Goal: Transaction & Acquisition: Complete application form

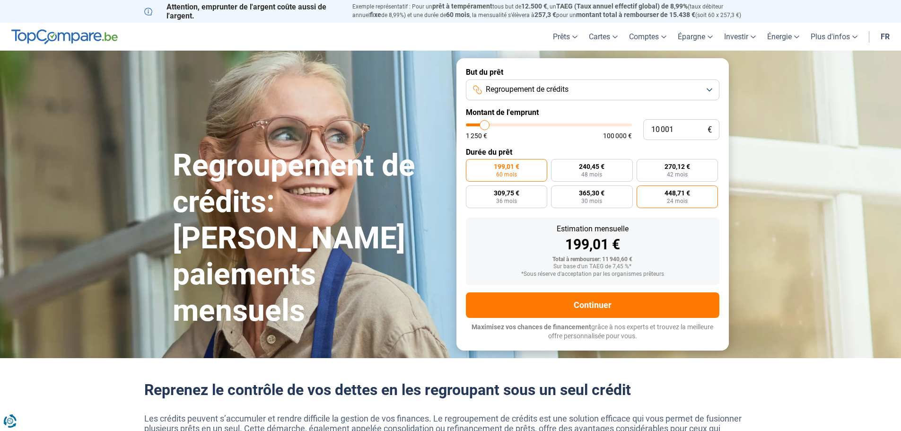
click at [668, 192] on span "448,71 €" at bounding box center [677, 193] width 26 height 7
click at [643, 192] on input "448,71 € 24 mois" at bounding box center [639, 188] width 6 height 6
radio input "true"
type input "12 000"
type input "12000"
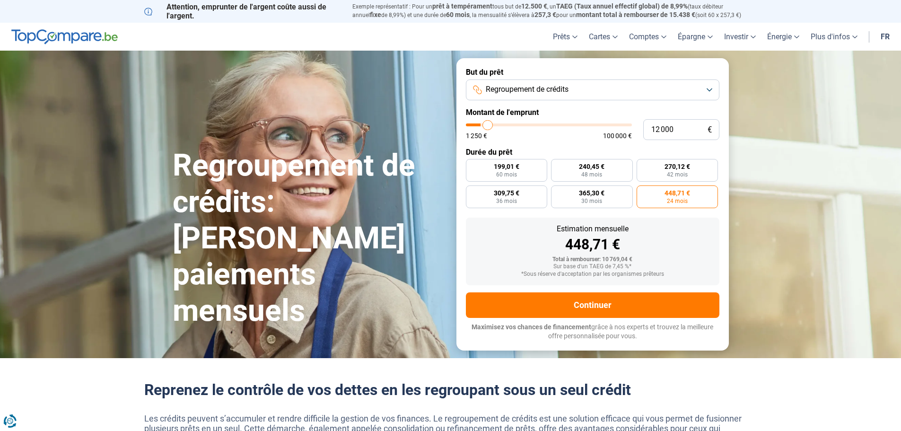
type input "15 500"
type input "15500"
type input "23 750"
type input "23750"
type input "35 500"
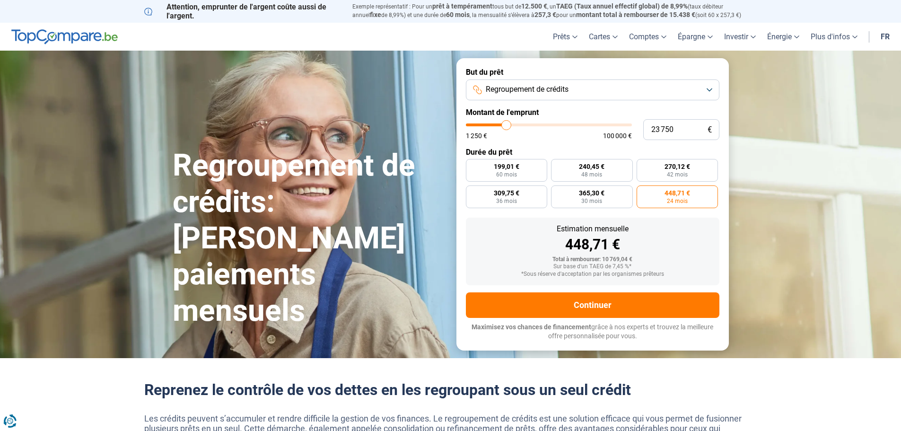
type input "35500"
type input "44 250"
type input "44250"
type input "51 750"
type input "51750"
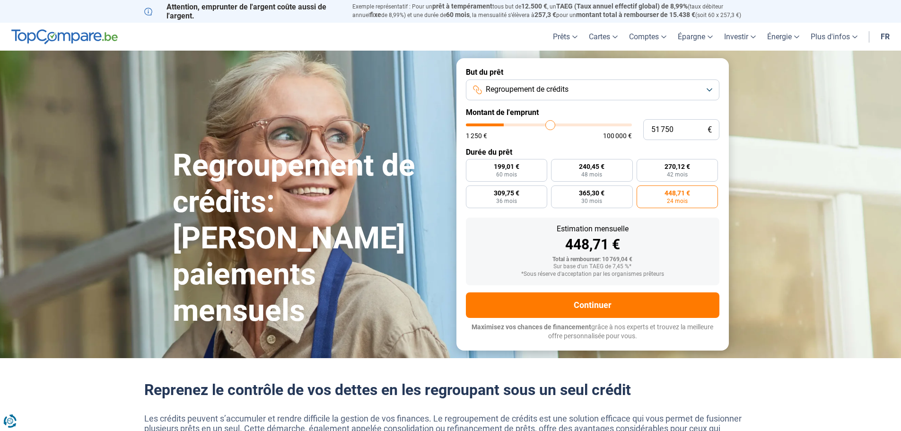
type input "57 750"
type input "57750"
type input "61 750"
type input "61750"
type input "65 250"
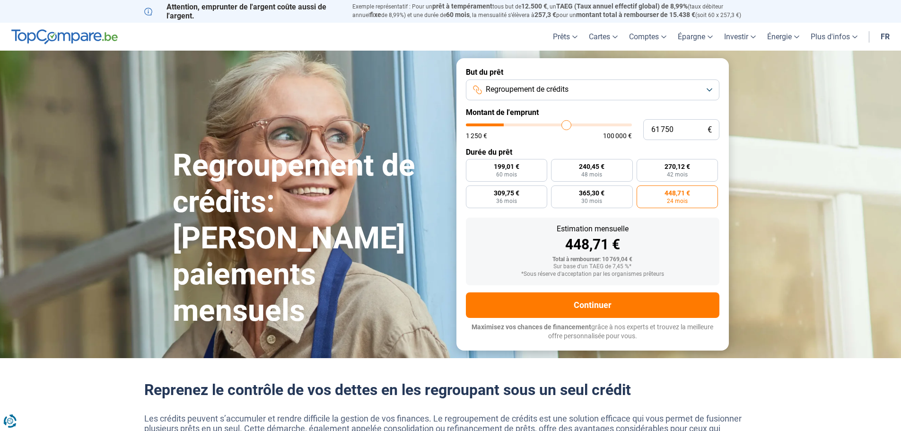
type input "65250"
type input "72 250"
type input "72250"
type input "77 250"
type input "77250"
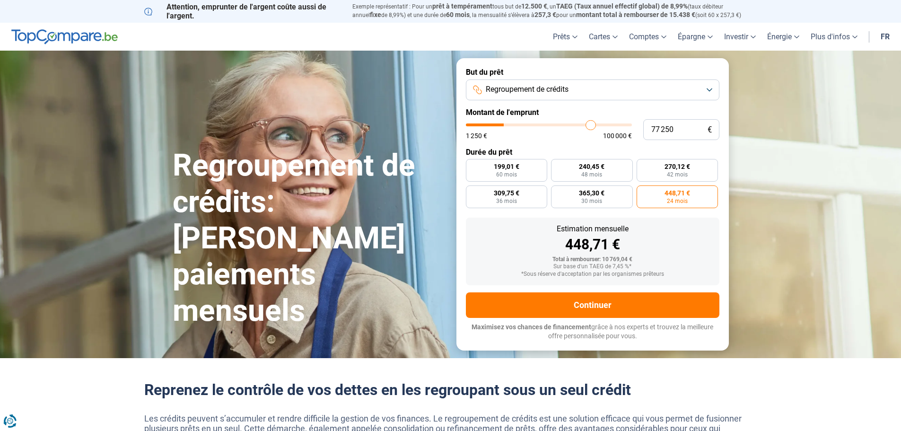
type input "81 000"
type input "81000"
type input "85 000"
type input "85000"
type input "87 250"
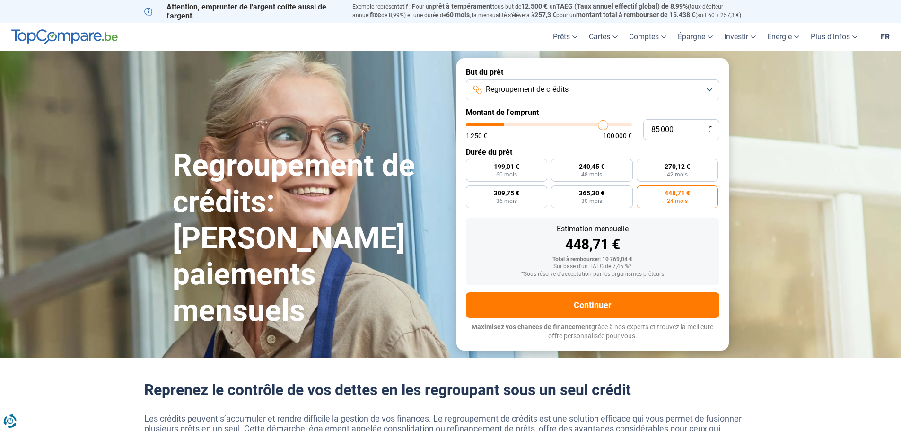
type input "87250"
type input "88 750"
type input "88750"
type input "90 250"
type input "90250"
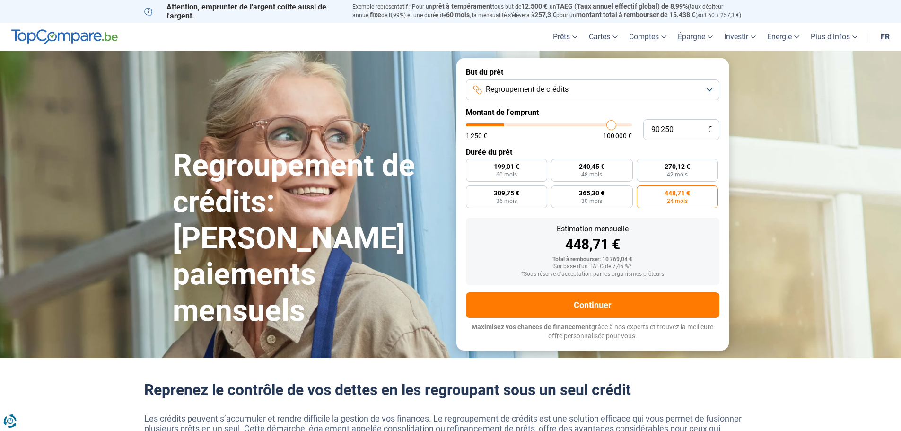
type input "90 500"
type input "90500"
type input "91 000"
type input "91000"
type input "91 250"
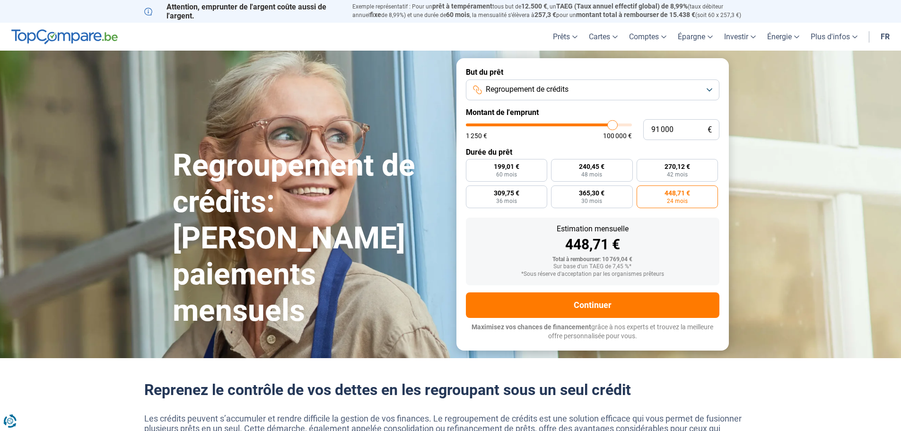
type input "91250"
type input "92 500"
type input "92500"
type input "94 500"
type input "94500"
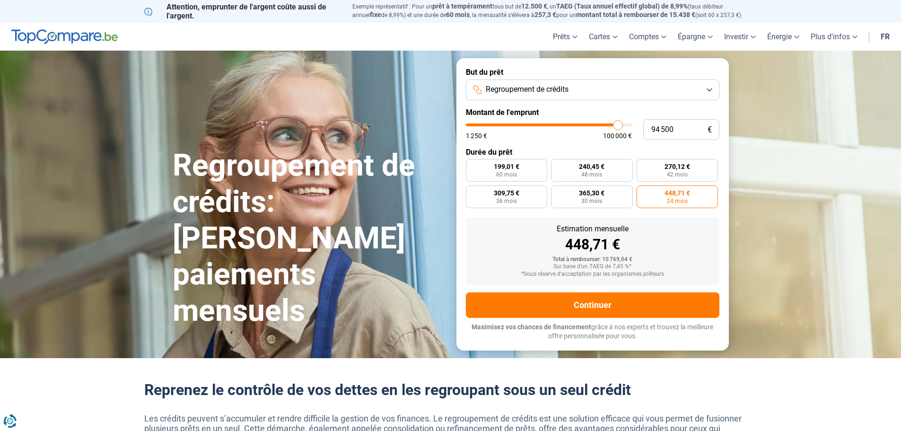
type input "97 250"
type input "97250"
type input "99 250"
type input "99250"
type input "100 000"
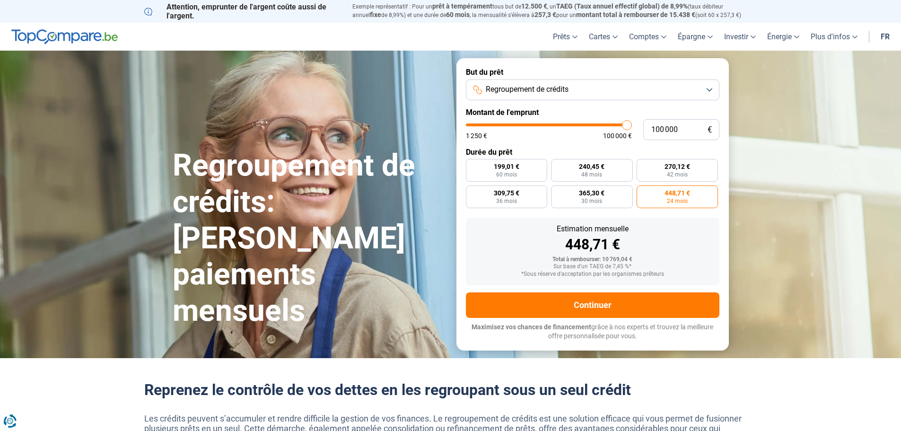
drag, startPoint x: 487, startPoint y: 127, endPoint x: 630, endPoint y: 124, distance: 143.3
type input "100000"
click at [630, 124] on input "range" at bounding box center [549, 124] width 166 height 3
radio input "false"
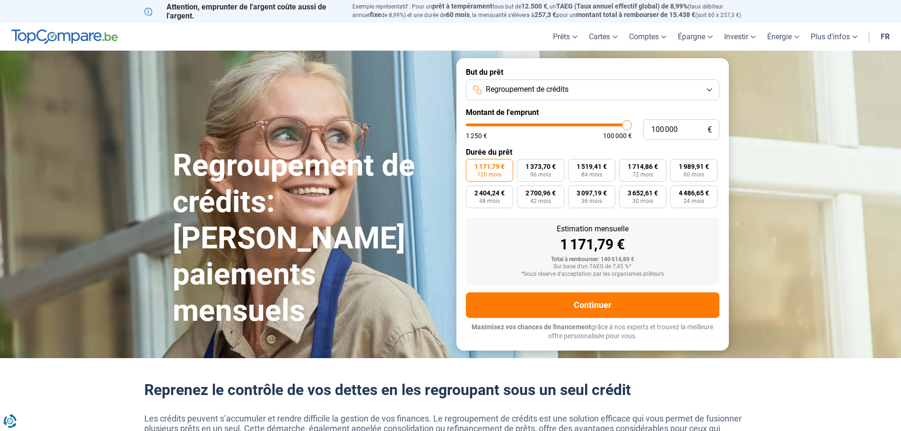
click at [605, 93] on button "Regroupement de crédits" at bounding box center [592, 89] width 253 height 21
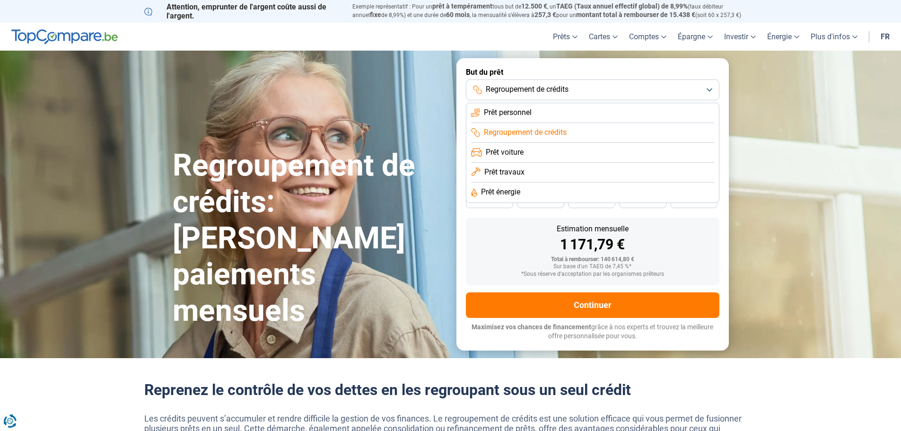
click at [525, 133] on span "Regroupement de crédits" at bounding box center [525, 132] width 83 height 10
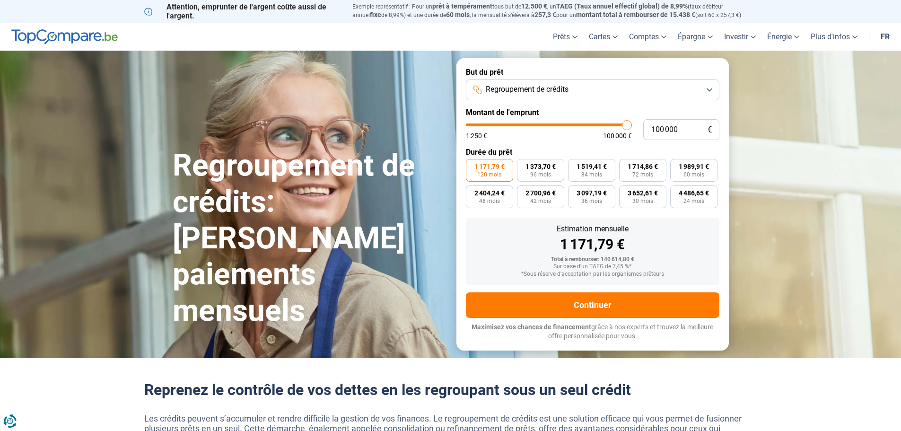
type input "98 750"
type input "98750"
type input "96 250"
type input "96250"
type input "90 000"
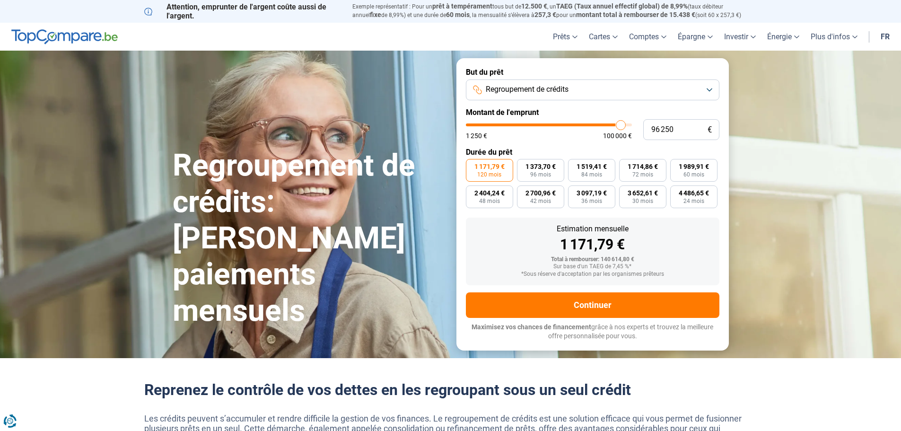
type input "90000"
type input "84 000"
type input "84000"
type input "76 750"
type input "76750"
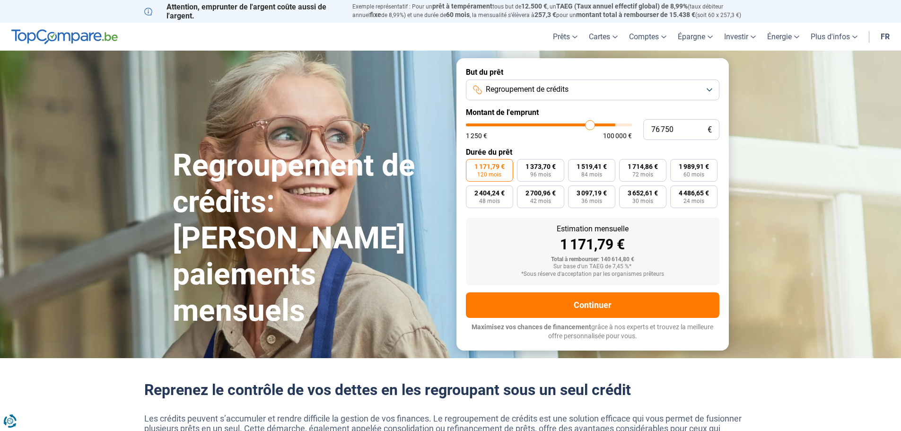
type input "69 500"
type input "69500"
type input "67 250"
type input "67250"
type input "65 750"
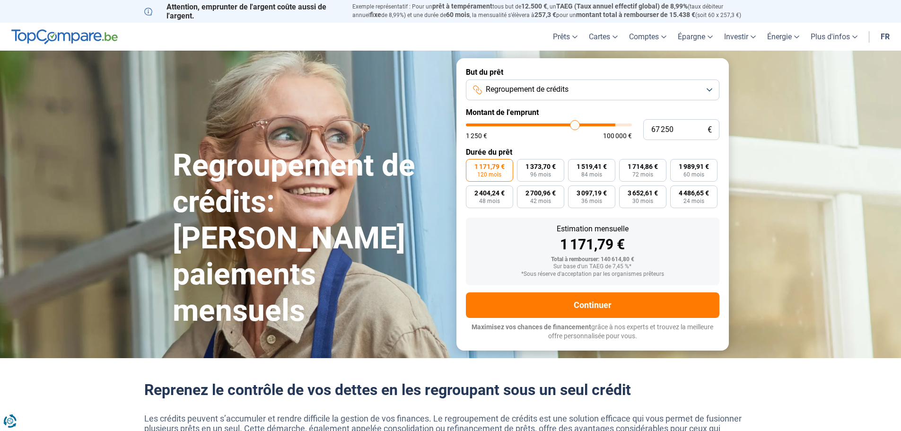
type input "65750"
type input "63 750"
type input "63750"
type input "63 000"
type input "63000"
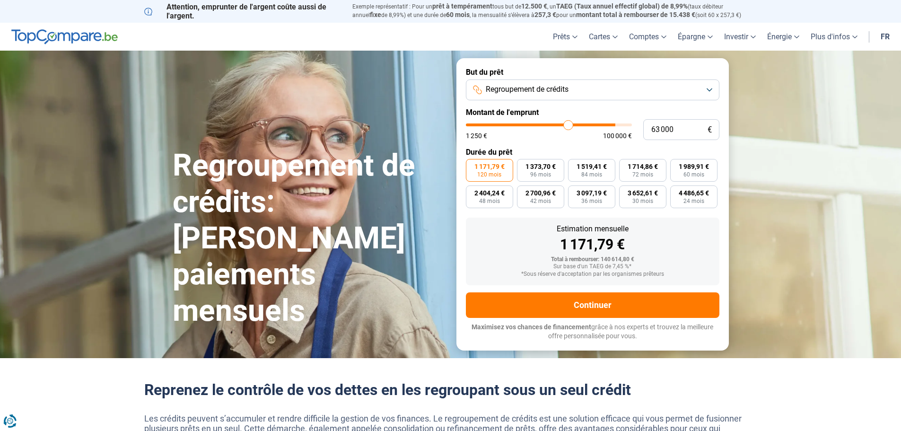
type input "61 500"
type input "61500"
type input "60 000"
type input "60000"
type input "57 500"
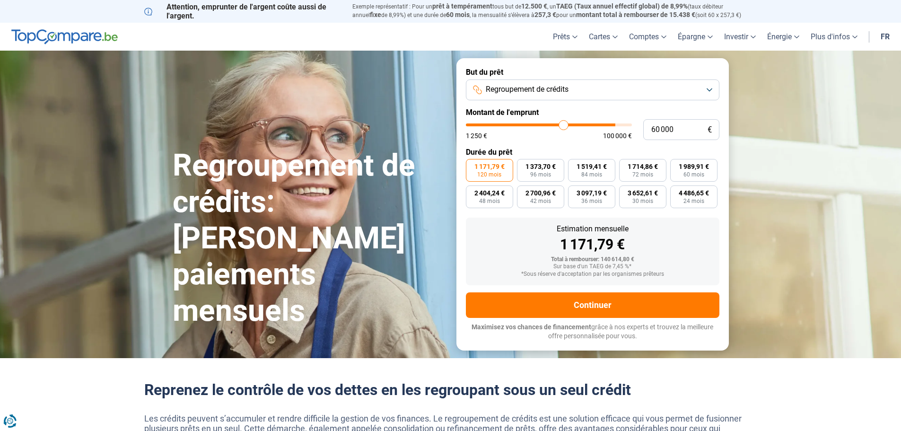
type input "57500"
type input "56 500"
type input "56500"
type input "56 000"
type input "56000"
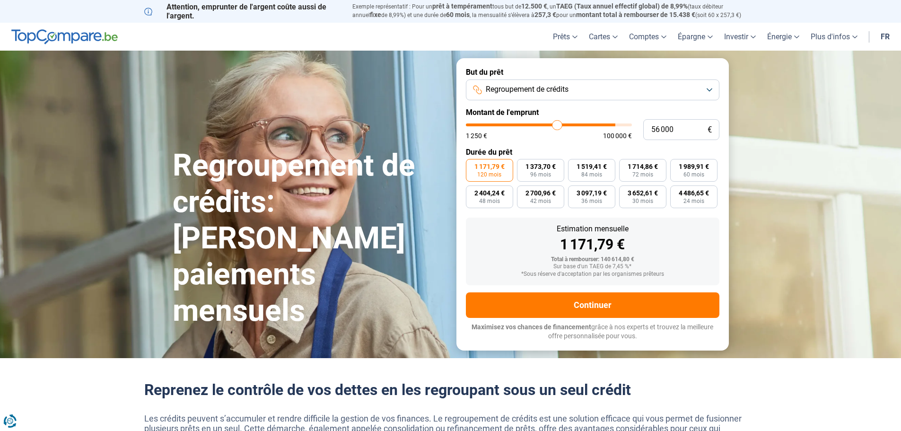
type input "55 750"
type input "55750"
type input "55 500"
type input "55500"
type input "55 000"
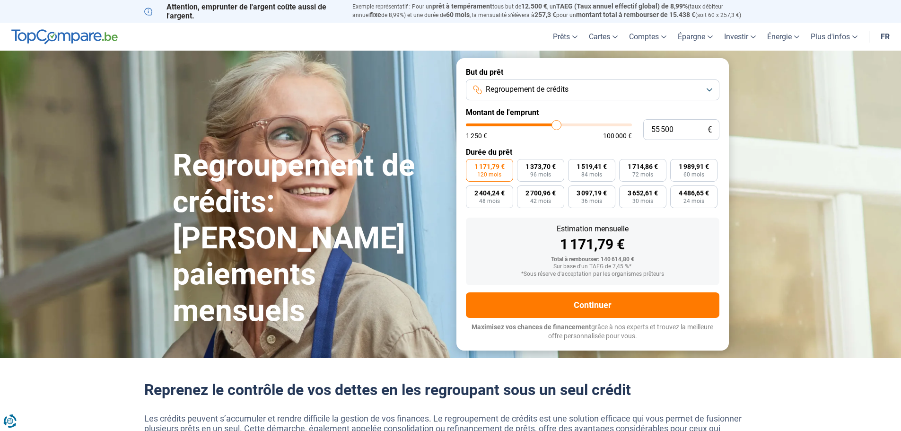
type input "55000"
type input "54 750"
type input "54750"
type input "54 500"
type input "54500"
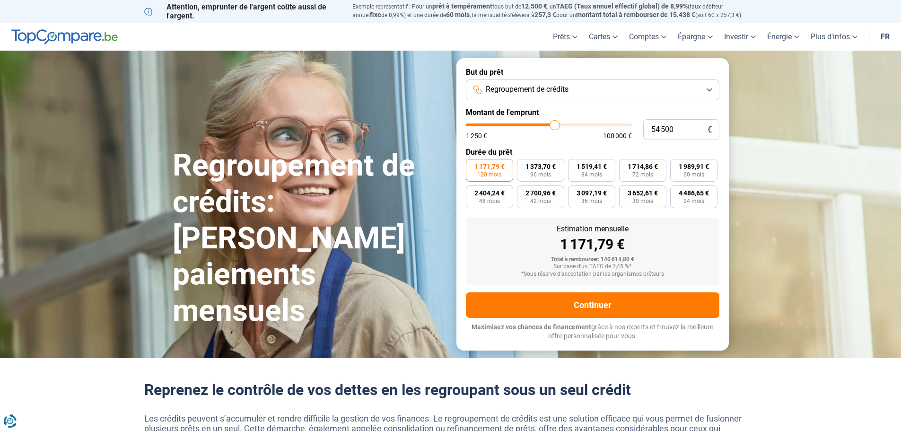
type input "55 000"
type input "55000"
type input "55 750"
type input "55750"
type input "57 000"
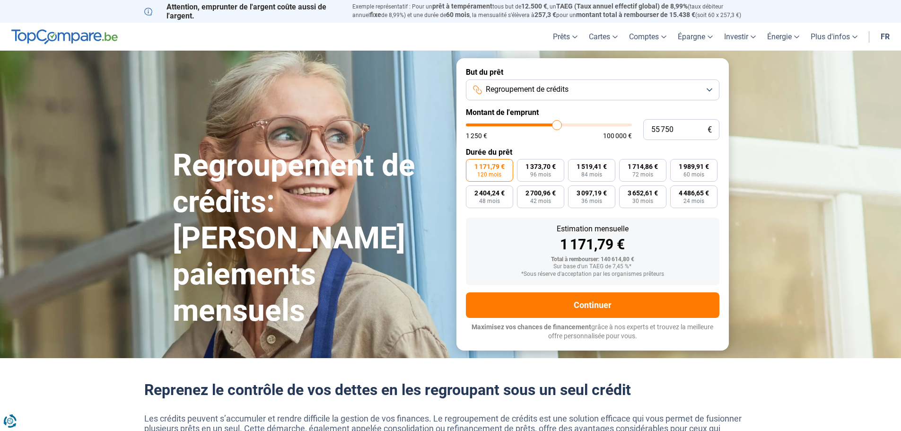
type input "57000"
type input "58 500"
type input "58500"
type input "59 500"
type input "59500"
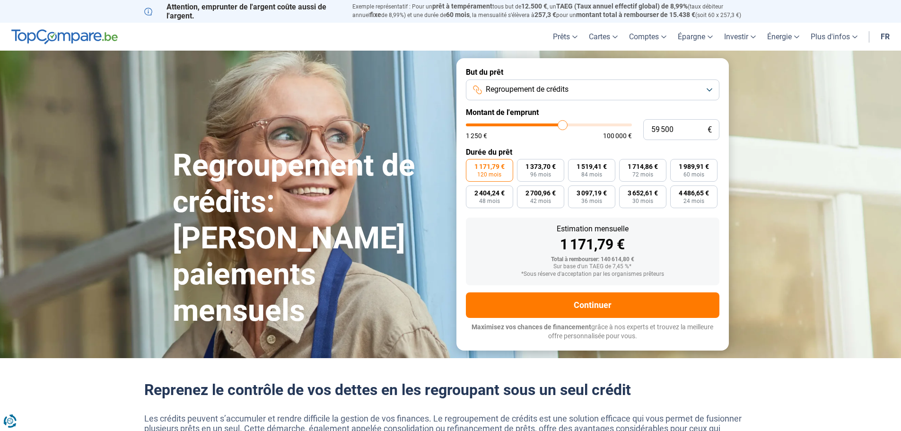
type input "60 000"
type input "60000"
type input "60 500"
type input "60500"
type input "60 750"
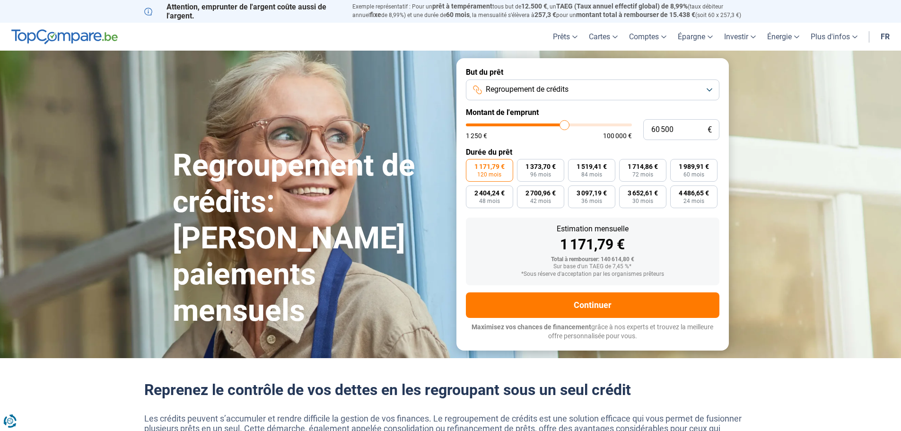
type input "60750"
type input "61 500"
type input "61500"
type input "61 750"
type input "61750"
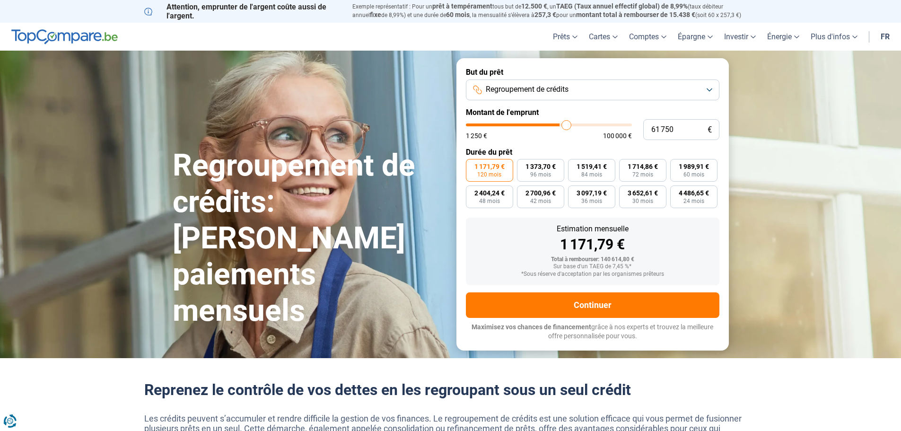
type input "62 000"
type input "62000"
type input "62 250"
type input "62250"
type input "62 500"
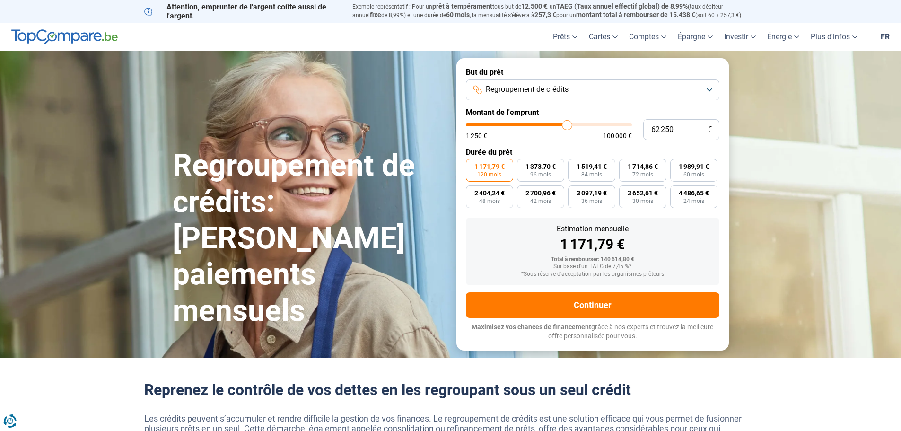
type input "62500"
type input "63 000"
type input "63000"
type input "63 250"
type input "63250"
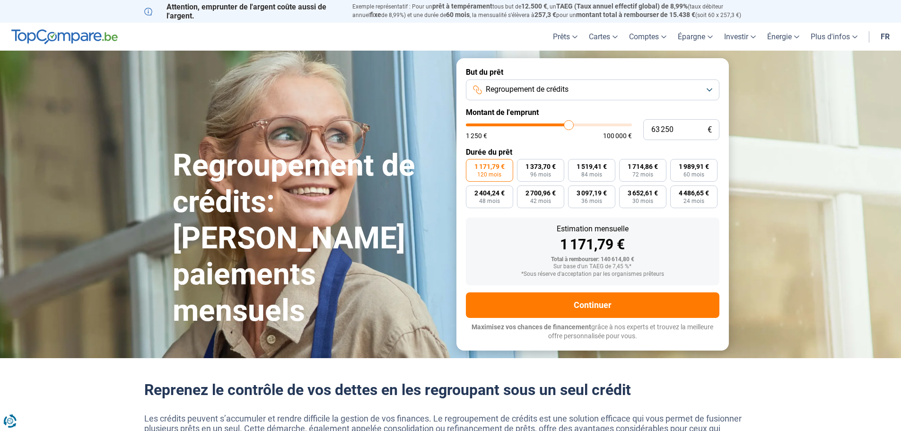
type input "63 500"
type input "63500"
type input "63 750"
type input "63750"
type input "64 500"
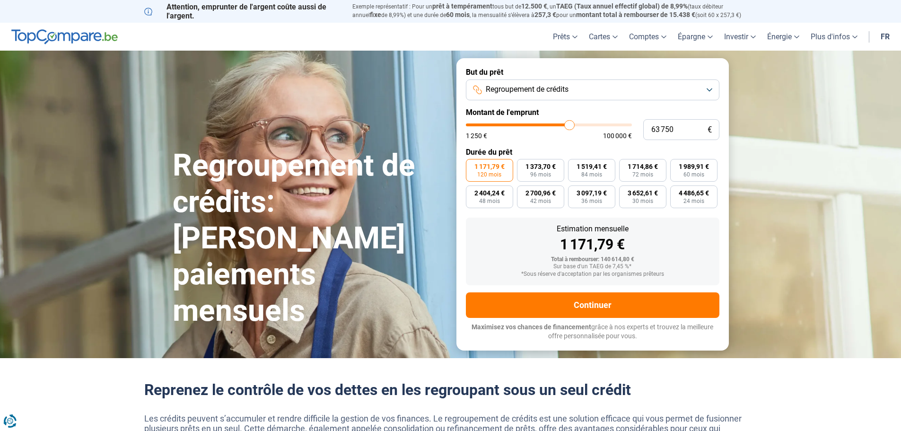
type input "64500"
type input "64 750"
type input "64750"
type input "65 000"
type input "65000"
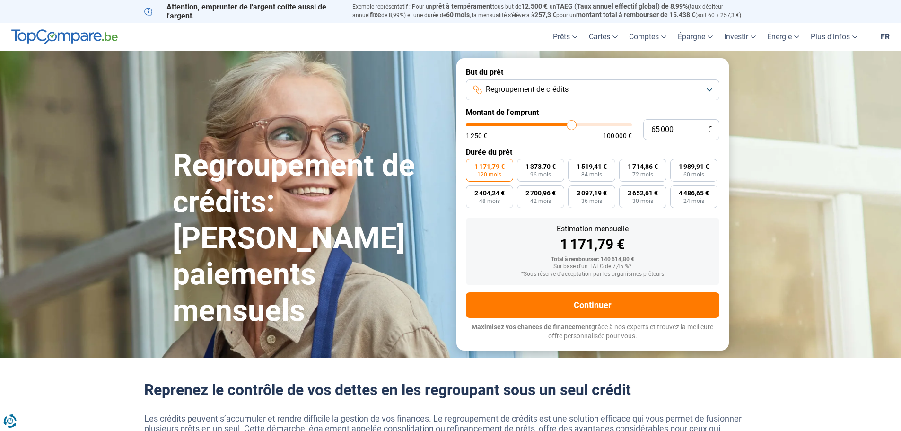
type input "65 250"
type input "65250"
type input "65 750"
type input "65750"
type input "66 250"
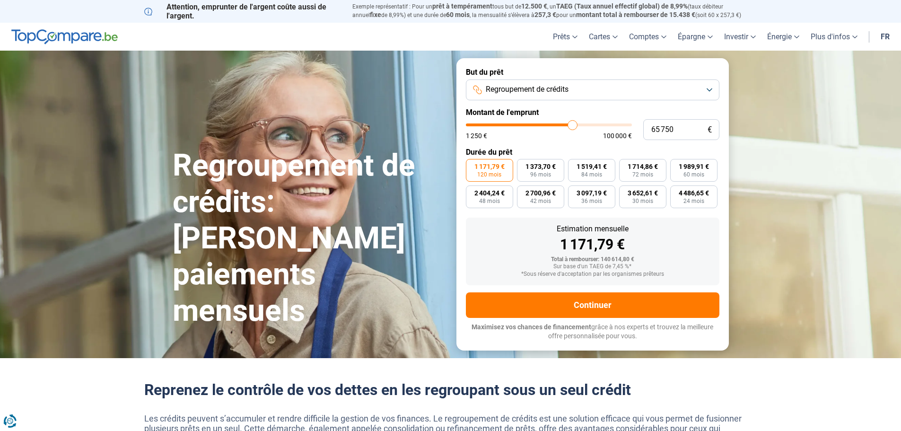
type input "66250"
type input "66 500"
type input "66500"
type input "66 750"
type input "66750"
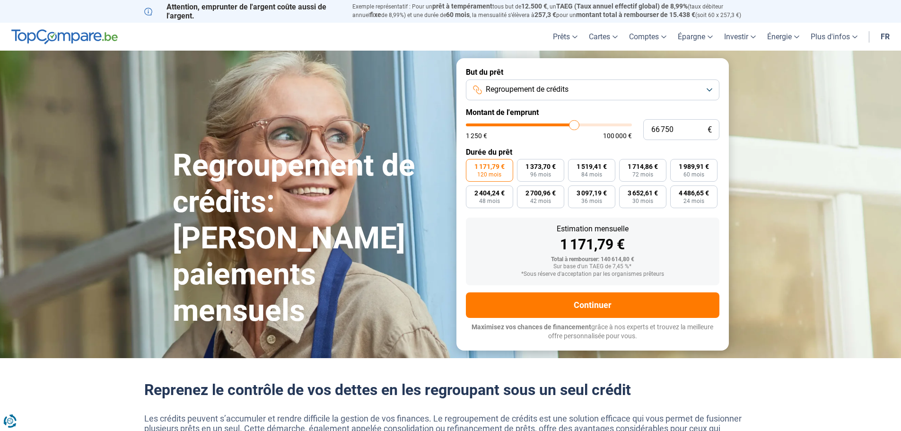
type input "67 250"
type input "67250"
type input "67 500"
type input "67500"
type input "67 750"
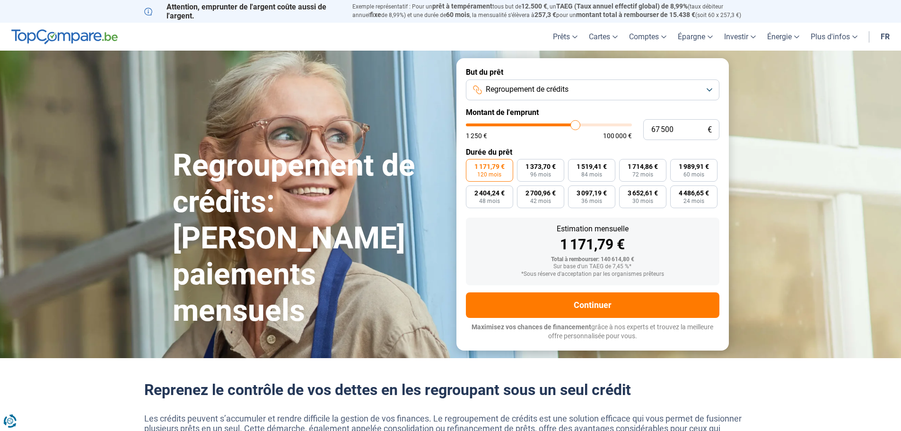
type input "67750"
type input "68 000"
type input "68000"
type input "68 750"
type input "68750"
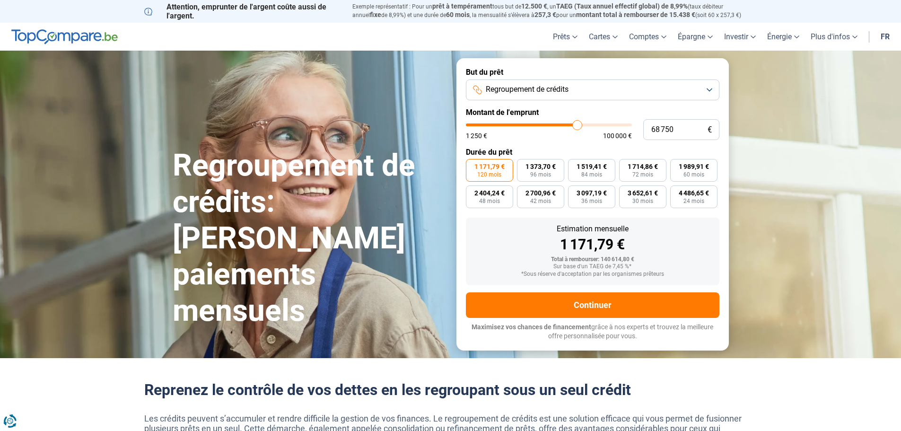
type input "69 000"
type input "69000"
type input "69 250"
type input "69250"
type input "69 500"
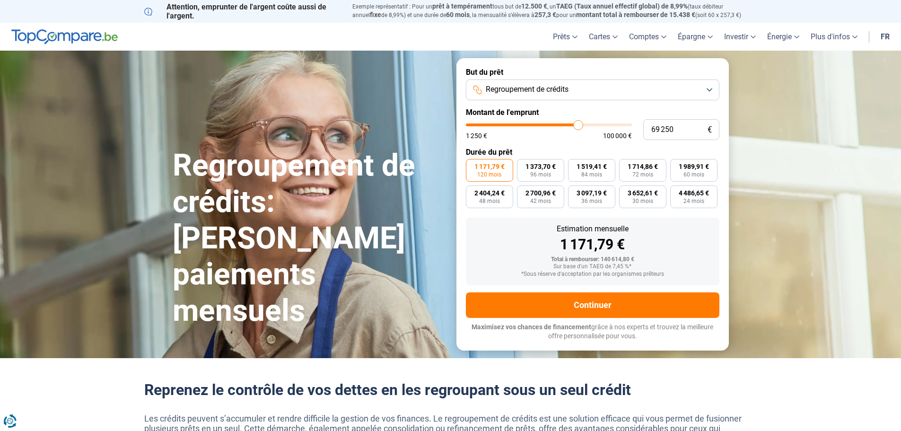
type input "69500"
type input "69 750"
type input "69750"
type input "71 000"
type input "71000"
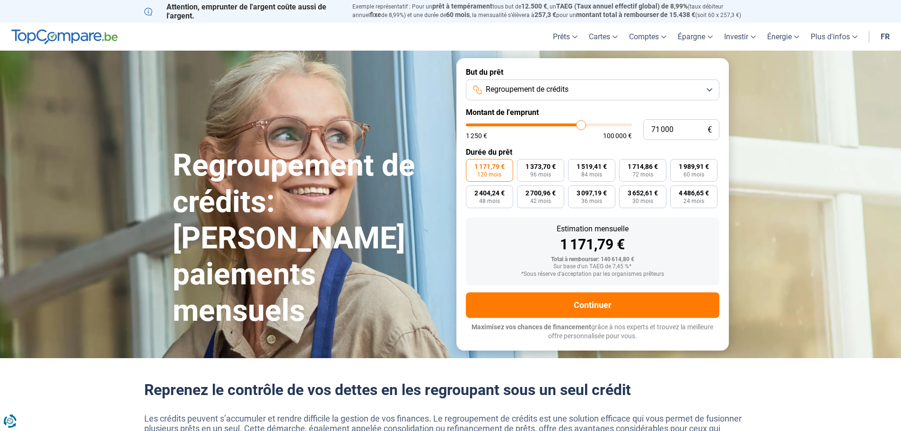
type input "72 000"
type input "72000"
type input "72 250"
type input "72250"
type input "72 000"
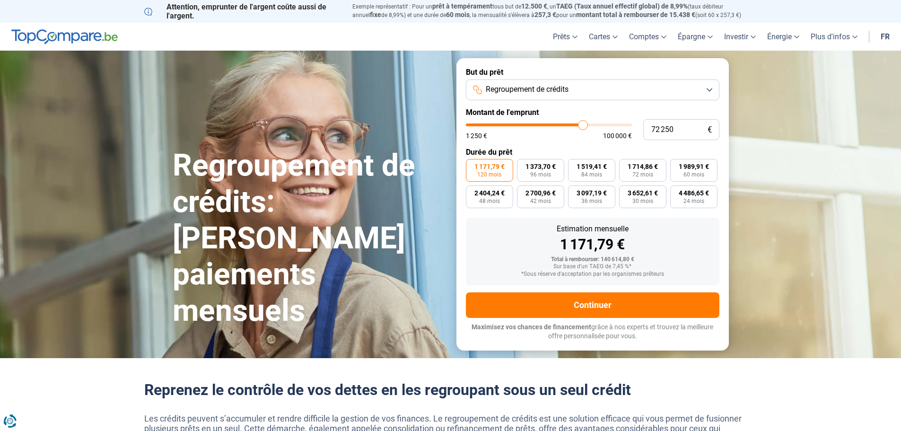
type input "72000"
type input "71 750"
type input "71750"
type input "71 250"
type input "71250"
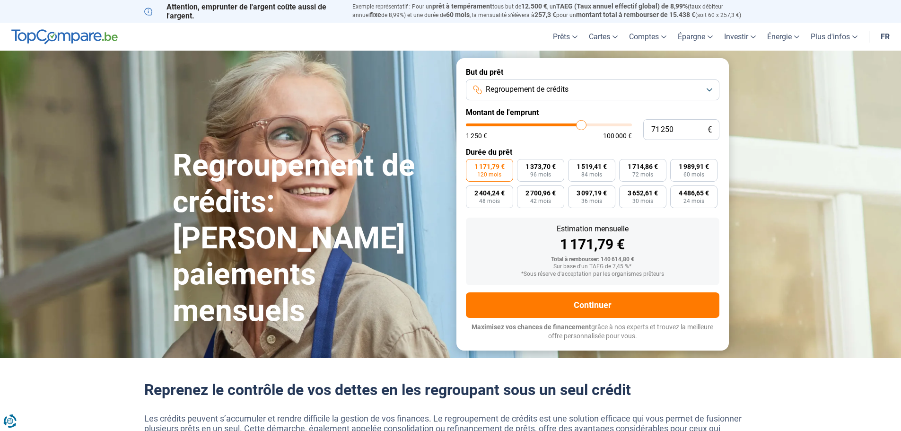
type input "71 750"
type input "71750"
type input "72 500"
type input "72500"
type input "74 000"
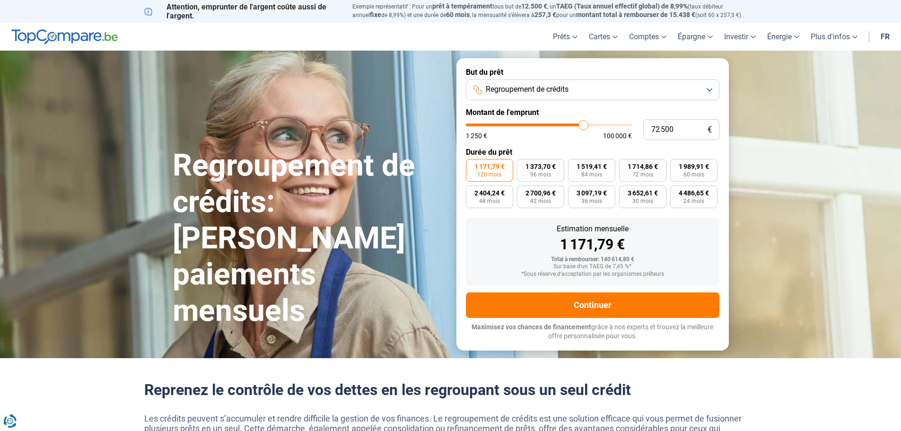
type input "74000"
type input "74 750"
type input "74750"
type input "75 250"
type input "75250"
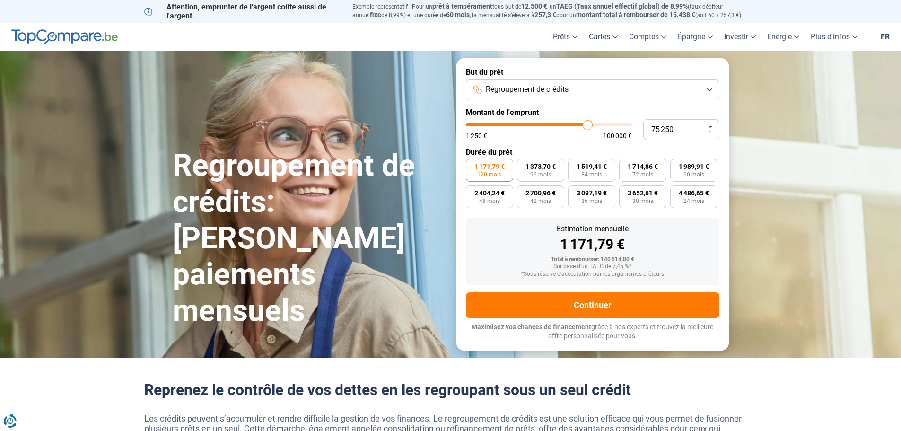
type input "75 500"
type input "75500"
type input "76 250"
type input "76250"
type input "76 500"
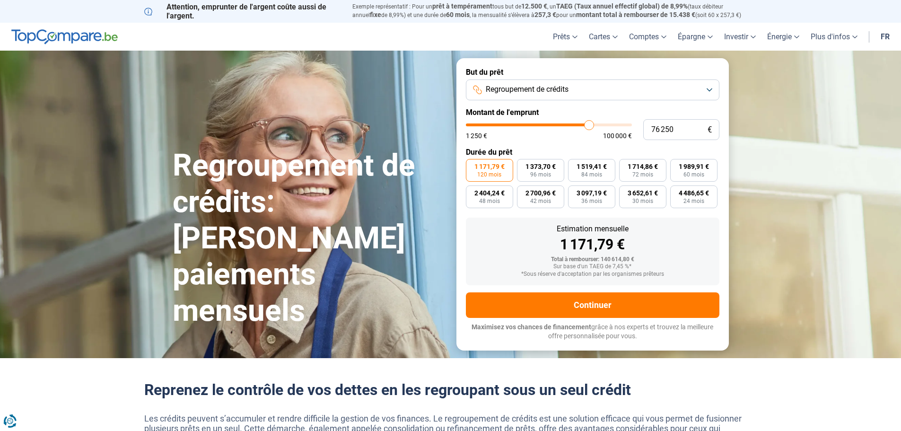
type input "76500"
type input "76 750"
type input "76750"
type input "77 000"
type input "77000"
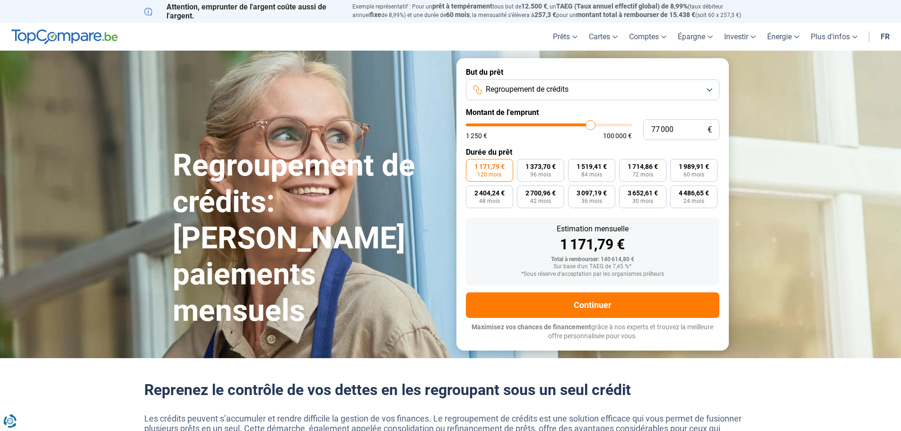
type input "77 250"
type input "77250"
type input "78 000"
type input "78000"
type input "78 250"
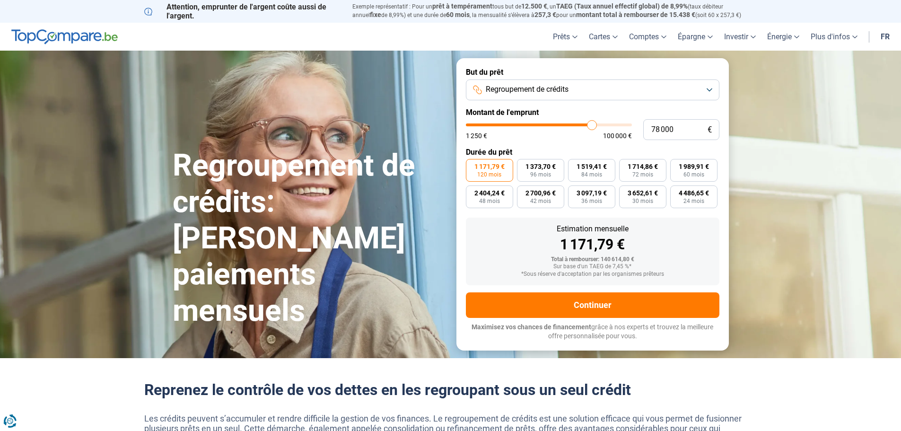
type input "78250"
type input "78 500"
type input "78500"
type input "78 750"
drag, startPoint x: 626, startPoint y: 124, endPoint x: 593, endPoint y: 134, distance: 34.6
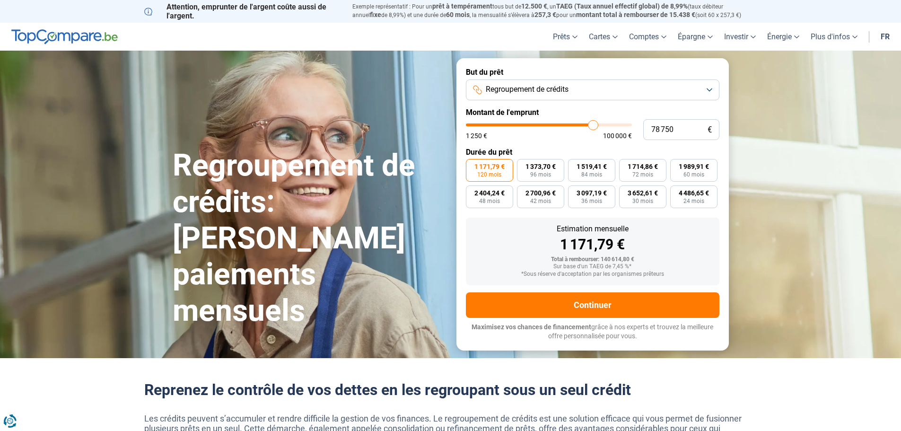
type input "78750"
click at [593, 126] on input "range" at bounding box center [549, 124] width 166 height 3
click at [596, 126] on input "range" at bounding box center [549, 124] width 166 height 3
click at [600, 126] on input "range" at bounding box center [549, 124] width 166 height 3
click at [602, 126] on input "range" at bounding box center [549, 124] width 166 height 3
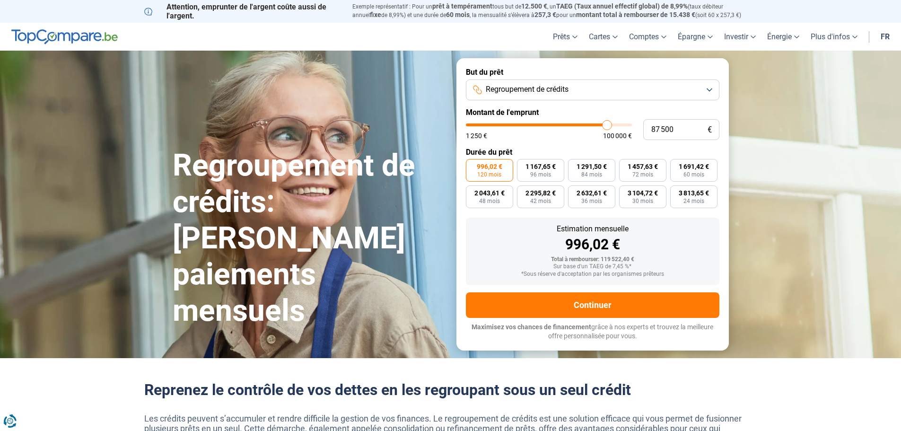
click at [607, 124] on input "range" at bounding box center [549, 124] width 166 height 3
click at [607, 125] on input "range" at bounding box center [549, 124] width 166 height 3
click at [611, 126] on input "range" at bounding box center [549, 124] width 166 height 3
click at [610, 126] on input "range" at bounding box center [549, 124] width 166 height 3
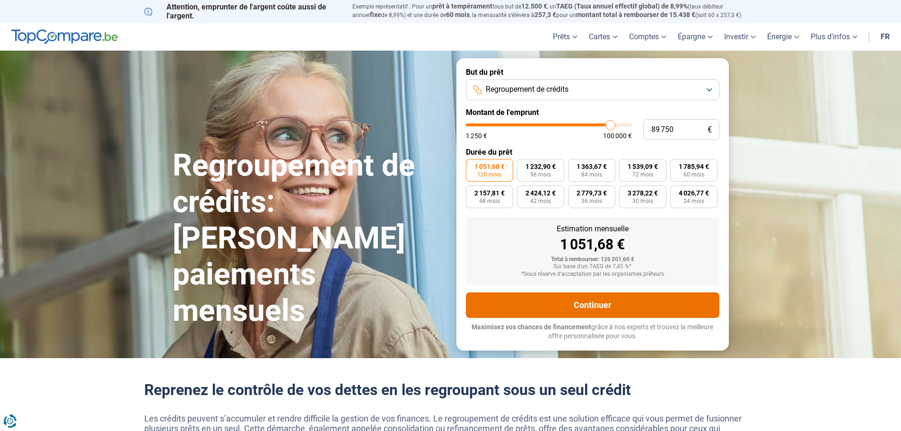
click at [577, 308] on button "Continuer" at bounding box center [592, 305] width 253 height 26
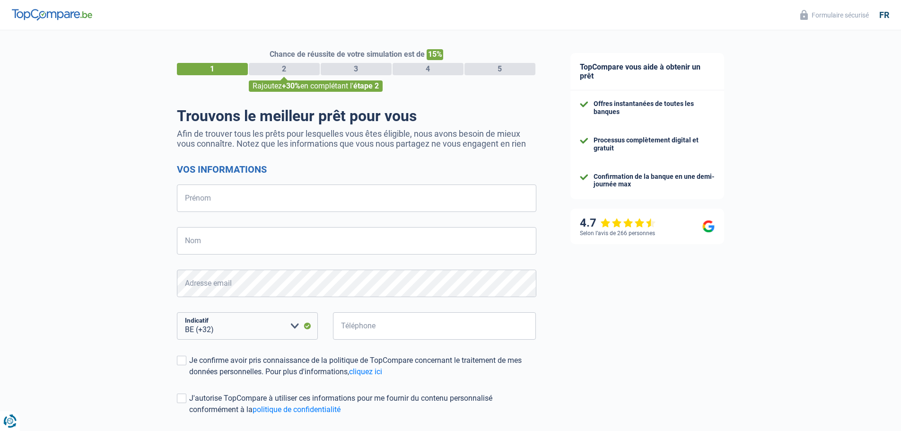
select select "32"
click at [296, 200] on input "Prénom" at bounding box center [356, 197] width 359 height 27
type input "OKAN"
type input "AYDOGAN"
click at [403, 327] on input "Téléphone" at bounding box center [434, 325] width 203 height 27
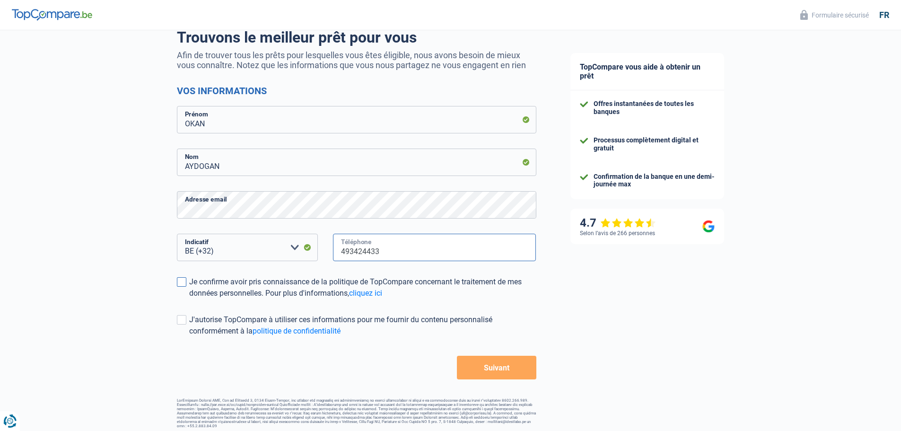
scroll to position [83, 0]
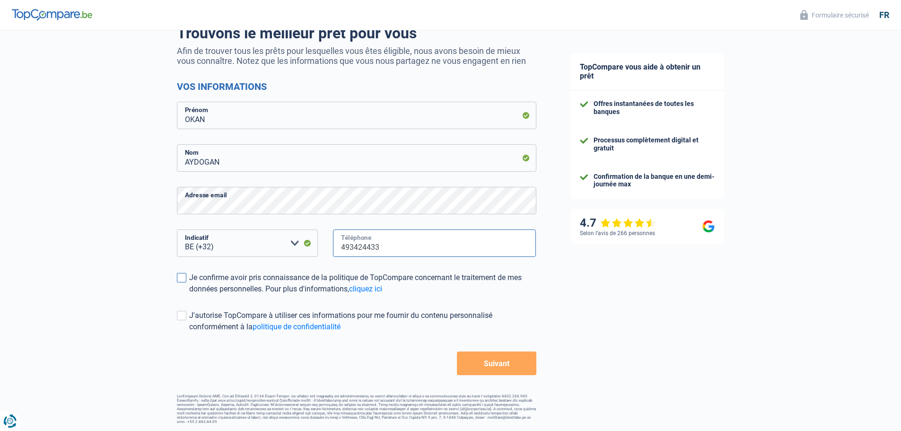
type input "493424433"
click at [191, 282] on div "Je confirme avoir pris connaissance de la politique de TopCompare concernant le…" at bounding box center [362, 283] width 347 height 23
click at [189, 295] on input "Je confirme avoir pris connaissance de la politique de TopCompare concernant le…" at bounding box center [189, 295] width 0 height 0
click at [188, 312] on label "J'autorise TopCompare à utiliser ces informations pour me fournir du contenu pe…" at bounding box center [356, 321] width 359 height 23
click at [189, 332] on input "J'autorise TopCompare à utiliser ces informations pour me fournir du contenu pe…" at bounding box center [189, 332] width 0 height 0
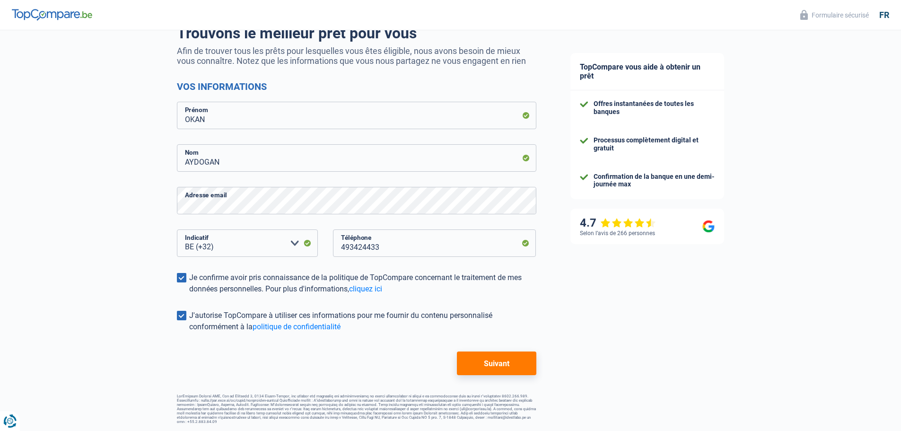
click at [485, 356] on button "Suivant" at bounding box center [496, 363] width 79 height 24
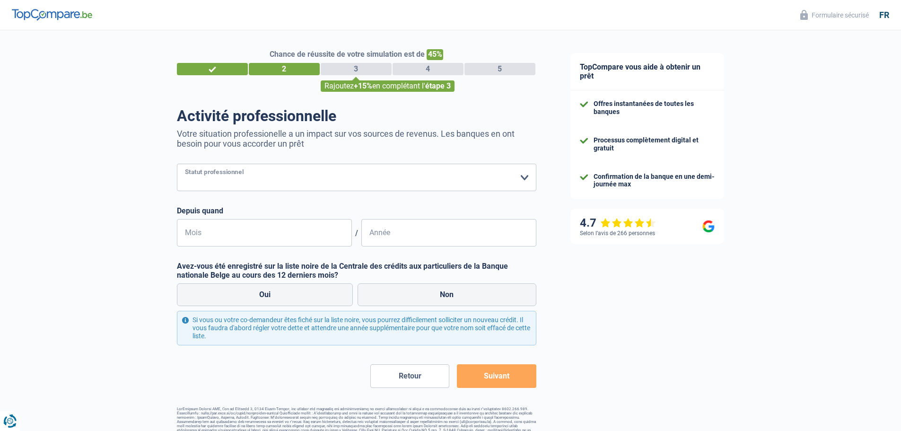
click at [333, 186] on select "Ouvrier Employé privé Employé public Invalide Indépendant Pensionné Chômeur Mut…" at bounding box center [356, 177] width 359 height 27
select select "privateEmployee"
click at [177, 165] on select "Ouvrier Employé privé Employé public Invalide Indépendant Pensionné Chômeur Mut…" at bounding box center [356, 177] width 359 height 27
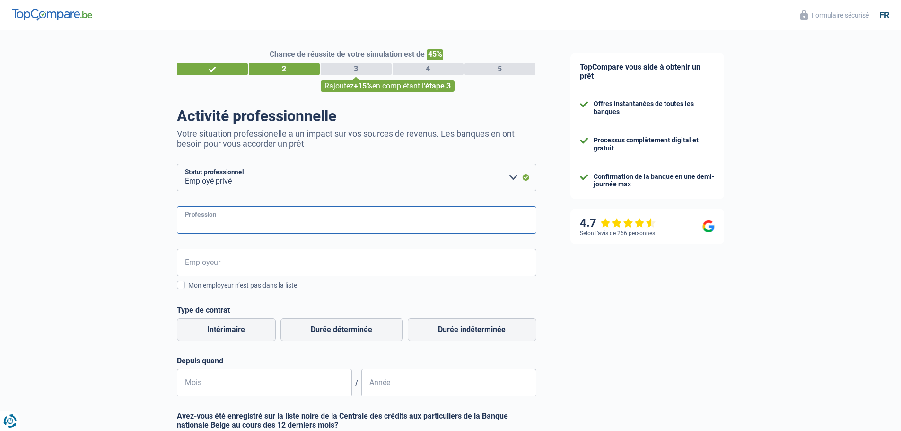
click at [235, 223] on input "Profession" at bounding box center [356, 219] width 359 height 27
type input "a"
type input "AGENT DE VOYAGE"
click at [238, 258] on input "Employeur" at bounding box center [356, 262] width 359 height 27
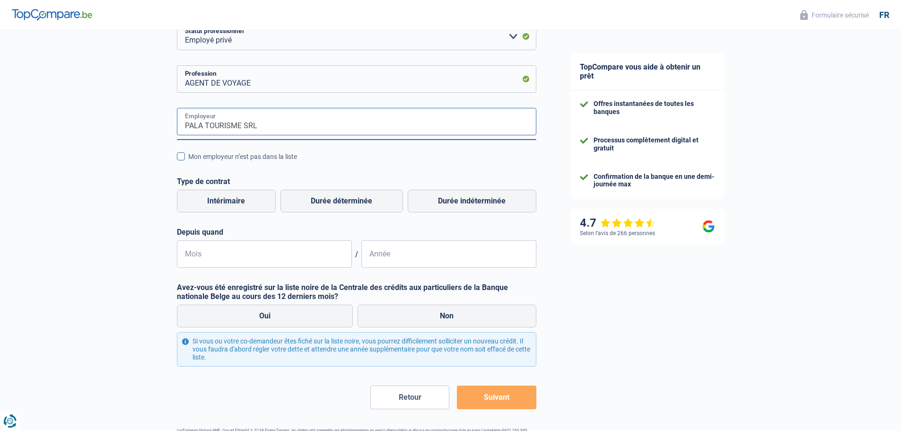
scroll to position [141, 0]
type input "PALA TOURISME SRL"
click at [227, 161] on div "Mon employeur n’est pas dans la liste" at bounding box center [362, 156] width 348 height 10
click at [188, 161] on input "Mon employeur n’est pas dans la liste" at bounding box center [188, 161] width 0 height 0
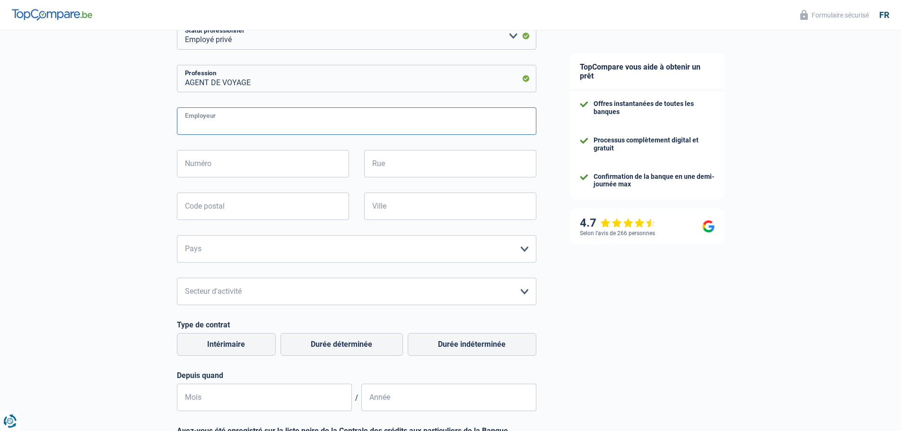
click at [246, 122] on input "Employeur" at bounding box center [356, 120] width 359 height 27
click at [246, 122] on input "PALA TOURISMESRL" at bounding box center [356, 120] width 359 height 27
click at [240, 127] on input "PALA TOURISMESRL" at bounding box center [356, 120] width 359 height 27
type input "PALA TOURISME SRL"
click at [227, 165] on input "Numéro" at bounding box center [263, 163] width 172 height 27
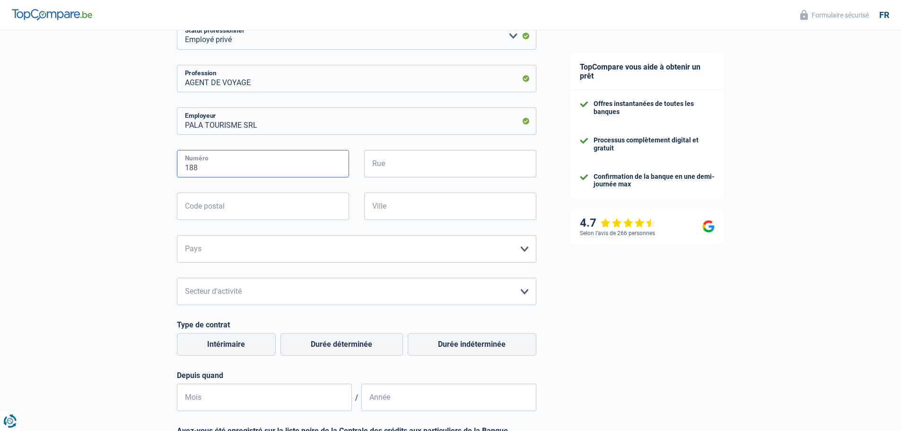
type input "188"
type input "B"
type input "CHAUSSEE DE HAECHT"
type input "1030"
type input "BRUXELLES"
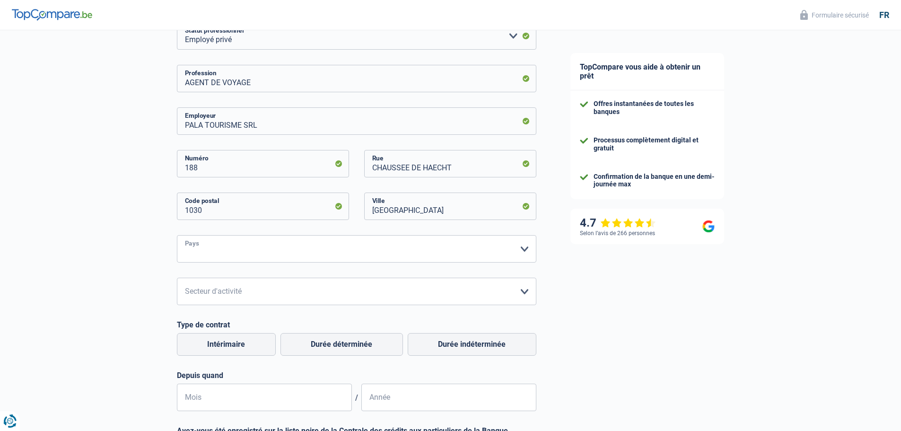
select select "BE"
click at [240, 294] on select "Agriculture/Pêche Industrie Horeca Courier/Fitness/Taxi Construction Banques/As…" at bounding box center [356, 291] width 359 height 27
select select "smallCompanies"
click at [177, 279] on select "Agriculture/Pêche Industrie Horeca Courier/Fitness/Taxi Construction Banques/As…" at bounding box center [356, 291] width 359 height 27
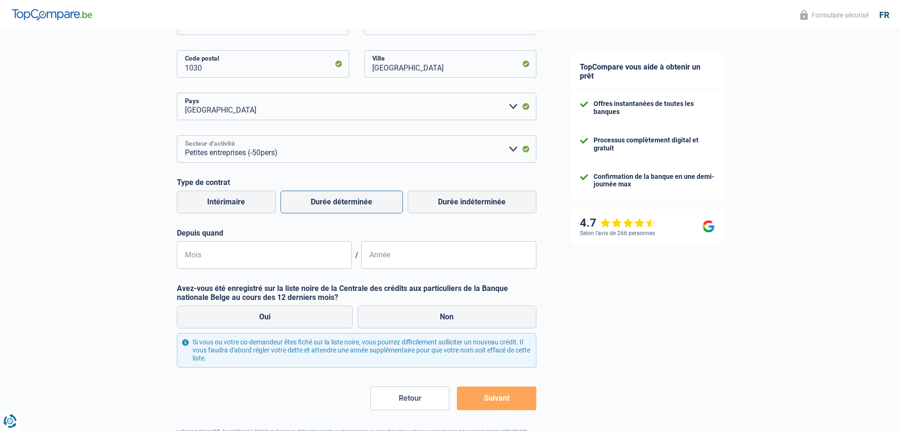
scroll to position [284, 0]
click at [504, 201] on label "Durée indéterminée" at bounding box center [472, 201] width 129 height 23
click at [504, 201] on input "Durée indéterminée" at bounding box center [472, 201] width 129 height 23
radio input "true"
click at [221, 261] on input "Mois" at bounding box center [264, 254] width 175 height 27
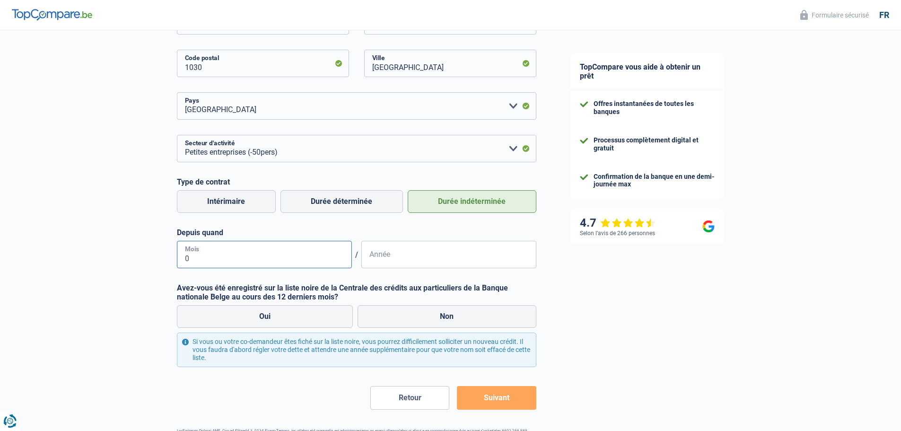
type input "01"
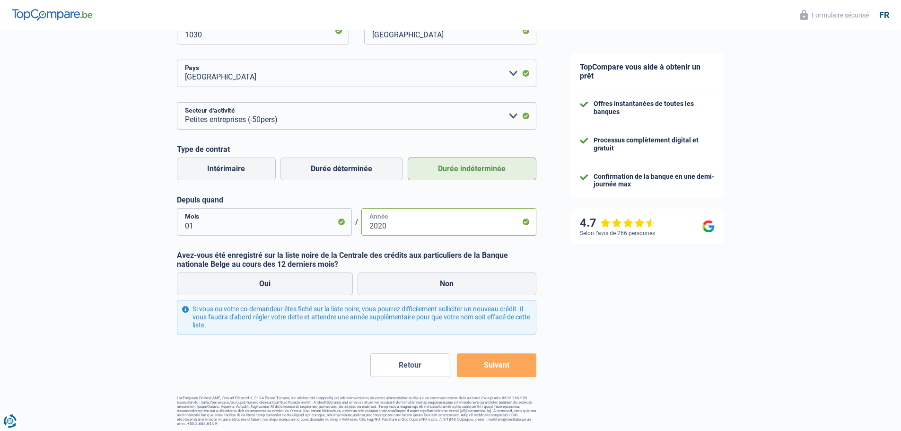
scroll to position [319, 0]
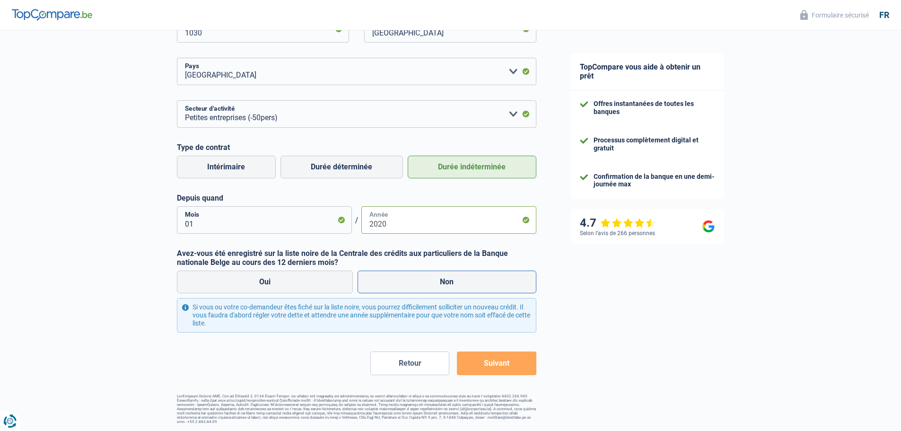
type input "2020"
click at [432, 280] on label "Non" at bounding box center [446, 281] width 179 height 23
click at [432, 280] on input "Non" at bounding box center [446, 281] width 179 height 23
radio input "true"
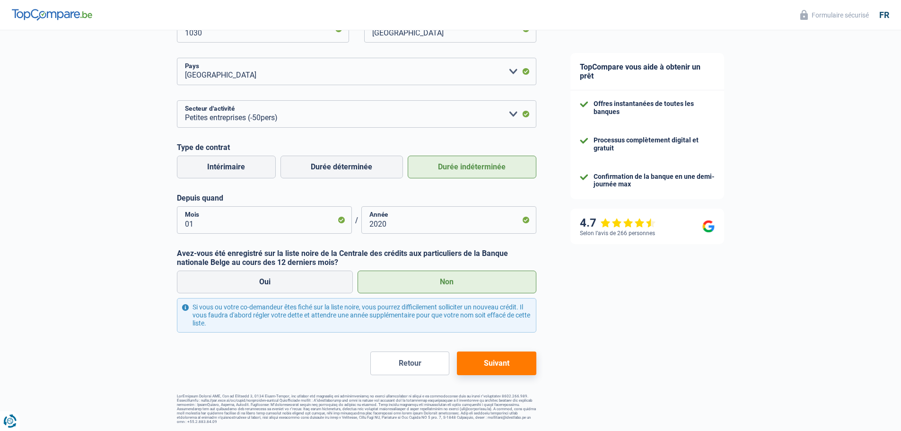
click at [512, 364] on button "Suivant" at bounding box center [496, 363] width 79 height 24
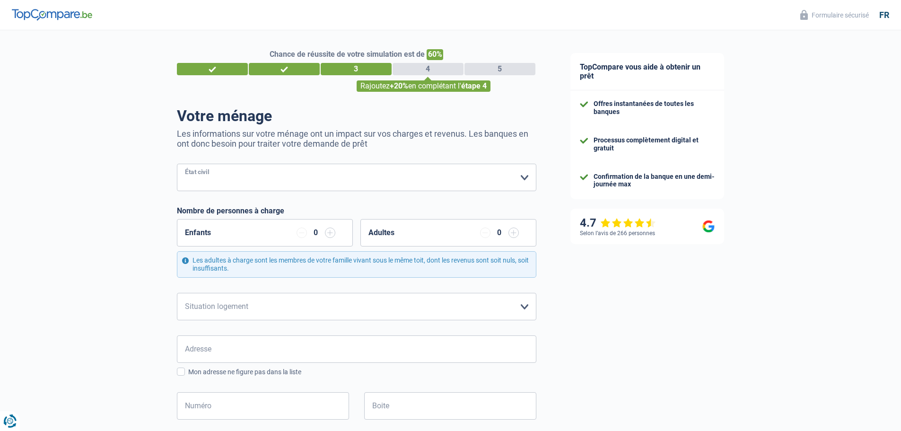
drag, startPoint x: 246, startPoint y: 174, endPoint x: 249, endPoint y: 179, distance: 5.4
click at [246, 174] on select "Célibataire Marié(e) Cohabitant(e) légal(e) Divorcé(e) Veuf(ve) Séparé (de fait…" at bounding box center [356, 177] width 359 height 27
select select "single"
click at [177, 165] on select "Célibataire Marié(e) Cohabitant(e) légal(e) Divorcé(e) Veuf(ve) Séparé (de fait…" at bounding box center [356, 177] width 359 height 27
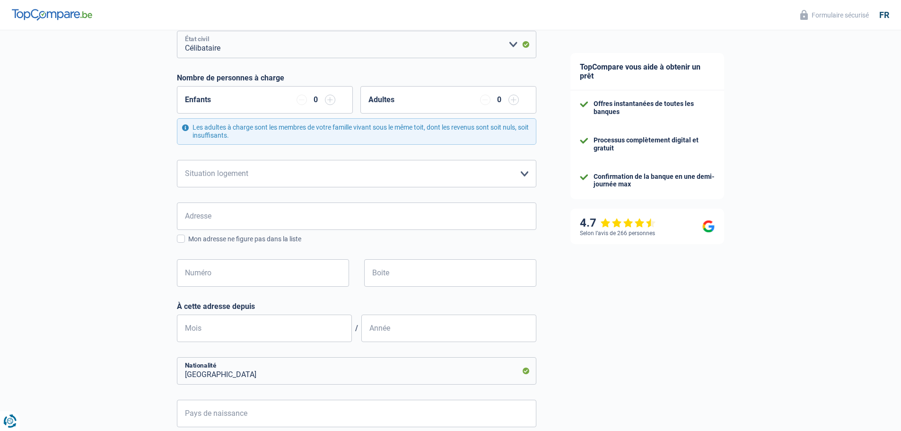
scroll to position [134, 0]
click at [367, 174] on select "Locataire Propriétaire avec prêt hypothécaire Propriétaire sans prêt hypothécai…" at bounding box center [356, 172] width 359 height 27
select select "liveWithParents"
click at [177, 159] on select "Locataire Propriétaire avec prêt hypothécaire Propriétaire sans prêt hypothécai…" at bounding box center [356, 172] width 359 height 27
click at [237, 219] on input "Adresse" at bounding box center [356, 214] width 359 height 27
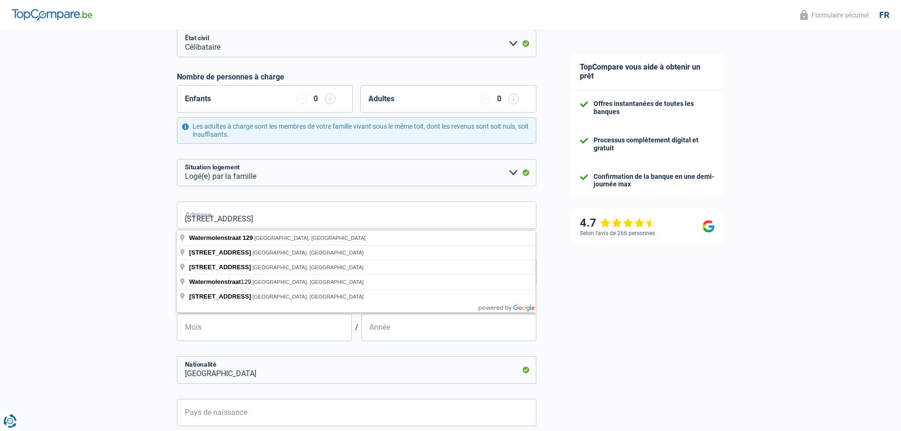
type input "Watermolenstraat, 1831, Machelen, BE"
type input "129"
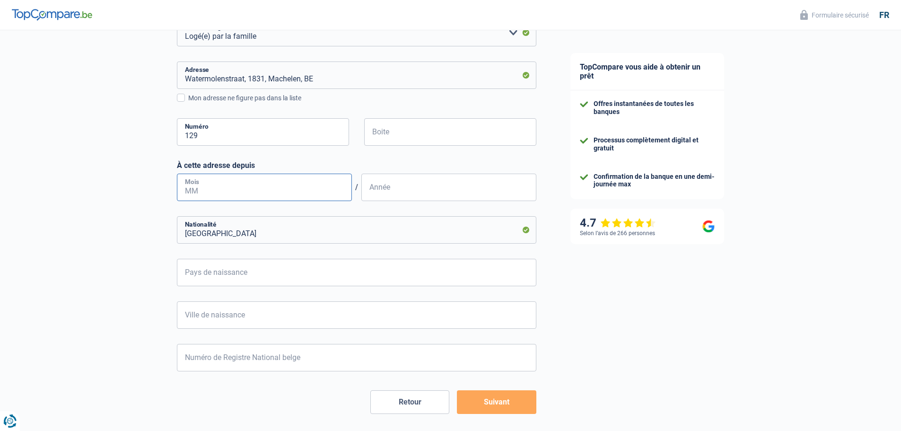
click at [248, 183] on input "Mois" at bounding box center [264, 187] width 175 height 27
type input "02"
type input "2017"
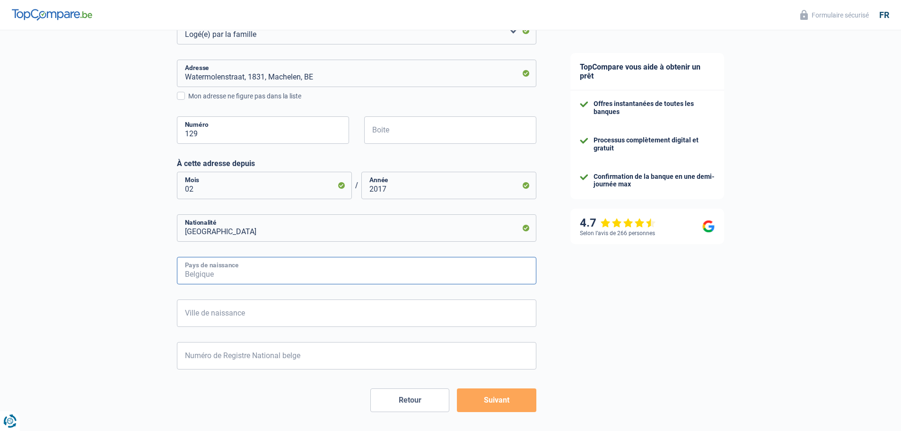
click at [252, 279] on input "Pays de naissance" at bounding box center [356, 270] width 359 height 27
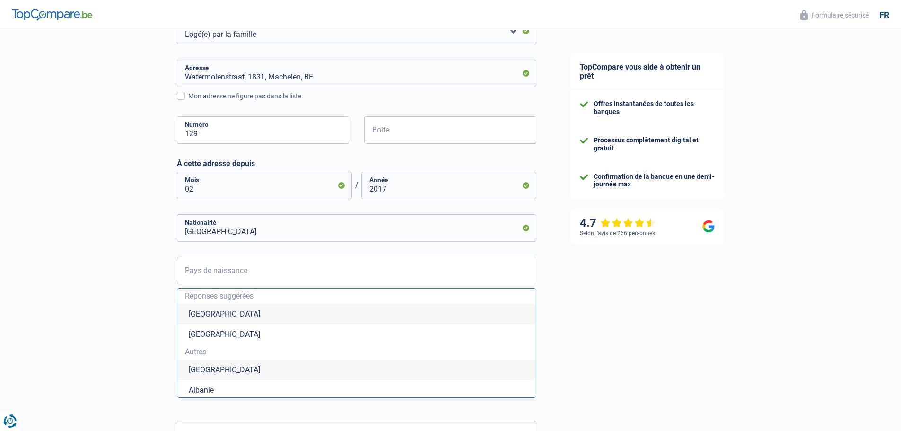
click at [211, 316] on li "Belgique" at bounding box center [356, 314] width 358 height 20
type input "Belgique"
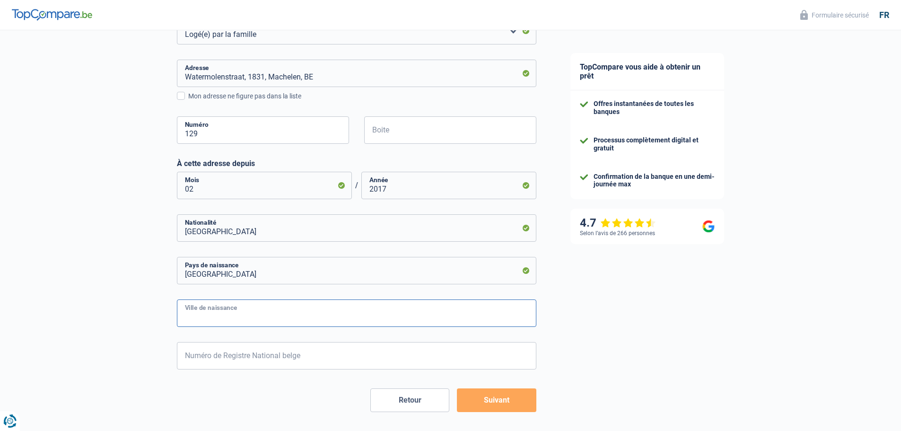
click at [216, 313] on input "Ville de naissance" at bounding box center [356, 312] width 359 height 27
type input "SAINT JOSSE TEN NOODE"
click at [232, 363] on input "Numéro de Registre National belge" at bounding box center [356, 355] width 359 height 27
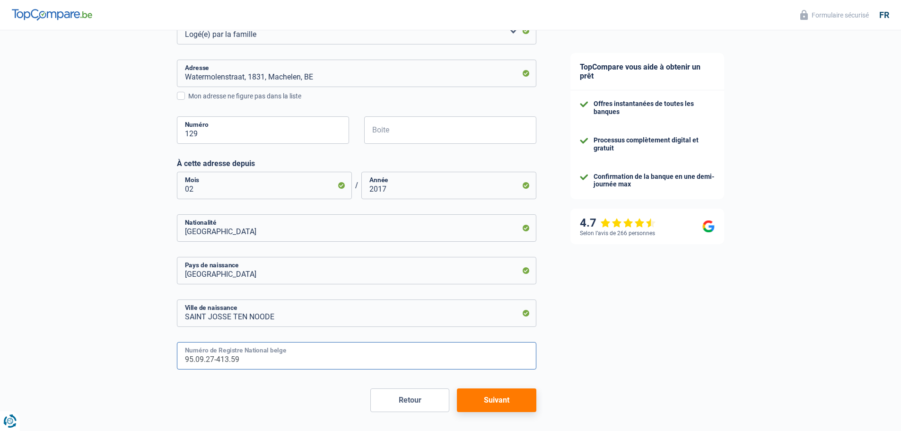
type input "95.09.27-413.59"
click at [501, 405] on button "Suivant" at bounding box center [496, 400] width 79 height 24
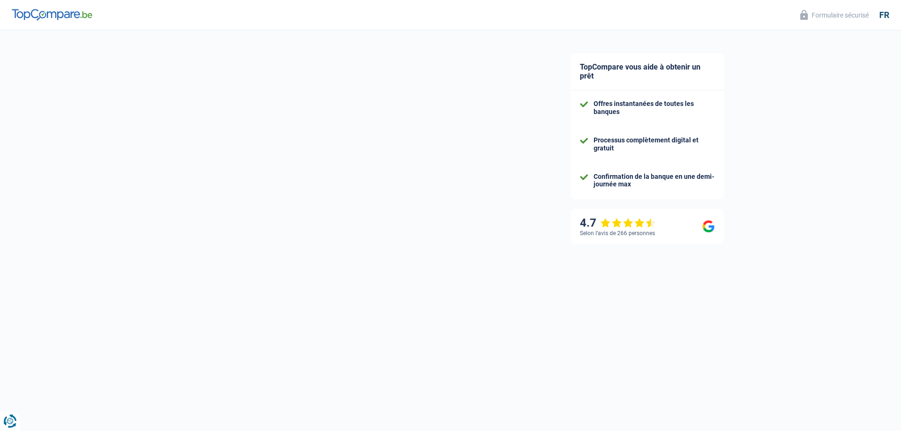
select select "netSalary"
select select "mealVouchers"
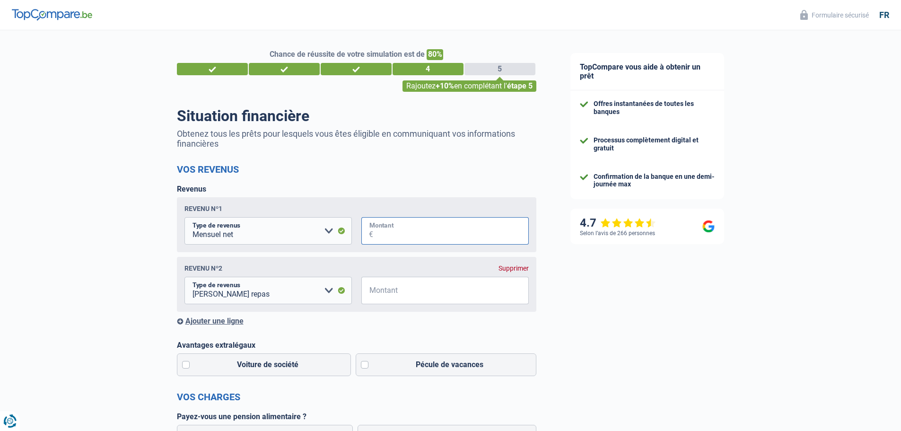
click at [420, 233] on input "Montant" at bounding box center [451, 230] width 156 height 27
click at [311, 230] on select "Allocation d'handicap Allocations chômage Allocations familiales Chèques repas …" at bounding box center [267, 230] width 167 height 27
drag, startPoint x: 311, startPoint y: 230, endPoint x: 342, endPoint y: 226, distance: 31.9
click at [311, 230] on select "Allocation d'handicap Allocations chômage Allocations familiales Chèques repas …" at bounding box center [267, 230] width 167 height 27
click at [397, 232] on input "Montant" at bounding box center [451, 230] width 156 height 27
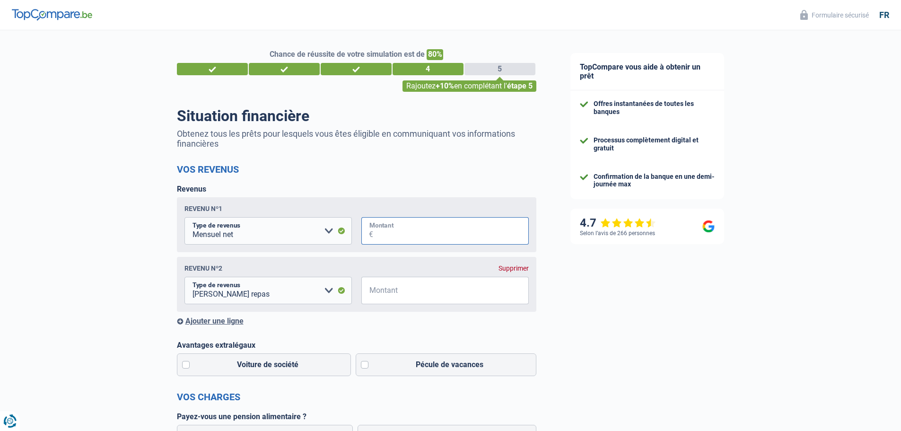
click at [389, 228] on input "Montant" at bounding box center [451, 230] width 156 height 27
click at [422, 235] on input "Montant" at bounding box center [451, 230] width 156 height 27
type input "2.300"
click at [221, 295] on select "Allocation d'handicap Allocations chômage Allocations familiales Chèques repas …" at bounding box center [267, 290] width 167 height 27
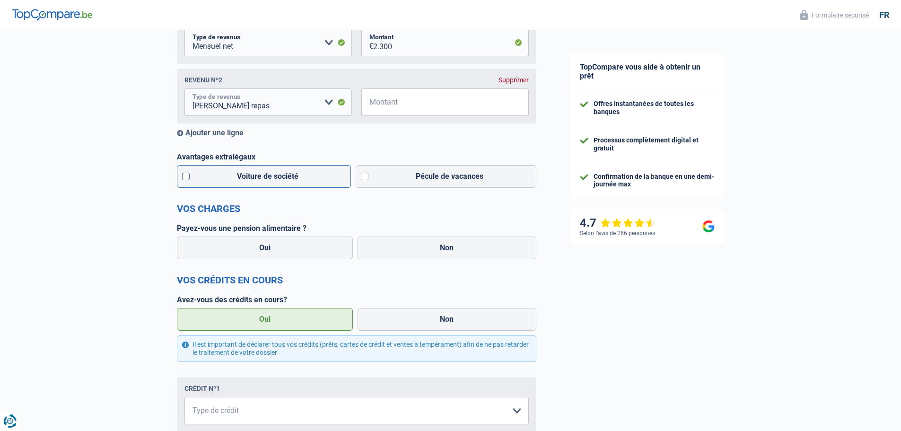
scroll to position [189, 0]
click at [366, 177] on label "Pécule de vacances" at bounding box center [446, 175] width 181 height 23
click at [366, 177] on input "Pécule de vacances" at bounding box center [446, 175] width 181 height 23
checkbox input "true"
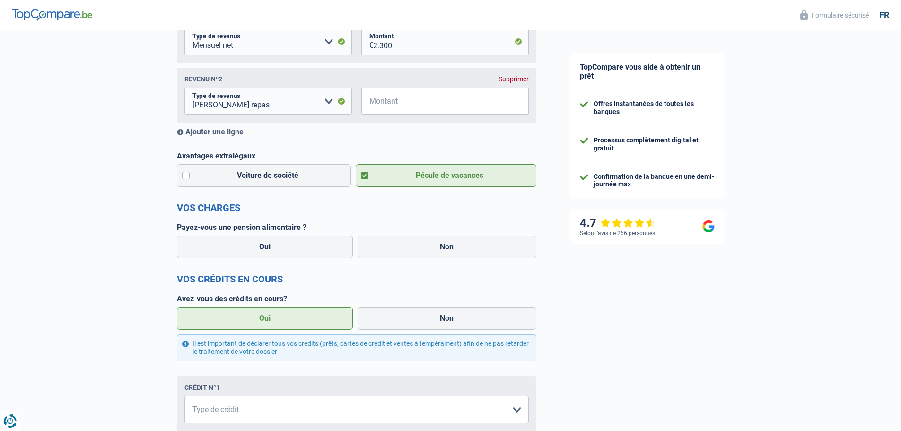
click at [423, 235] on div "Payez-vous une pension alimentaire ? Oui Non Tous les champs sont obligatoires.…" at bounding box center [356, 242] width 359 height 38
click at [421, 243] on label "Non" at bounding box center [446, 246] width 179 height 23
click at [421, 243] on input "Non" at bounding box center [446, 246] width 179 height 23
radio input "true"
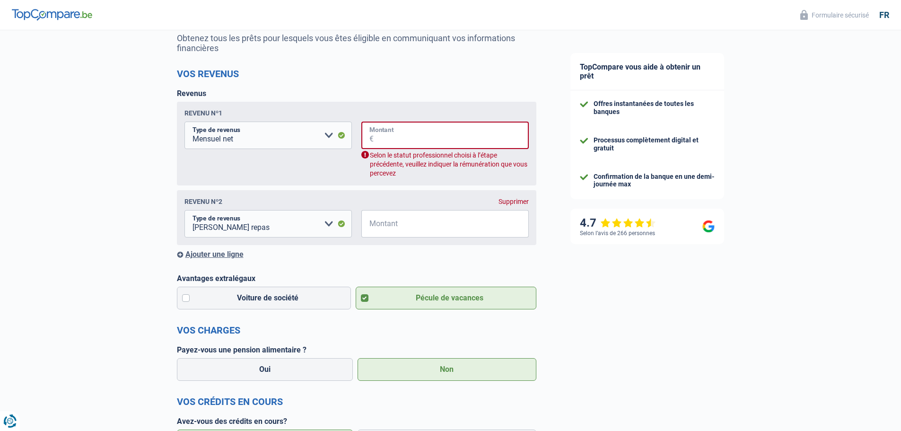
click at [391, 145] on input "Montant" at bounding box center [451, 135] width 155 height 27
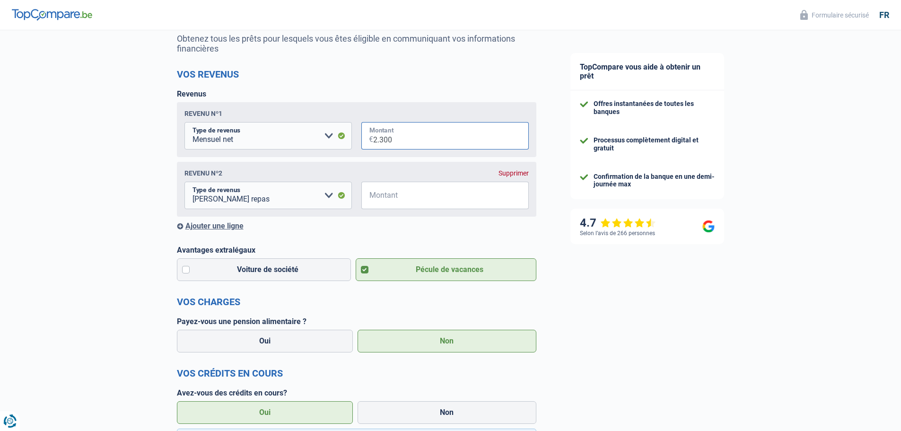
type input "2.300"
click at [405, 195] on input "Montant" at bounding box center [451, 195] width 156 height 27
type input "0"
click at [375, 227] on div "Ajouter une ligne" at bounding box center [356, 225] width 359 height 9
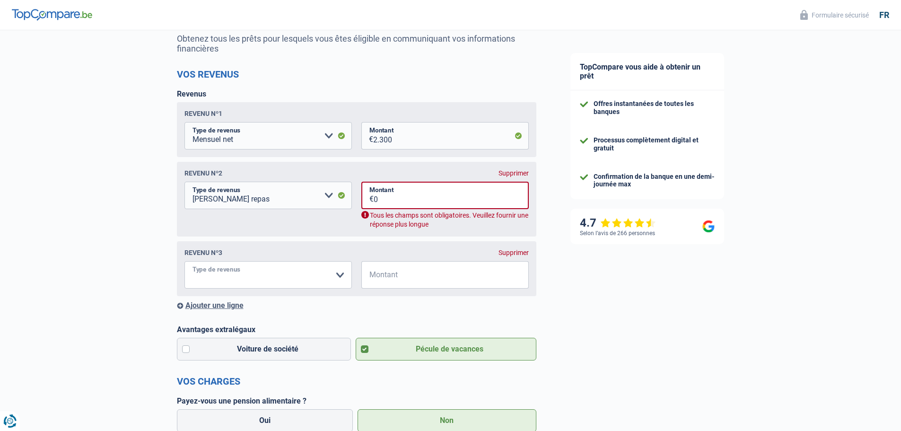
drag, startPoint x: 282, startPoint y: 275, endPoint x: 282, endPoint y: 280, distance: 5.7
click at [282, 275] on select "Allocation d'handicap Allocations chômage Allocations familiales Chèques repas …" at bounding box center [267, 274] width 167 height 27
click at [282, 278] on select "Allocation d'handicap Allocations chômage Allocations familiales Chèques repas …" at bounding box center [267, 274] width 167 height 27
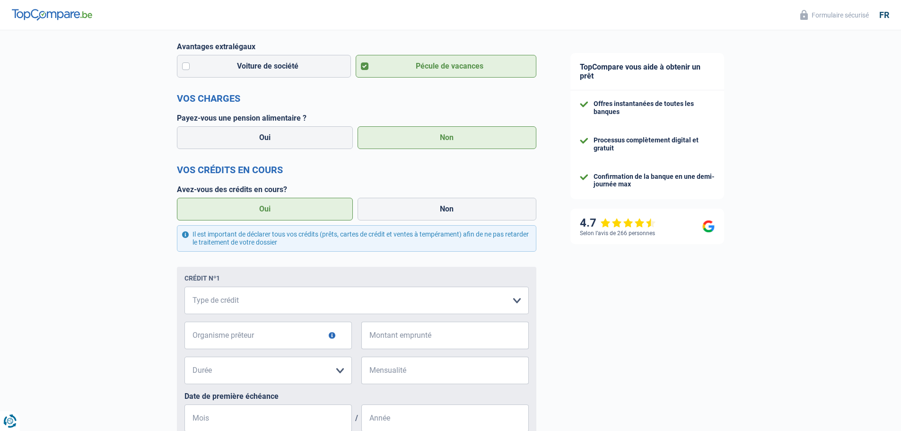
scroll to position [378, 0]
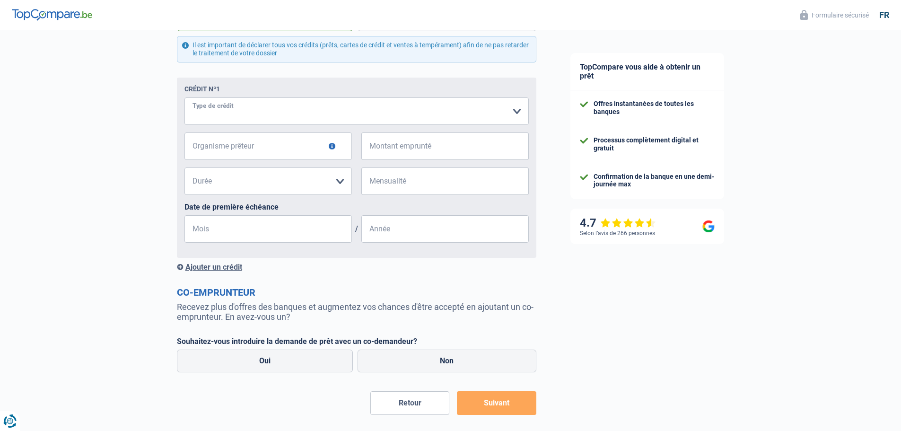
click at [305, 112] on select "Carte ou ouverture de crédit Prêt hypothécaire Vente à tempérament Prêt à tempé…" at bounding box center [356, 110] width 344 height 27
select select "personalLoan"
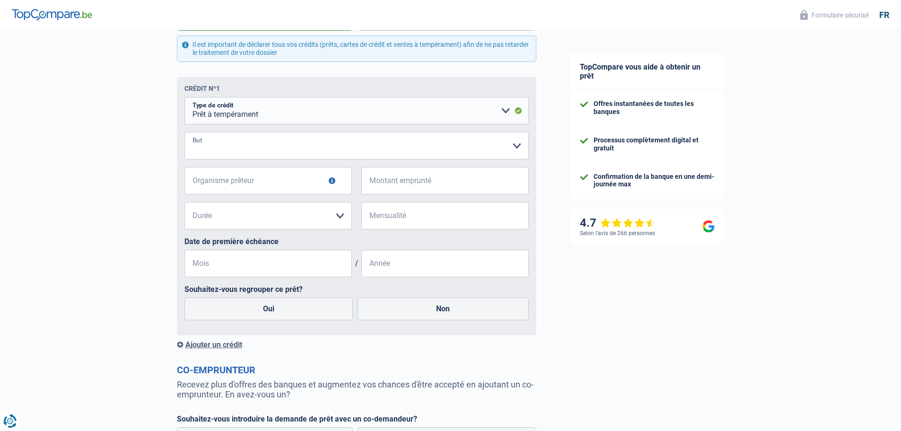
click at [243, 152] on select "Confort maison: meubles, textile, peinture, électroménager, outillage non-profe…" at bounding box center [356, 145] width 344 height 27
select select "homeFurnishingOrRelocation"
click at [184, 134] on select "Confort maison: meubles, textile, peinture, électroménager, outillage non-profe…" at bounding box center [356, 145] width 344 height 27
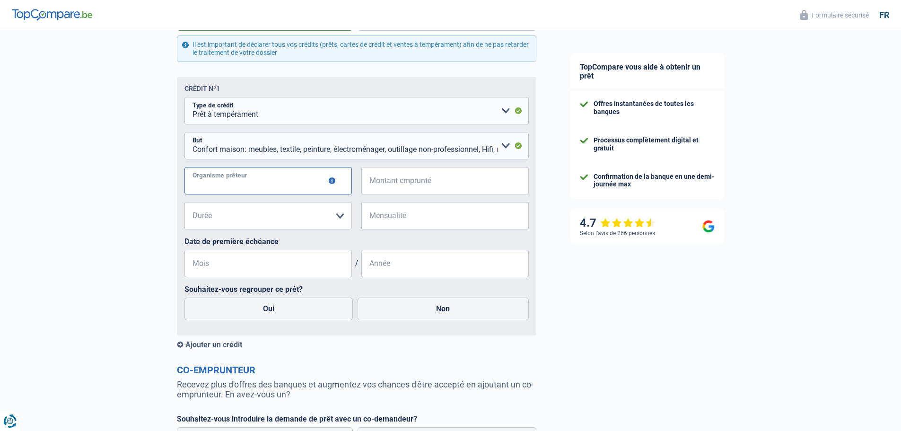
click at [259, 175] on input "Organisme prêteur" at bounding box center [267, 180] width 167 height 27
type input "BEOBANK"
click at [444, 181] on input "Montant emprunté" at bounding box center [451, 180] width 156 height 27
click at [417, 190] on input "Montant emprunté" at bounding box center [451, 180] width 156 height 27
click at [420, 187] on input "Montant emprunté" at bounding box center [451, 180] width 156 height 27
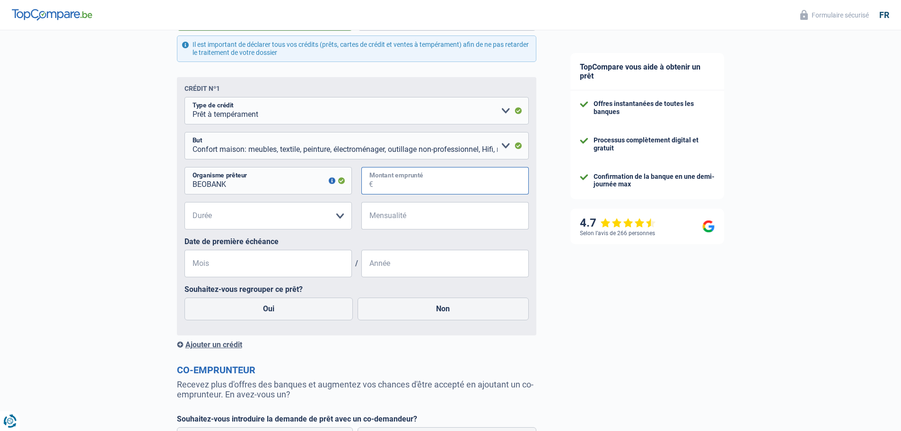
click at [420, 187] on input "Montant emprunté" at bounding box center [451, 180] width 156 height 27
click at [405, 187] on input "Montant emprunté" at bounding box center [451, 180] width 156 height 27
type input "66.000"
click at [280, 220] on select "12 mois 18 mois 24 mois 30 mois 36 mois 42 mois 48 mois 60 mois 72 mois 84 mois…" at bounding box center [267, 215] width 167 height 27
click at [288, 224] on select "12 mois 18 mois 24 mois 30 mois 36 mois 42 mois 48 mois 60 mois 72 mois 84 mois…" at bounding box center [267, 215] width 167 height 27
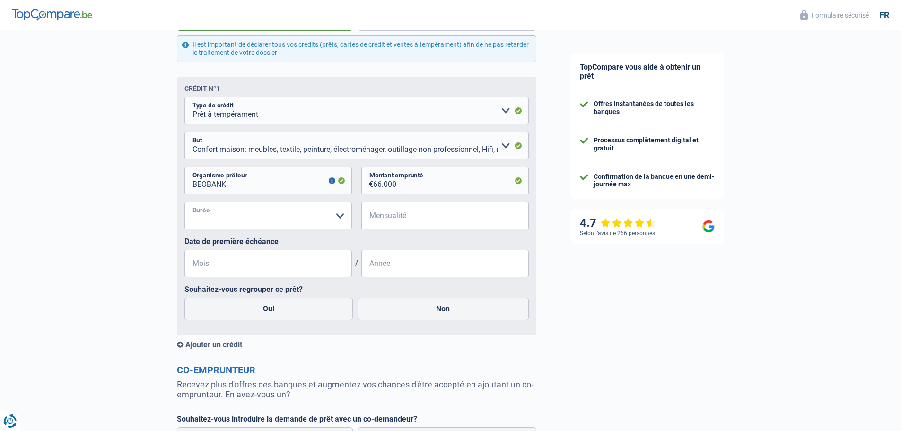
click at [281, 225] on select "12 mois 18 mois 24 mois 30 mois 36 mois 42 mois 48 mois 60 mois 72 mois 84 mois…" at bounding box center [267, 215] width 167 height 27
select select "84"
click at [184, 204] on select "12 mois 18 mois 24 mois 30 mois 36 mois 42 mois 48 mois 60 mois 72 mois 84 mois…" at bounding box center [267, 215] width 167 height 27
click at [389, 219] on input "Mensualité" at bounding box center [451, 215] width 156 height 27
type input "1.026"
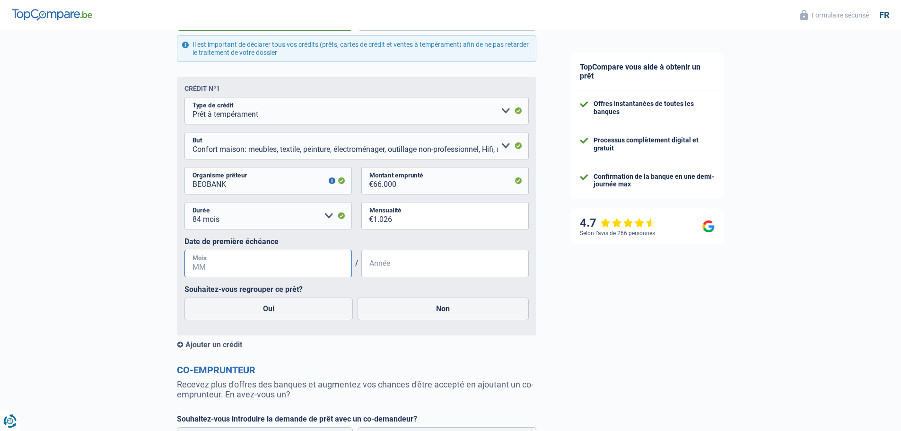
click at [254, 276] on input "Mois" at bounding box center [267, 263] width 167 height 27
click at [262, 267] on input "Mois" at bounding box center [267, 263] width 167 height 27
click at [389, 267] on input "Année" at bounding box center [444, 263] width 167 height 27
click at [278, 268] on input "Mois" at bounding box center [267, 263] width 167 height 27
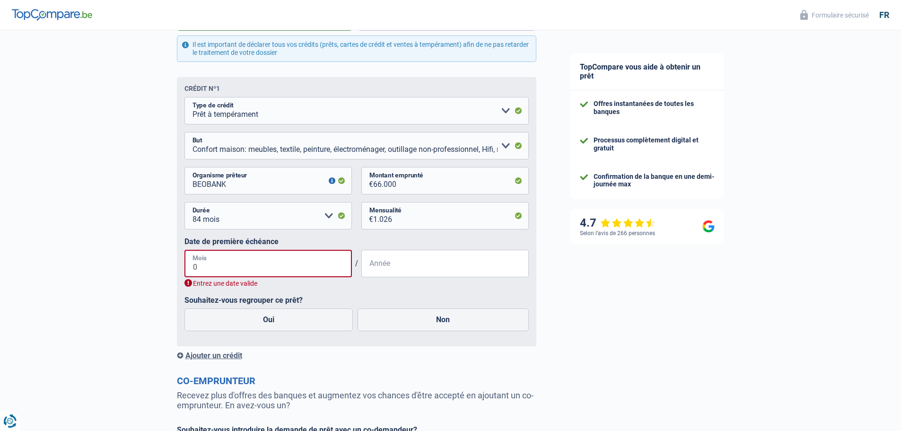
type input "05"
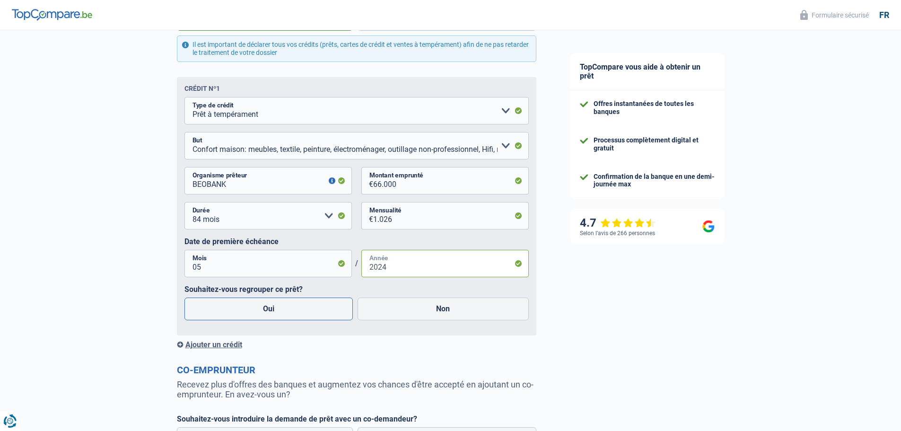
type input "2024"
click at [297, 310] on label "Oui" at bounding box center [268, 308] width 169 height 23
click at [297, 310] on input "Oui" at bounding box center [268, 308] width 169 height 23
radio input "true"
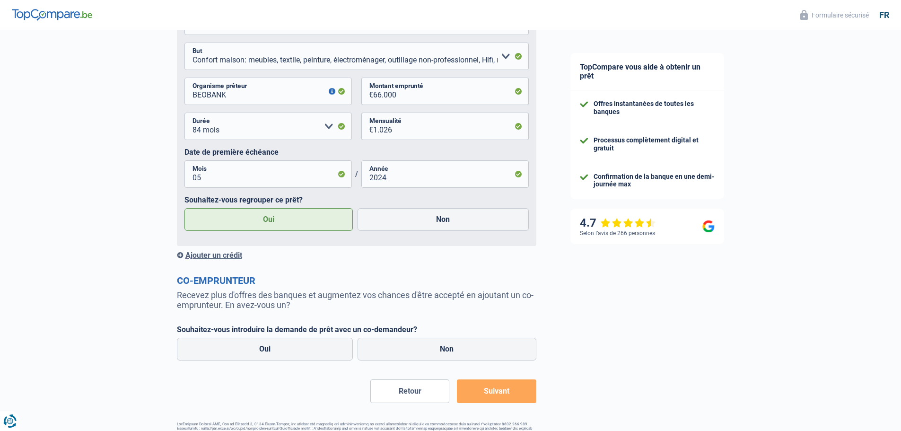
scroll to position [688, 0]
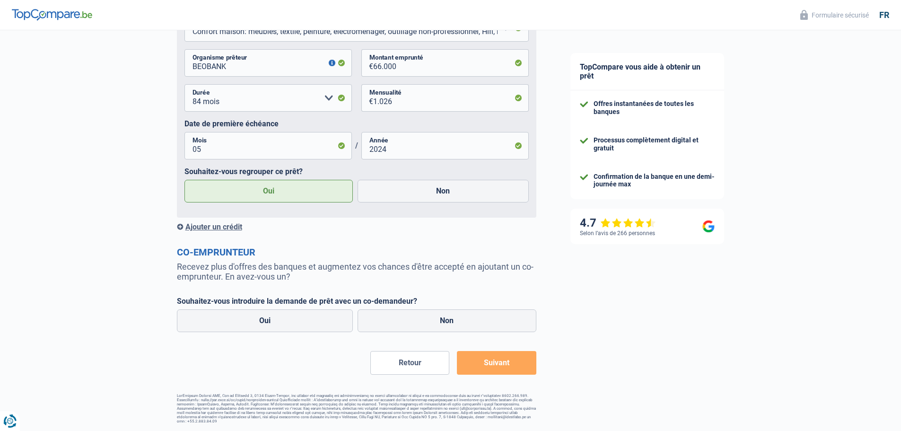
click at [218, 228] on div "Ajouter un crédit" at bounding box center [356, 226] width 359 height 9
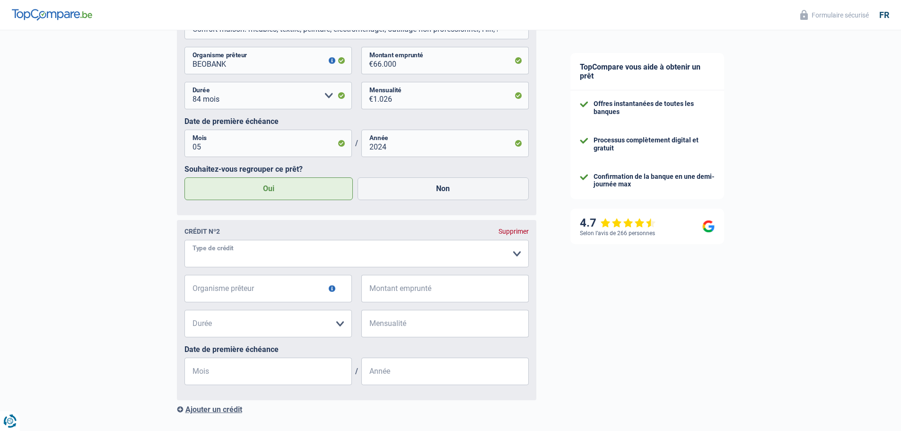
click at [240, 265] on select "Carte ou ouverture de crédit Prêt hypothécaire Vente à tempérament Prêt à tempé…" at bounding box center [356, 253] width 344 height 27
select select "cardOrCredit"
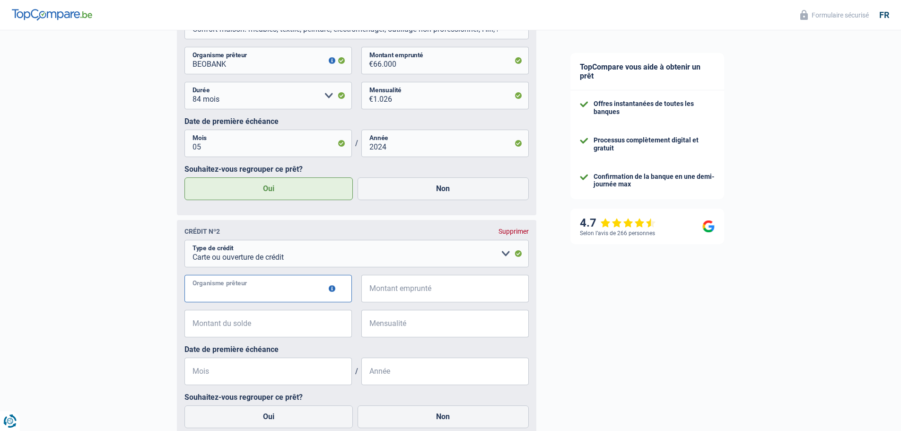
click at [228, 290] on input "Organisme prêteur" at bounding box center [267, 288] width 167 height 27
type input "BEOBANK"
click at [423, 298] on input "Montant emprunté" at bounding box center [451, 288] width 156 height 27
type input "7.000"
click at [255, 340] on div "€ Montant du solde Tous les champs sont obligatoires. Veuillez fournir une répo…" at bounding box center [356, 327] width 344 height 35
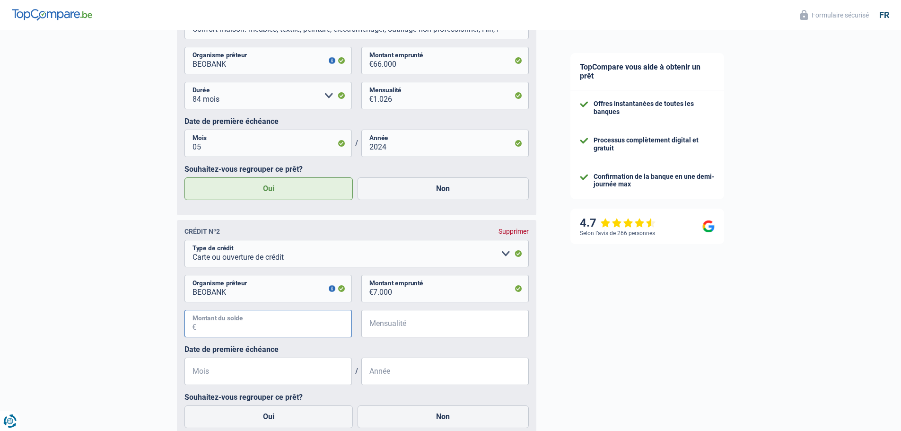
click at [261, 334] on input "Montant du solde" at bounding box center [274, 323] width 156 height 27
click at [256, 329] on input "Montant du solde" at bounding box center [274, 323] width 156 height 27
type input "6.500"
click at [356, 324] on div "6.500 € Montant du solde € Mensualité Tous les champs sont obligatoires. Veuill…" at bounding box center [356, 327] width 344 height 35
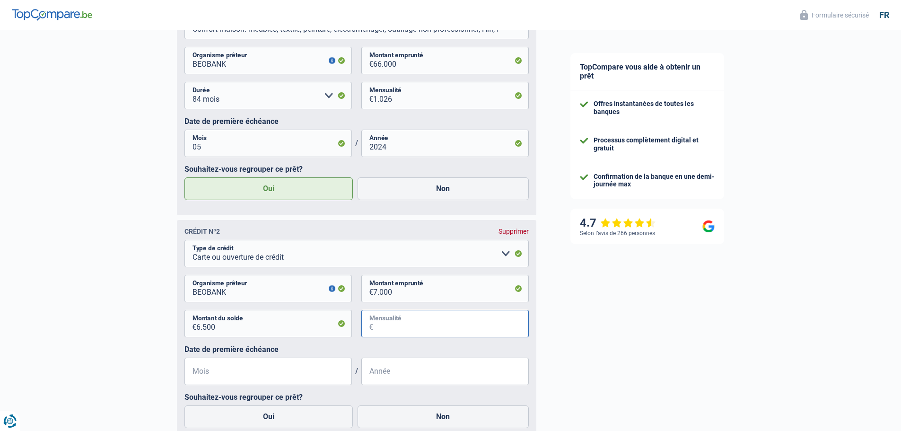
click at [408, 327] on input "Mensualité" at bounding box center [451, 323] width 156 height 27
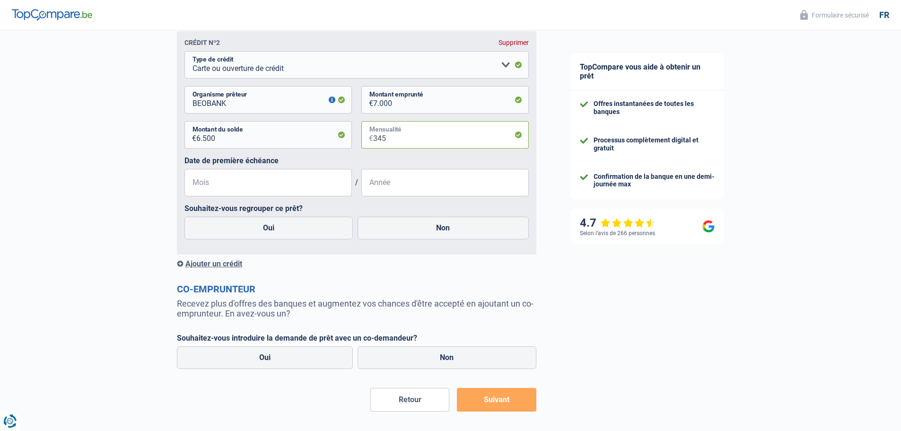
type input "345"
click at [218, 183] on input "Mois" at bounding box center [267, 182] width 167 height 27
type input "01"
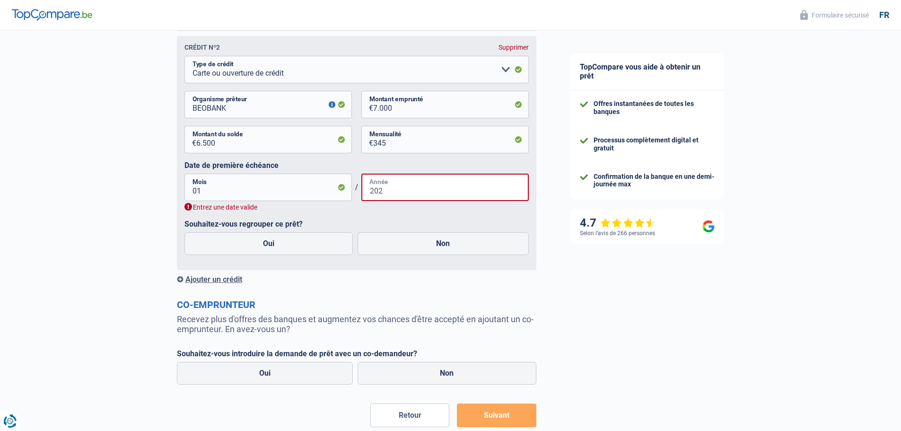
type input "202"
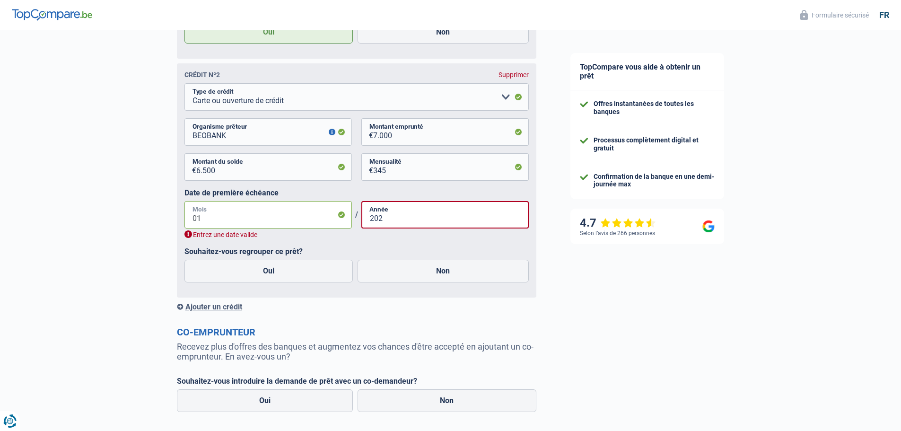
click at [239, 186] on fieldset "Carte ou ouverture de crédit Prêt hypothécaire Vente à tempérament Prêt à tempé…" at bounding box center [356, 186] width 344 height 207
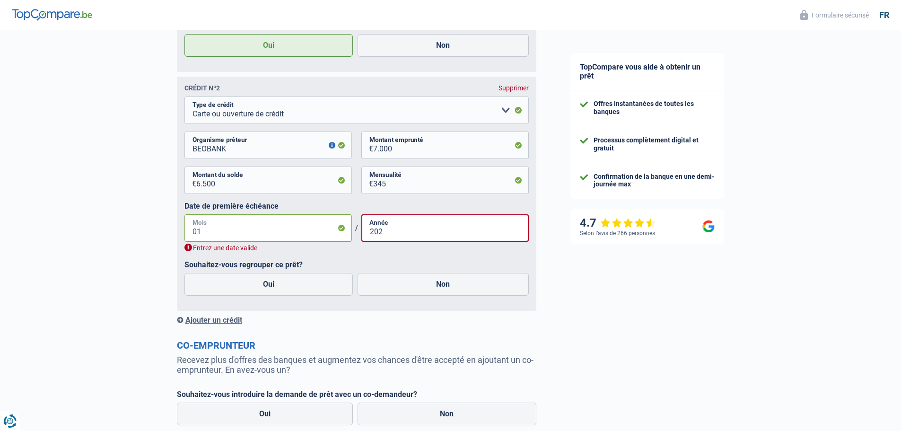
scroll to position [830, 0]
click at [243, 233] on input "01" at bounding box center [267, 228] width 167 height 27
type input "12"
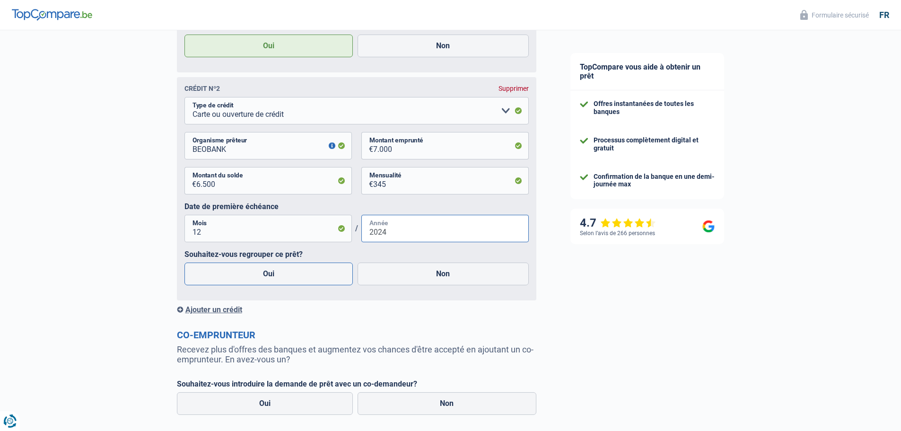
type input "2024"
click at [293, 280] on label "Oui" at bounding box center [268, 273] width 169 height 23
click at [293, 280] on input "Oui" at bounding box center [268, 273] width 169 height 23
radio input "true"
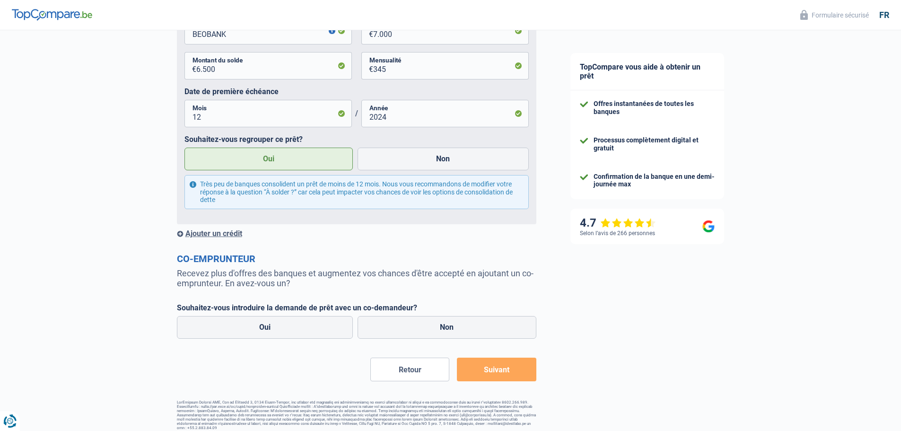
scroll to position [955, 0]
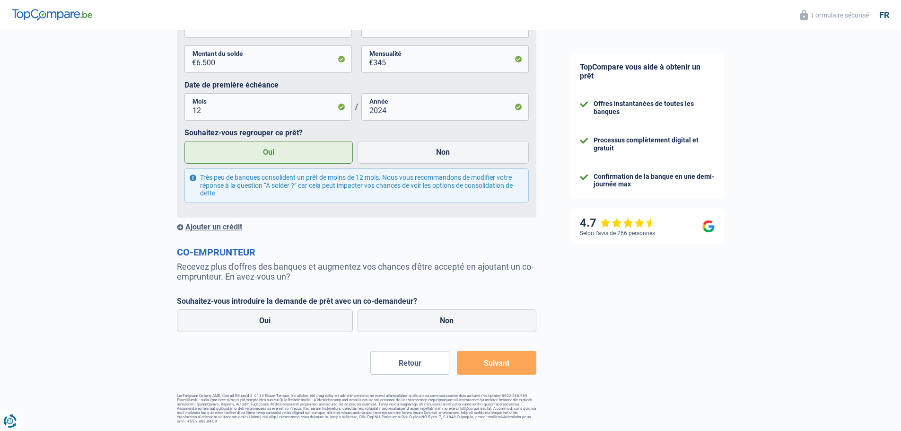
click at [218, 227] on div "Ajouter un crédit" at bounding box center [356, 226] width 359 height 9
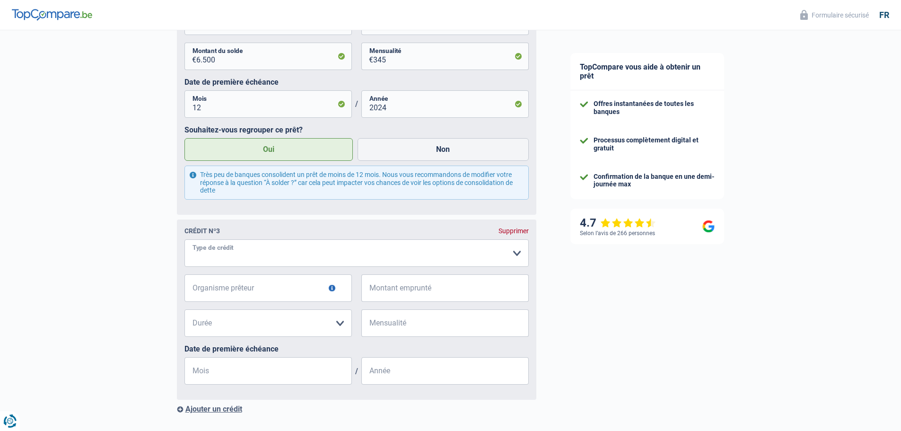
click at [221, 256] on select "Carte ou ouverture de crédit Prêt hypothécaire Vente à tempérament Prêt à tempé…" at bounding box center [356, 252] width 344 height 27
click at [230, 273] on fieldset "Carte ou ouverture de crédit Prêt hypothécaire Vente à tempérament Prêt à tempé…" at bounding box center [356, 315] width 344 height 153
click at [234, 256] on select "Carte ou ouverture de crédit Prêt hypothécaire Vente à tempérament Prêt à tempé…" at bounding box center [356, 252] width 344 height 27
select select "cardOrCredit"
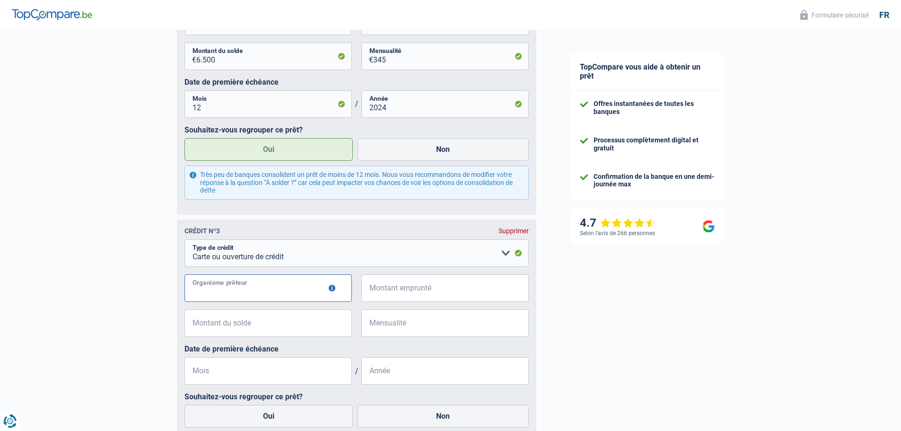
click at [220, 291] on input "Organisme prêteur" at bounding box center [267, 287] width 167 height 27
type input "BELFIUS"
click at [461, 302] on input "Montant emprunté" at bounding box center [451, 287] width 156 height 27
type input "3.000"
click at [243, 324] on input "Montant du solde" at bounding box center [274, 322] width 156 height 27
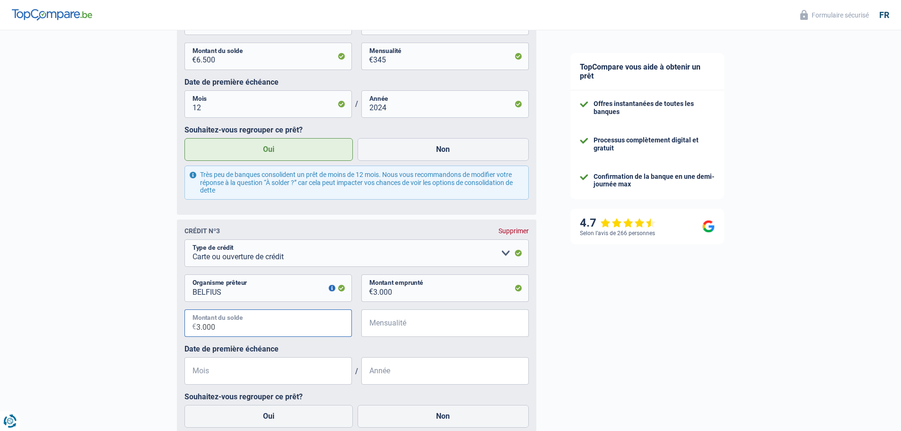
type input "3.000"
click at [408, 331] on input "Mensualité" at bounding box center [451, 322] width 156 height 27
type input "3.000"
click at [233, 373] on input "Mois" at bounding box center [267, 370] width 167 height 27
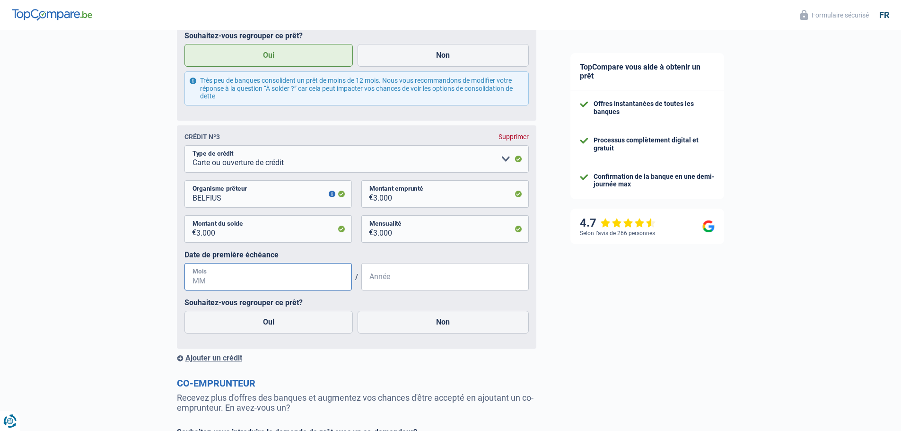
scroll to position [1049, 0]
type input "01"
type input "2025"
click at [254, 287] on input "01" at bounding box center [267, 275] width 167 height 27
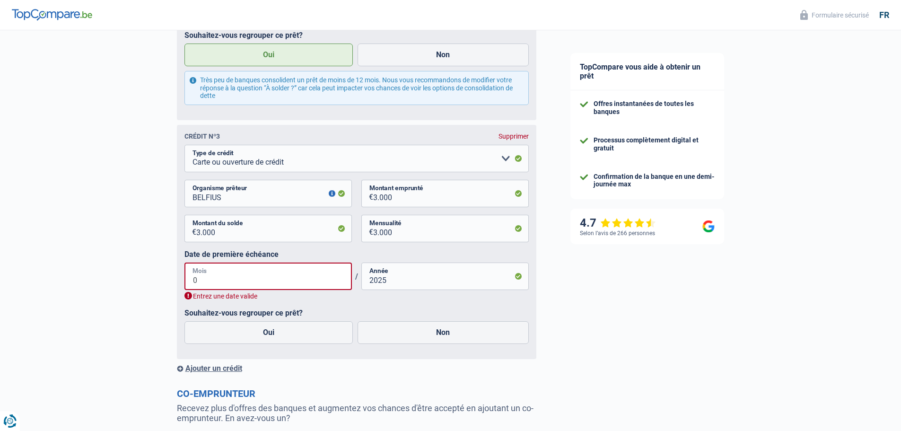
type input "08"
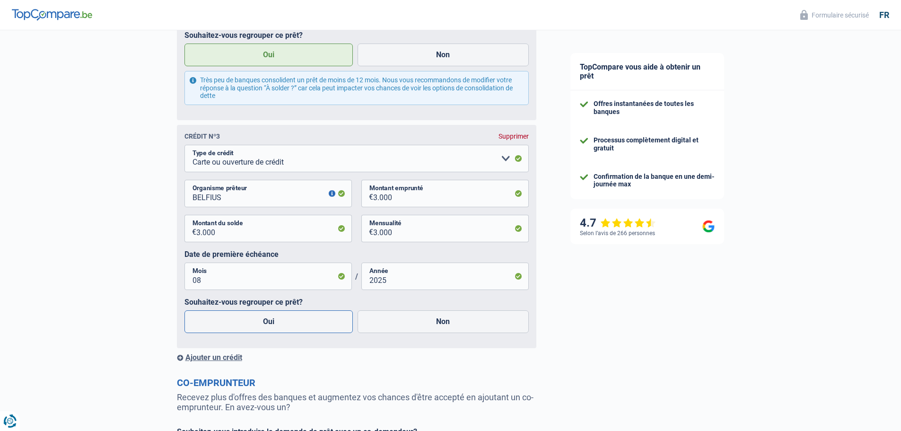
click at [283, 322] on label "Oui" at bounding box center [268, 321] width 169 height 23
click at [283, 322] on input "Oui" at bounding box center [268, 321] width 169 height 23
radio input "true"
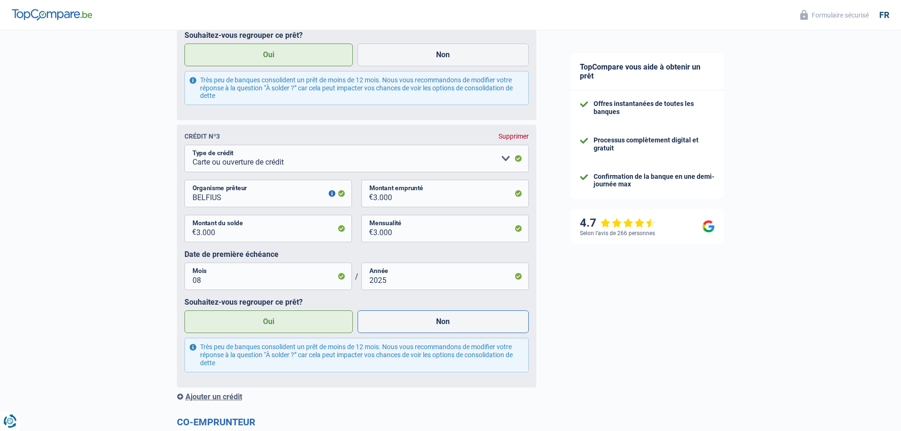
click at [396, 326] on label "Non" at bounding box center [442, 321] width 171 height 23
click at [396, 326] on input "Non" at bounding box center [442, 321] width 171 height 23
radio input "true"
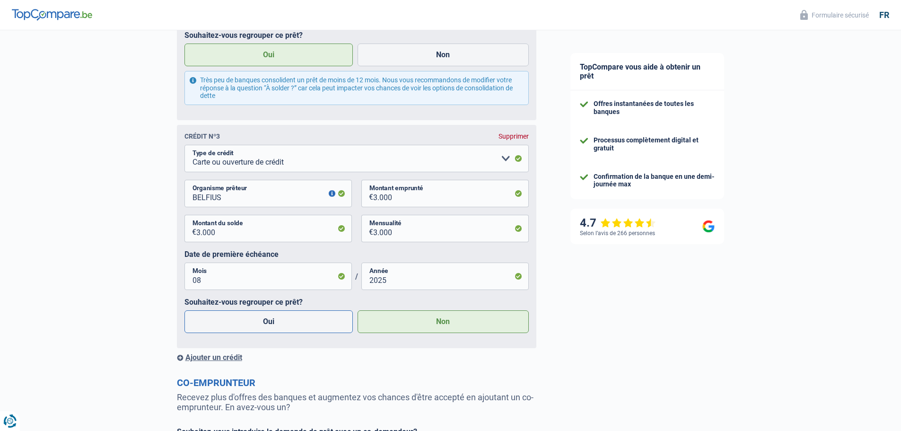
click at [288, 324] on label "Oui" at bounding box center [268, 321] width 169 height 23
click at [288, 324] on input "Oui" at bounding box center [268, 321] width 169 height 23
radio input "true"
radio input "false"
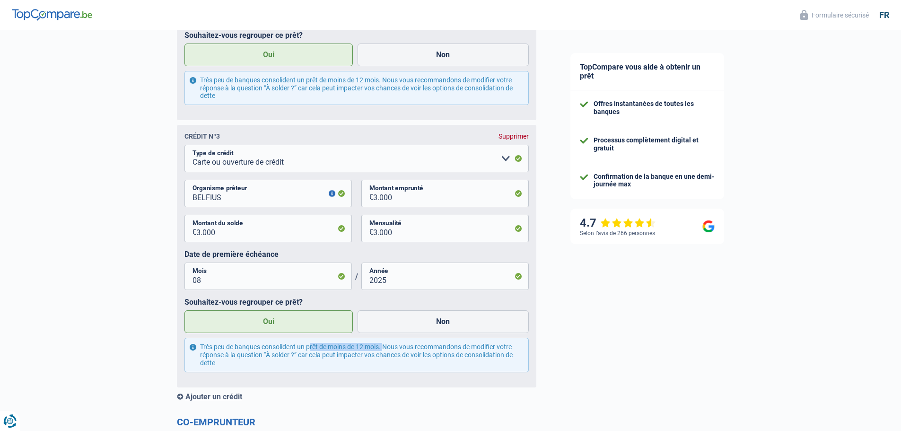
drag, startPoint x: 223, startPoint y: 349, endPoint x: 298, endPoint y: 354, distance: 75.8
click at [298, 354] on div "Très peu de banques consolident un prêt de moins de 12 mois. Nous vous recomman…" at bounding box center [356, 355] width 344 height 34
drag, startPoint x: 331, startPoint y: 351, endPoint x: 385, endPoint y: 353, distance: 53.9
click at [385, 353] on div "Très peu de banques consolident un prêt de moins de 12 mois. Nous vous recomman…" at bounding box center [356, 355] width 344 height 34
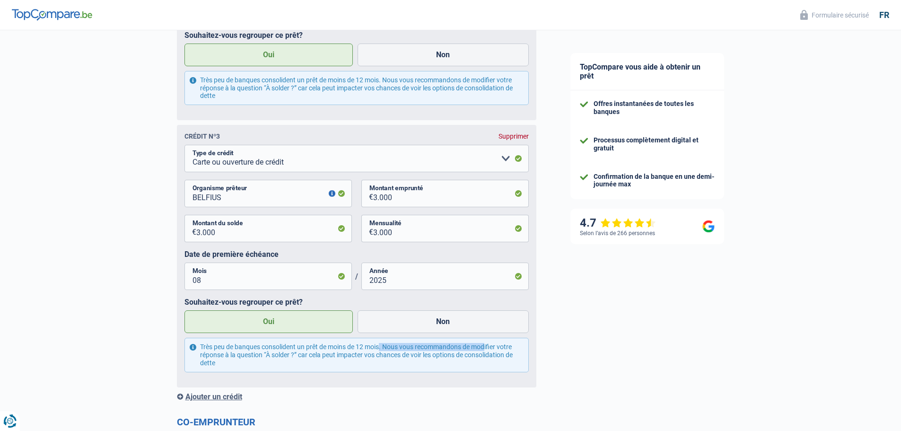
click at [385, 353] on div "Très peu de banques consolident un prêt de moins de 12 mois. Nous vous recomman…" at bounding box center [356, 355] width 344 height 34
drag, startPoint x: 362, startPoint y: 353, endPoint x: 497, endPoint y: 361, distance: 136.0
click at [497, 361] on div "Très peu de banques consolident un prêt de moins de 12 mois. Nous vous recomman…" at bounding box center [356, 355] width 344 height 34
click at [399, 366] on div "Très peu de banques consolident un prêt de moins de 12 mois. Nous vous recomman…" at bounding box center [356, 355] width 344 height 34
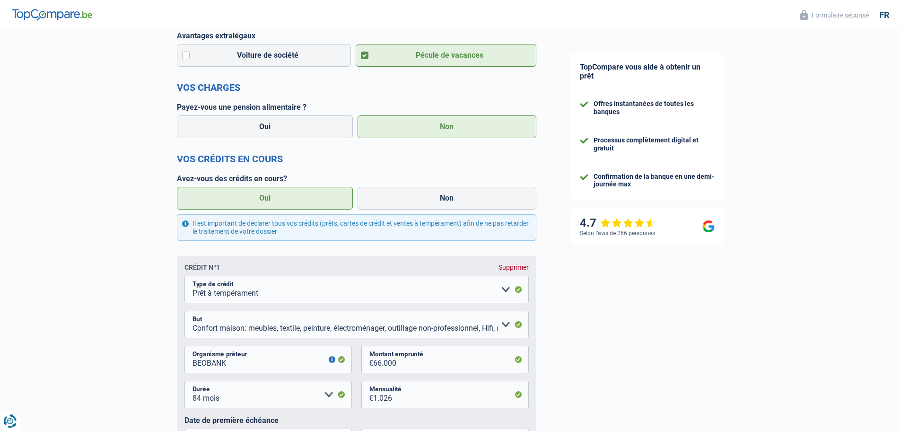
scroll to position [388, 0]
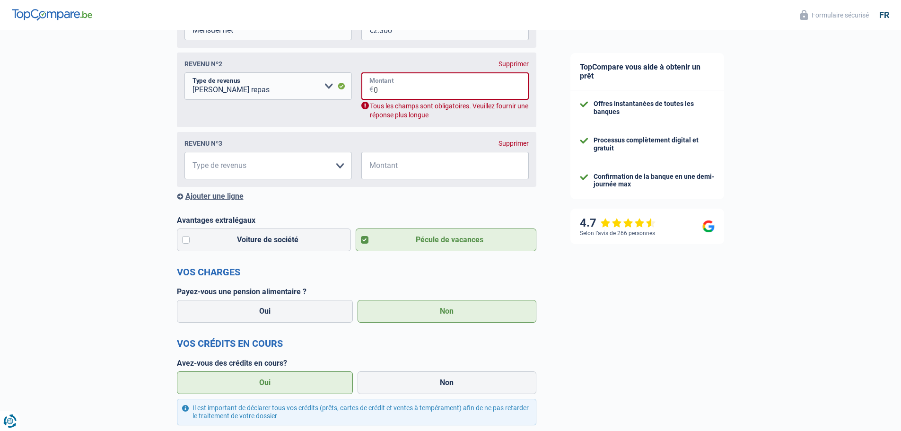
click at [383, 83] on input "0" at bounding box center [451, 85] width 155 height 27
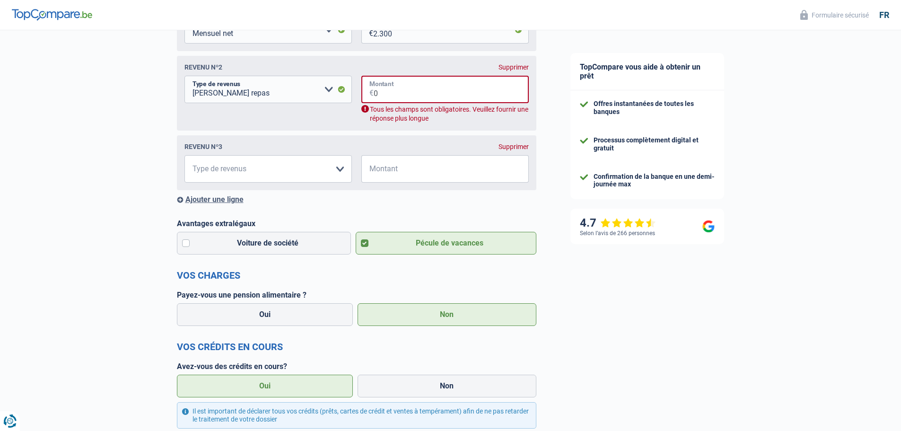
click at [381, 90] on input "0" at bounding box center [451, 89] width 155 height 27
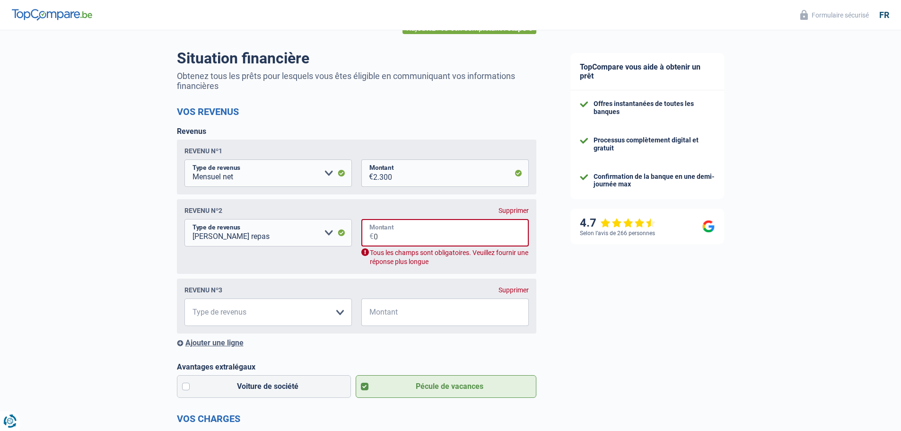
scroll to position [57, 0]
click at [410, 312] on input "Montant" at bounding box center [451, 312] width 156 height 27
click at [418, 237] on input "0" at bounding box center [451, 232] width 155 height 27
type input "0"
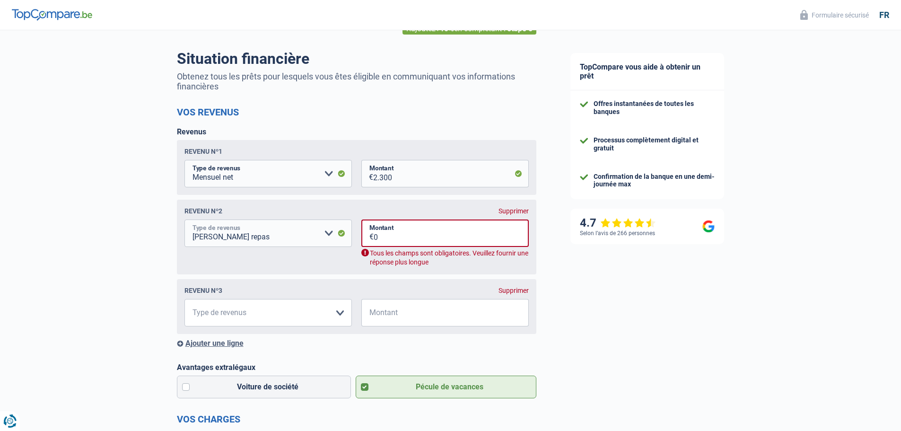
click at [319, 232] on select "Allocation d'handicap Allocations chômage Allocations familiales Chèques repas …" at bounding box center [267, 232] width 167 height 27
click at [314, 235] on select "Allocation d'handicap Allocations chômage Allocations familiales Chèques repas …" at bounding box center [267, 232] width 167 height 27
click at [521, 214] on div "Supprimer" at bounding box center [513, 211] width 30 height 8
select select
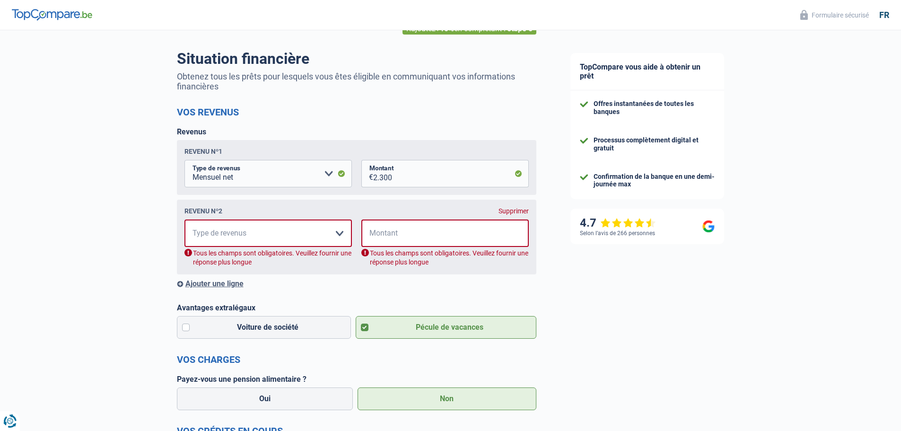
click at [520, 217] on div "Revenu nº2 Supprimer Allocation d'handicap Allocations chômage Allocations fami…" at bounding box center [356, 237] width 359 height 75
click at [523, 213] on div "Supprimer" at bounding box center [513, 211] width 30 height 8
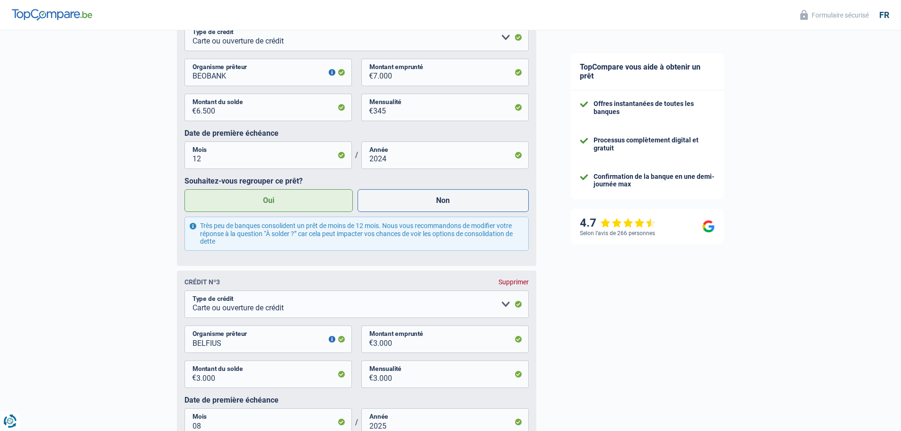
scroll to position [765, 0]
click at [418, 201] on label "Non" at bounding box center [442, 200] width 171 height 23
click at [418, 201] on input "Non" at bounding box center [442, 200] width 171 height 23
radio input "true"
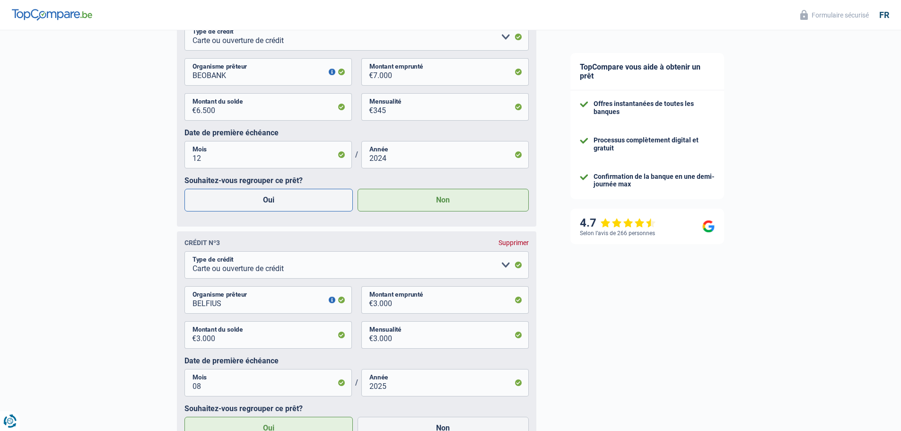
click at [310, 208] on label "Oui" at bounding box center [268, 200] width 169 height 23
click at [310, 208] on input "Oui" at bounding box center [268, 200] width 169 height 23
radio input "true"
radio input "false"
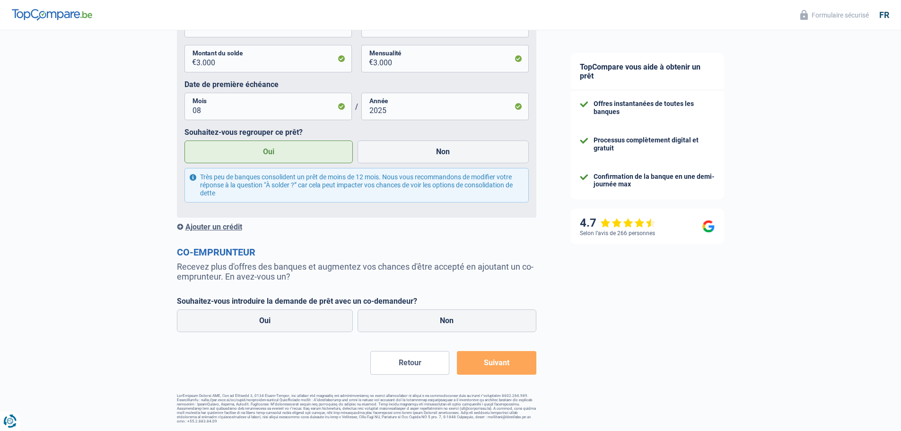
scroll to position [1082, 0]
drag, startPoint x: 192, startPoint y: 268, endPoint x: 425, endPoint y: 271, distance: 232.7
click at [425, 271] on p "Recevez plus d'offres des banques et augmentez vos chances d'être accepté en aj…" at bounding box center [356, 271] width 359 height 20
click at [462, 269] on p "Recevez plus d'offres des banques et augmentez vos chances d'être accepté en aj…" at bounding box center [356, 271] width 359 height 20
drag, startPoint x: 419, startPoint y: 269, endPoint x: 512, endPoint y: 273, distance: 92.3
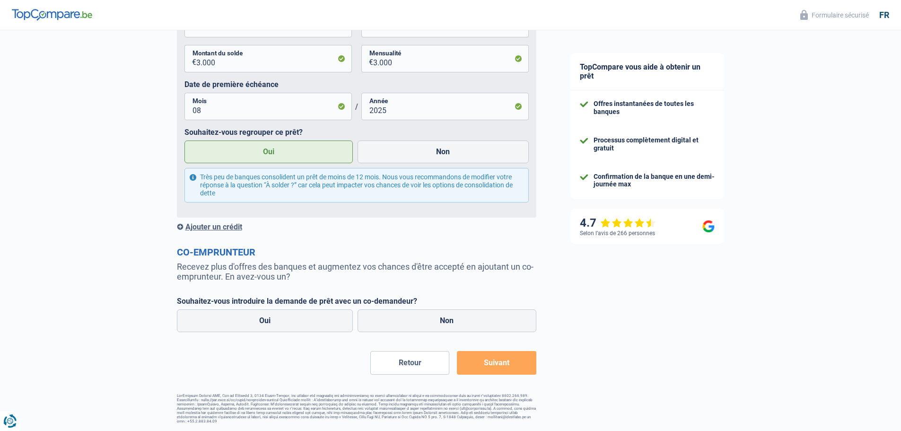
click at [512, 273] on p "Recevez plus d'offres des banques et augmentez vos chances d'être accepté en aj…" at bounding box center [356, 271] width 359 height 20
drag, startPoint x: 227, startPoint y: 279, endPoint x: 267, endPoint y: 280, distance: 40.2
click at [267, 280] on p "Recevez plus d'offres des banques et augmentez vos chances d'être accepté en aj…" at bounding box center [356, 271] width 359 height 20
click at [269, 279] on p "Recevez plus d'offres des banques et augmentez vos chances d'être accepté en aj…" at bounding box center [356, 271] width 359 height 20
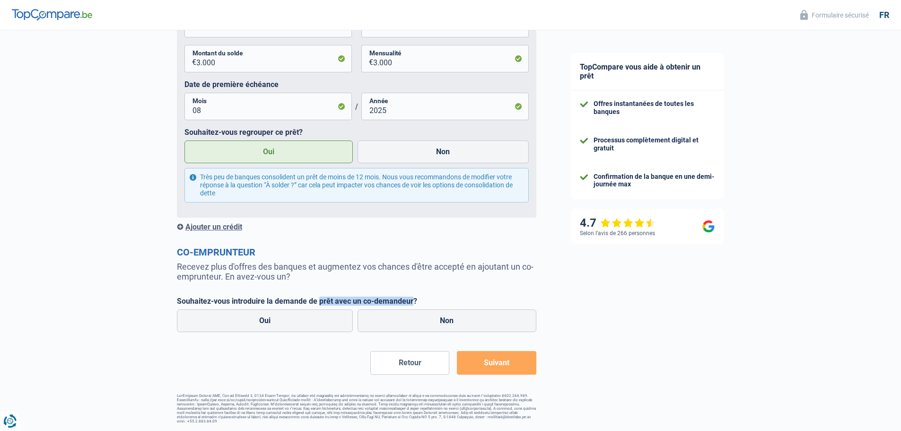
drag, startPoint x: 317, startPoint y: 304, endPoint x: 411, endPoint y: 305, distance: 94.1
click at [411, 305] on label "Souhaitez-vous introduire la demande de prêt avec un co-demandeur?" at bounding box center [356, 300] width 359 height 9
click at [411, 304] on label "Souhaitez-vous introduire la demande de prêt avec un co-demandeur?" at bounding box center [356, 300] width 359 height 9
click at [311, 322] on label "Oui" at bounding box center [265, 320] width 176 height 23
click at [311, 322] on input "Oui" at bounding box center [265, 320] width 176 height 23
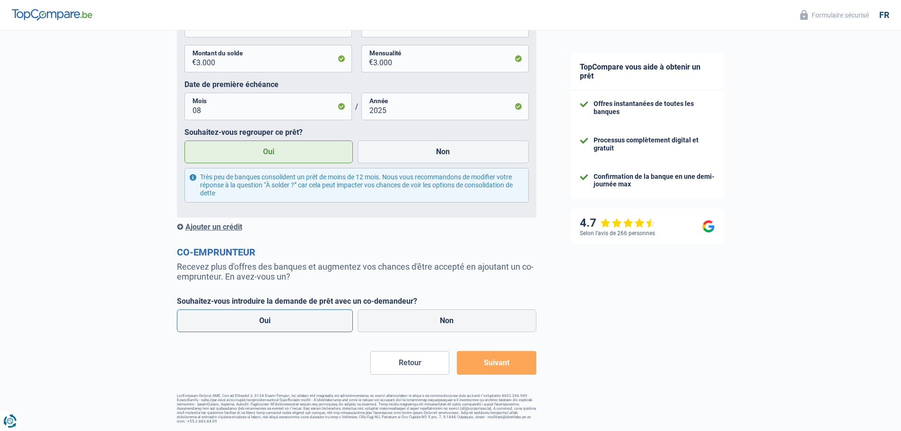
radio input "true"
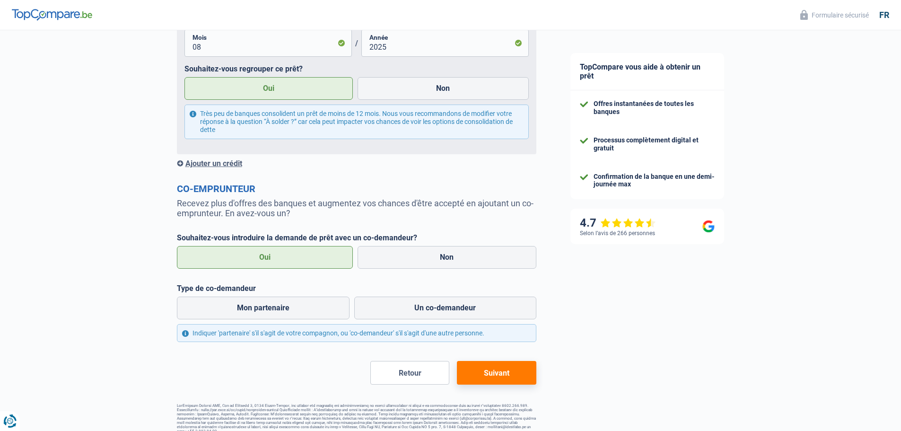
scroll to position [1156, 0]
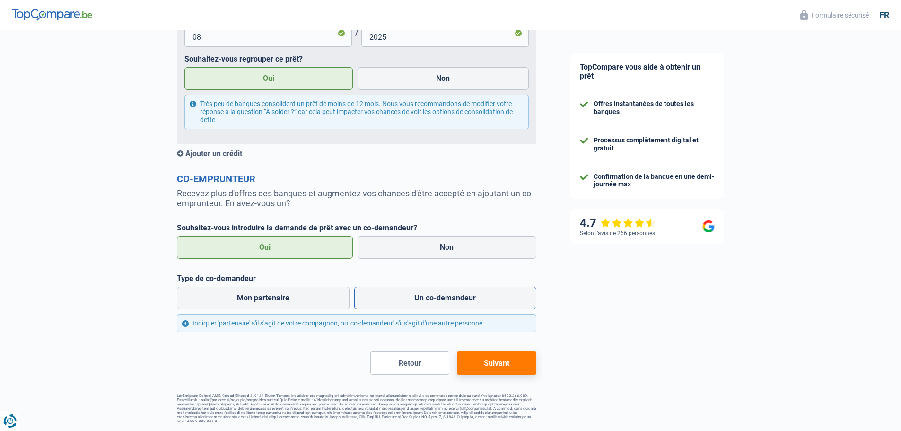
click at [376, 297] on label "Un co-demandeur" at bounding box center [445, 298] width 182 height 23
click at [376, 297] on input "Un co-demandeur" at bounding box center [445, 298] width 182 height 23
radio input "true"
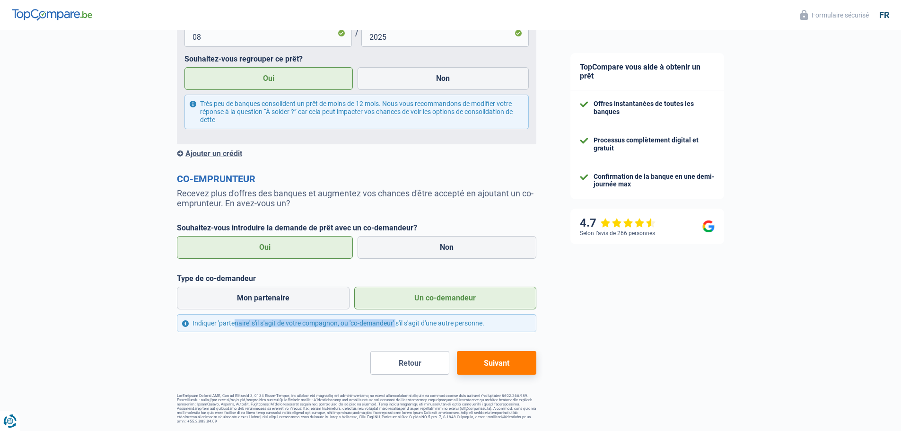
drag, startPoint x: 213, startPoint y: 322, endPoint x: 371, endPoint y: 324, distance: 157.9
click at [371, 324] on div "Indiquer 'partenaire' s'il s'agit de votre compagnon, ou 'co-demandeur' s'il s'…" at bounding box center [356, 323] width 359 height 18
click at [490, 362] on button "Suivant" at bounding box center [496, 363] width 79 height 24
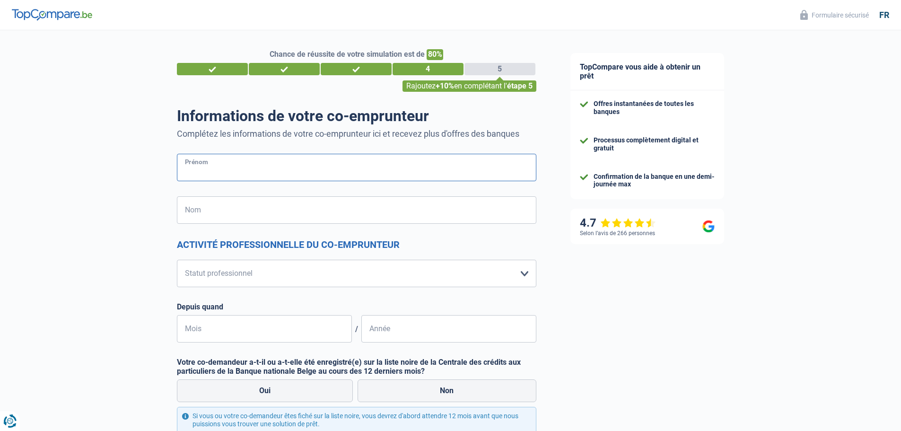
click at [270, 171] on input "Prénom" at bounding box center [356, 167] width 359 height 27
type input "SEVCIHAN"
type input "AKGUL"
click at [199, 279] on select "Ouvrier Employé privé Employé public Invalide Indépendant Pensionné Chômeur Mut…" at bounding box center [356, 273] width 359 height 27
select select "mutuality"
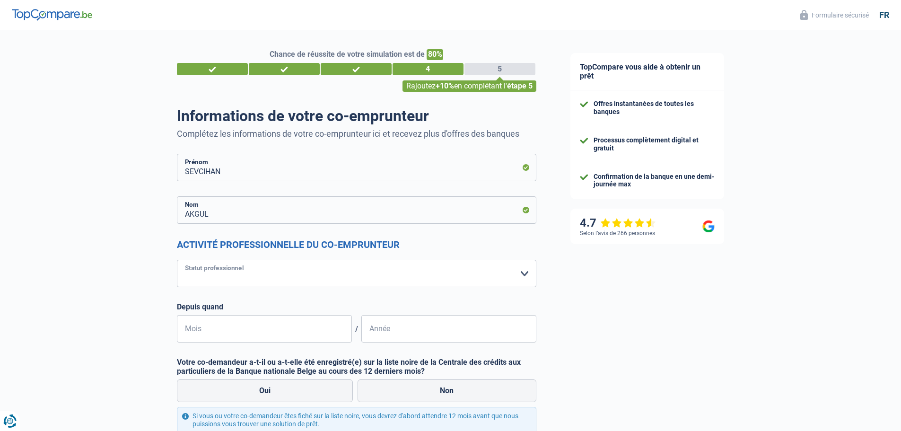
click at [177, 260] on select "Ouvrier Employé privé Employé public Invalide Indépendant Pensionné Chômeur Mut…" at bounding box center [356, 273] width 359 height 27
select select "mutualityIndemnity"
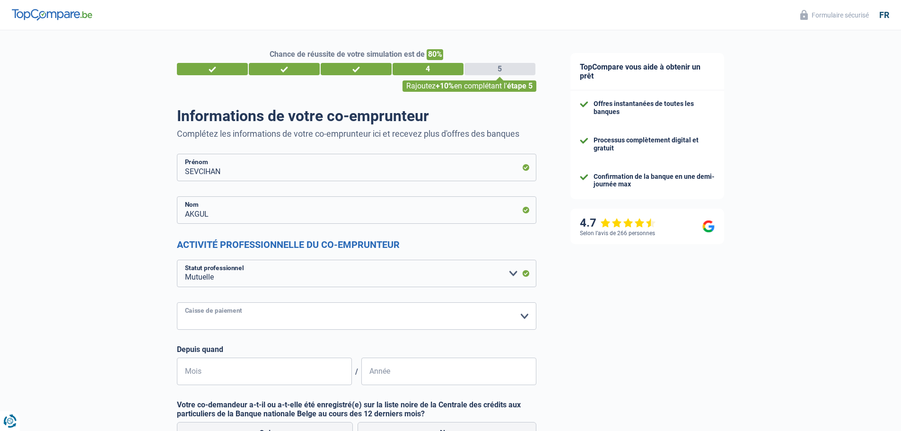
click at [237, 313] on select "Mutualité Chrétienne Mutualité Socialiste (Solidaris) SPF Sécurité Sociale Unio…" at bounding box center [356, 315] width 359 height 27
select select "partenamut"
click at [177, 303] on select "Mutualité Chrétienne Mutualité Socialiste (Solidaris) SPF Sécurité Sociale Unio…" at bounding box center [356, 315] width 359 height 27
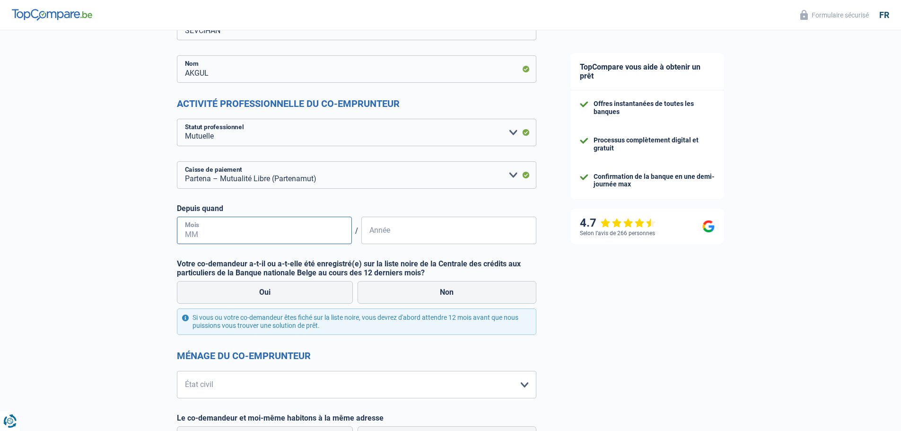
scroll to position [142, 0]
click at [234, 231] on input "Mois" at bounding box center [264, 229] width 175 height 27
click at [234, 228] on input "Mois" at bounding box center [264, 229] width 175 height 27
type input "09"
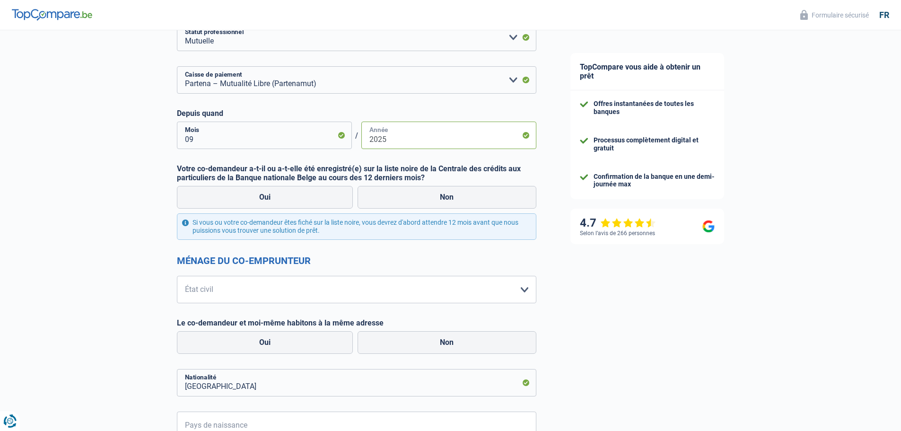
scroll to position [236, 0]
type input "2025"
click at [439, 192] on label "Non" at bounding box center [446, 196] width 179 height 23
click at [439, 192] on input "Non" at bounding box center [446, 196] width 179 height 23
radio input "true"
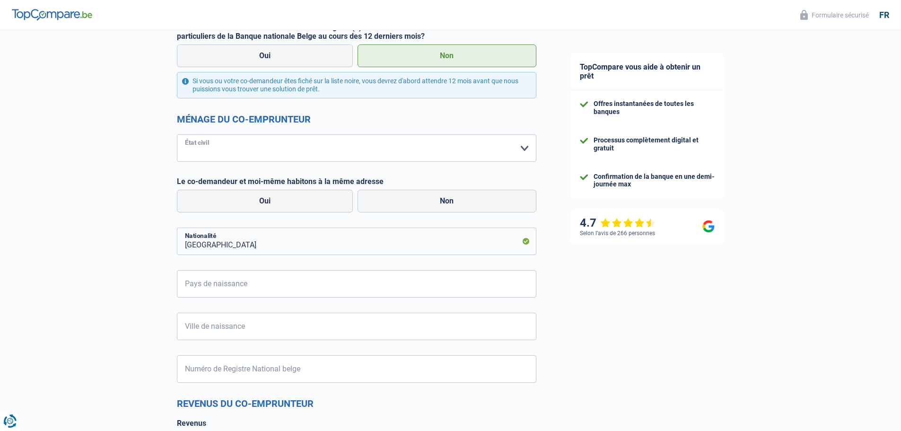
click at [269, 138] on select "Célibataire Marié(e) Cohabitant(e) légal(e) Divorcé(e) Veuf(ve) Séparé (de fait…" at bounding box center [356, 147] width 359 height 27
click at [270, 147] on select "Célibataire Marié(e) Cohabitant(e) légal(e) Divorcé(e) Veuf(ve) Séparé (de fait…" at bounding box center [356, 147] width 359 height 27
select select "divorced"
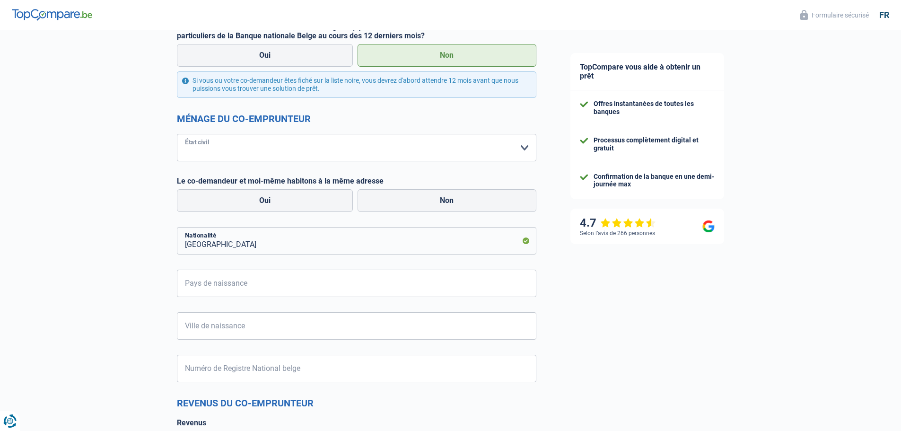
click at [177, 134] on select "Célibataire Marié(e) Cohabitant(e) légal(e) Divorcé(e) Veuf(ve) Séparé (de fait…" at bounding box center [356, 147] width 359 height 27
click at [290, 206] on label "Oui" at bounding box center [265, 200] width 176 height 23
click at [290, 206] on input "Oui" at bounding box center [265, 200] width 176 height 23
radio input "true"
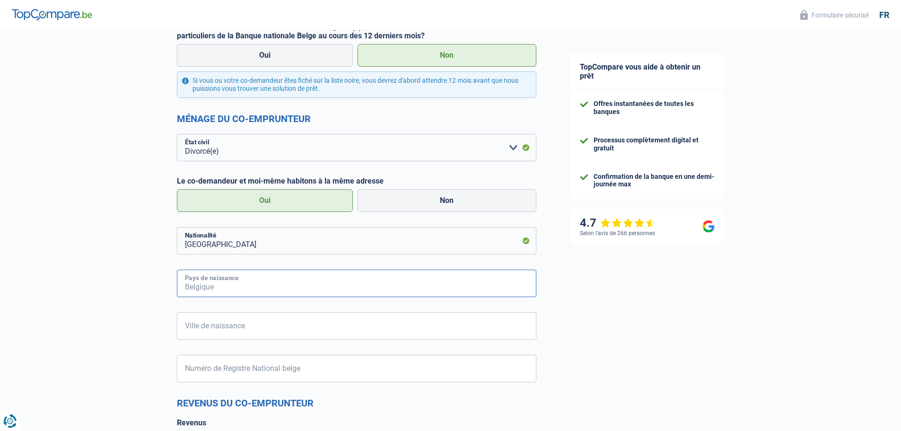
click at [255, 283] on input "Pays de naissance" at bounding box center [356, 283] width 359 height 27
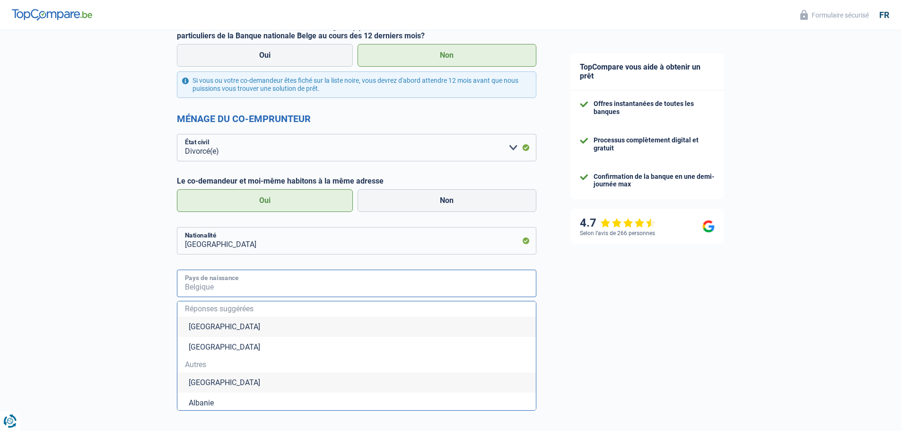
type input "T"
type input "U"
click at [133, 299] on div "Chance de réussite de votre simulation est de 80% 1 2 3 4 5 Rajoutez +10% en co…" at bounding box center [276, 260] width 553 height 1223
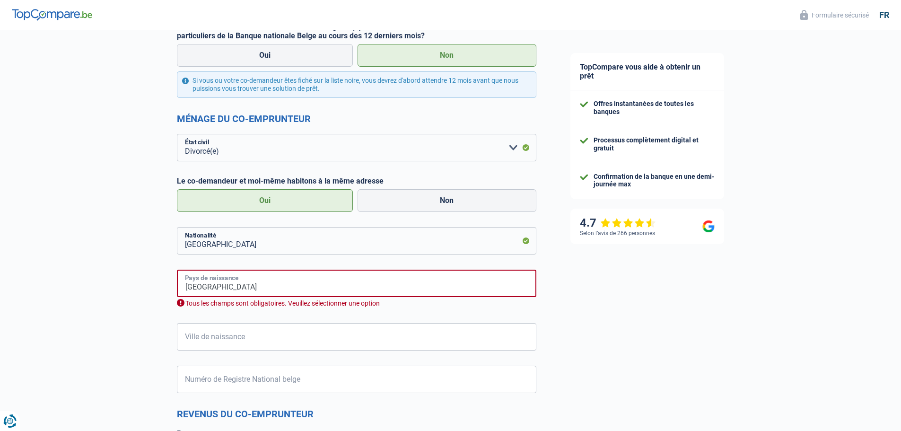
click at [243, 287] on input "TURQUIE" at bounding box center [356, 283] width 359 height 27
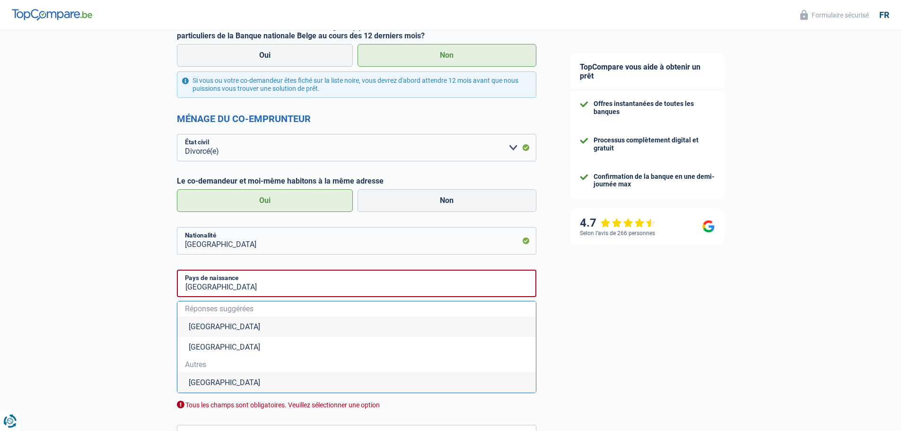
click at [218, 384] on li "Turquie" at bounding box center [356, 382] width 358 height 20
type input "Turquie"
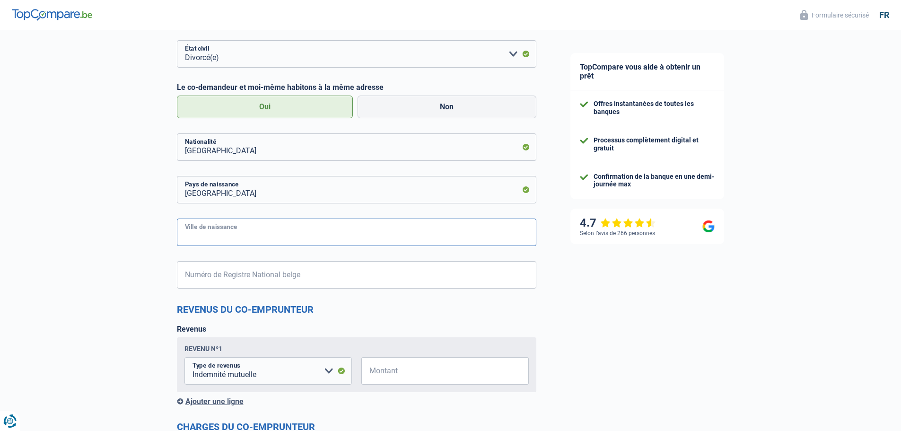
scroll to position [472, 0]
click at [235, 222] on input "Ville de naissance" at bounding box center [356, 231] width 359 height 27
type input "CELTIK"
click at [250, 284] on input "Numéro de Registre National belge" at bounding box center [356, 273] width 359 height 27
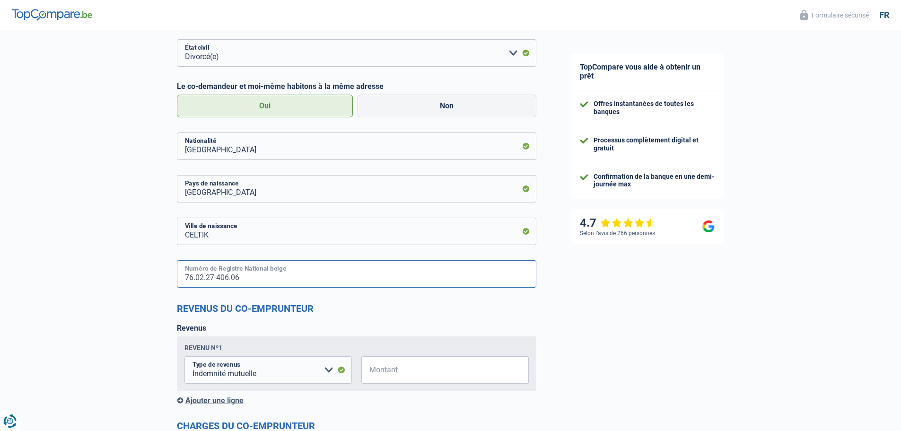
type input "76.02.27-406.06"
click at [93, 280] on div "Chance de réussite de votre simulation est de 80% 1 2 3 4 5 Rajoutez +10% en co…" at bounding box center [276, 113] width 553 height 1119
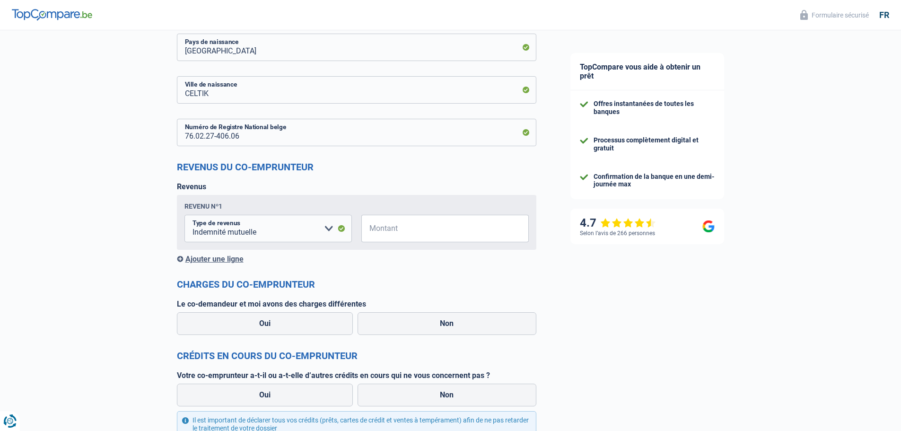
scroll to position [614, 0]
click at [398, 227] on input "Montant" at bounding box center [451, 227] width 156 height 27
click at [407, 237] on input "Montant" at bounding box center [451, 227] width 156 height 27
click at [407, 228] on input "Montant" at bounding box center [451, 227] width 156 height 27
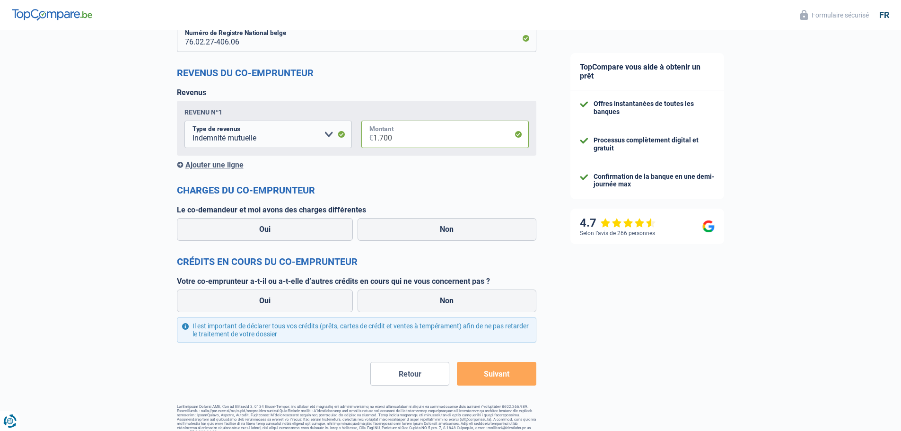
scroll to position [708, 0]
type input "1.700"
click at [410, 227] on label "Non" at bounding box center [446, 229] width 179 height 23
click at [410, 227] on input "Non" at bounding box center [446, 229] width 179 height 23
radio input "true"
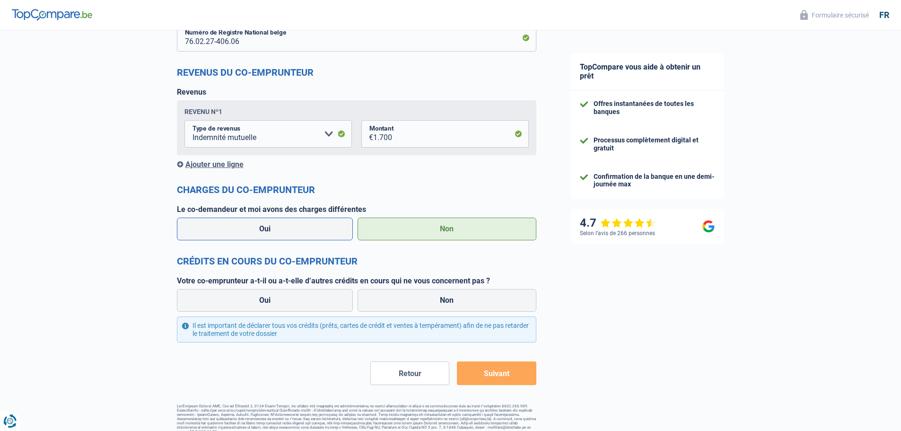
click at [293, 227] on label "Oui" at bounding box center [265, 229] width 176 height 23
click at [293, 227] on input "Oui" at bounding box center [265, 229] width 176 height 23
radio input "true"
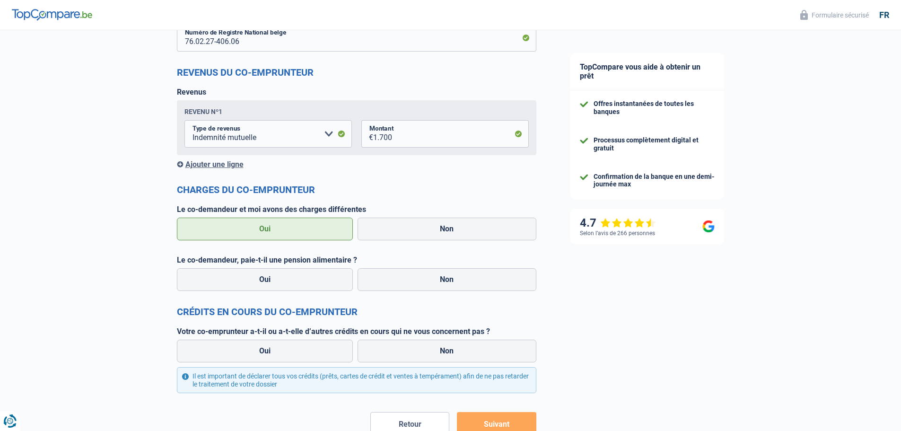
click at [396, 268] on div "Oui Non" at bounding box center [356, 279] width 364 height 27
click at [396, 273] on label "Non" at bounding box center [446, 279] width 179 height 23
click at [396, 273] on input "Non" at bounding box center [446, 279] width 179 height 23
radio input "true"
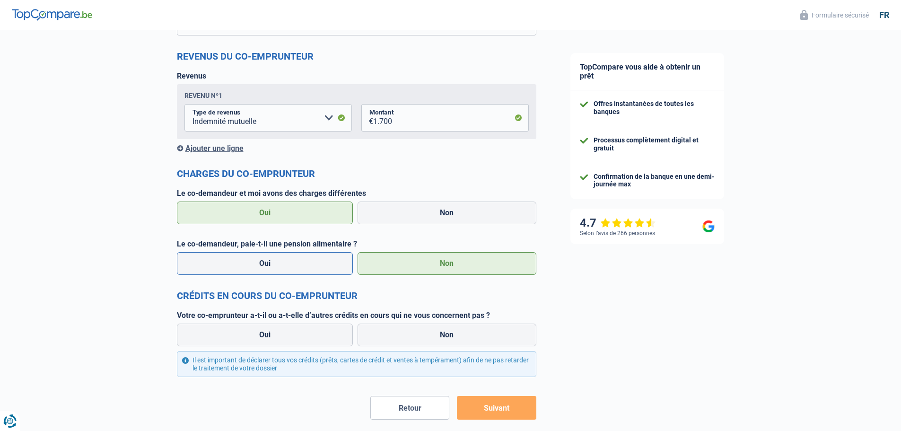
scroll to position [769, 0]
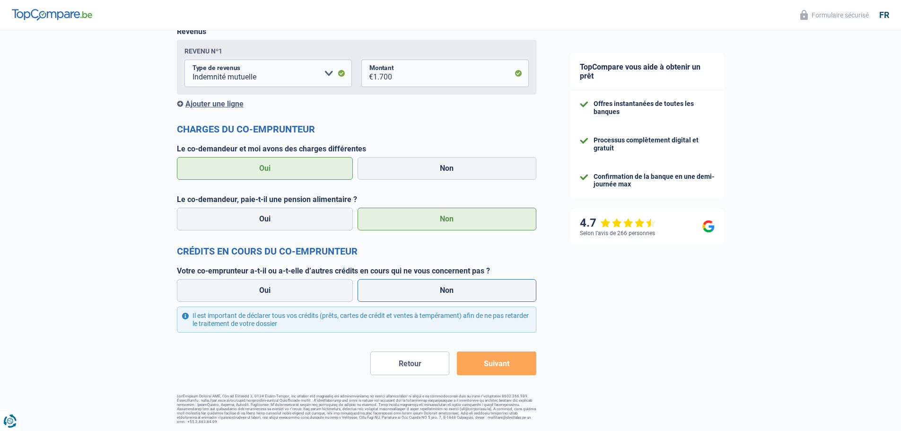
click at [427, 291] on label "Non" at bounding box center [446, 290] width 179 height 23
click at [427, 291] on input "Non" at bounding box center [446, 290] width 179 height 23
radio input "true"
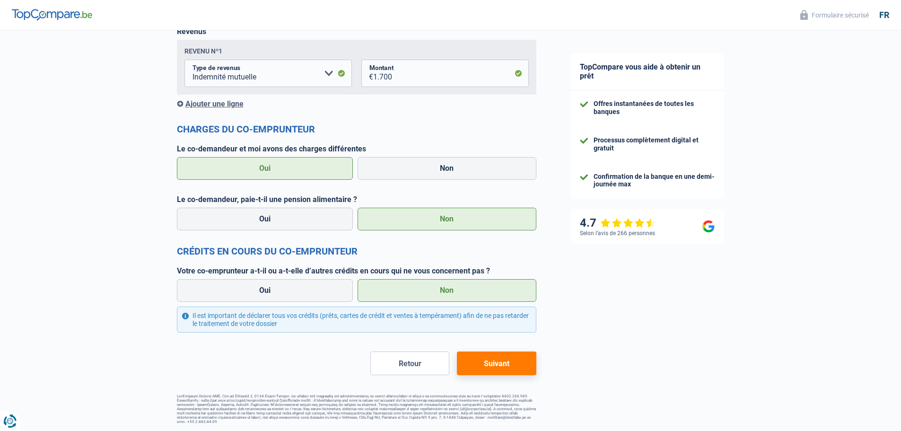
click at [501, 363] on button "Suivant" at bounding box center [496, 363] width 79 height 24
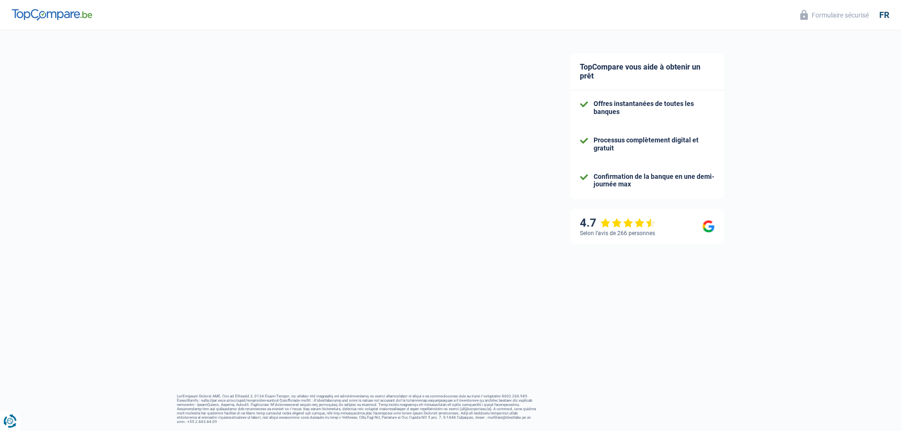
select select "refinancing"
select select "120"
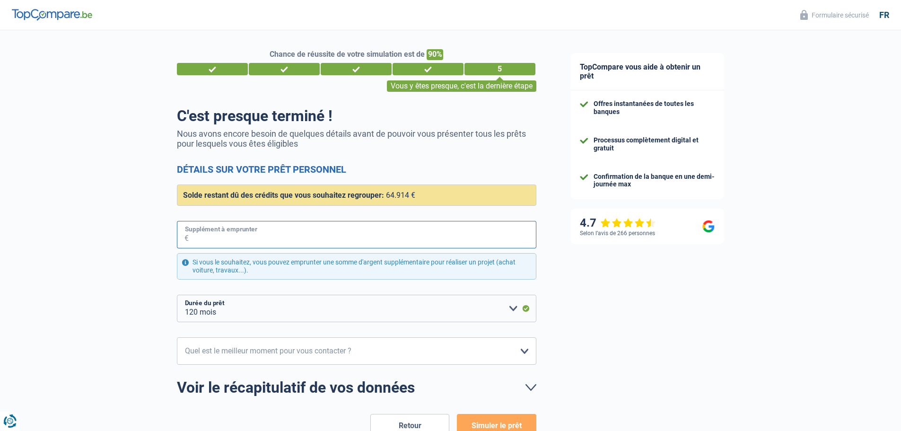
click at [315, 236] on input "Supplément à emprunter" at bounding box center [363, 234] width 348 height 27
drag, startPoint x: 206, startPoint y: 197, endPoint x: 419, endPoint y: 195, distance: 213.3
click at [419, 195] on div "Solde restant dû des crédits que vous souhaitez regrouper: 64.914 €" at bounding box center [356, 194] width 359 height 21
click at [420, 194] on div "Solde restant dû des crédits que vous souhaitez regrouper: 64.914 €" at bounding box center [356, 194] width 359 height 21
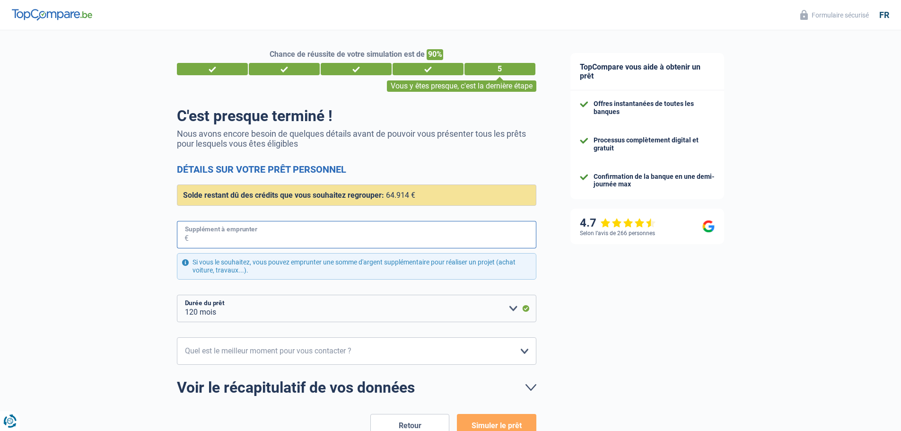
click at [346, 247] on input "Supplément à emprunter" at bounding box center [363, 234] width 348 height 27
click at [348, 244] on input "Supplément à emprunter" at bounding box center [363, 234] width 348 height 27
click at [261, 246] on input "Supplément à emprunter" at bounding box center [363, 234] width 348 height 27
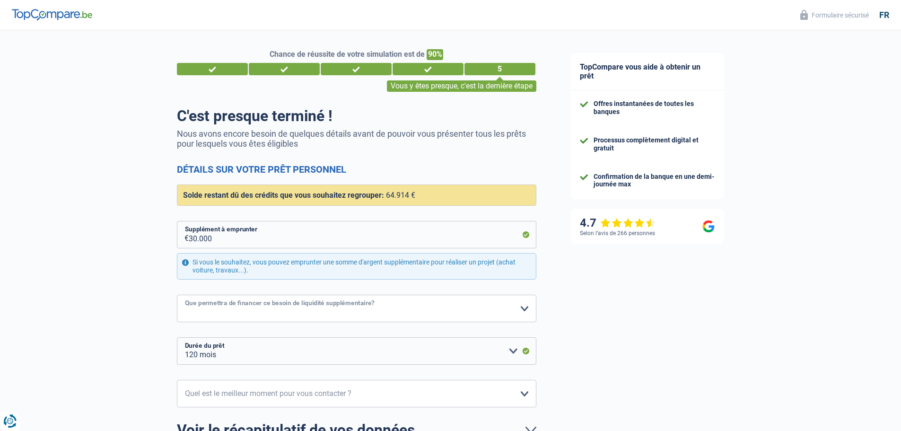
click at [270, 313] on select "Confort maison: meubles, textile, peinture, électroménager, outillage non-profe…" at bounding box center [356, 308] width 359 height 27
click at [116, 313] on div "Chance de réussite de votre simulation est de 90% 1 2 3 4 5 Vous y êtes presque…" at bounding box center [276, 279] width 553 height 506
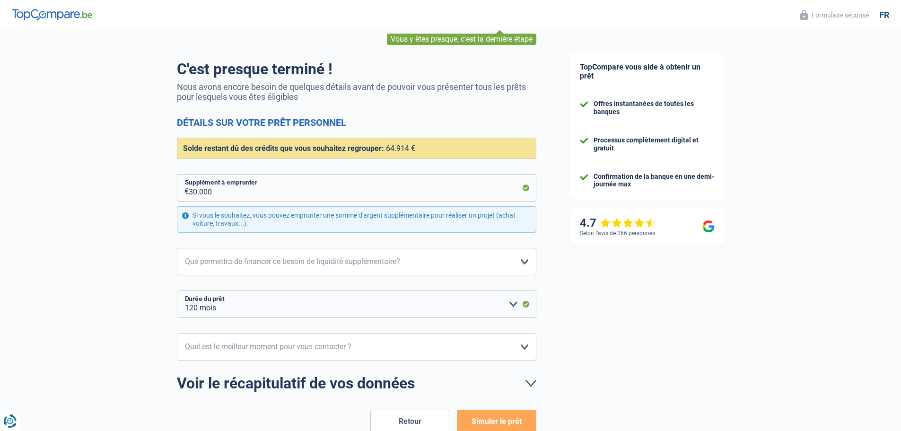
scroll to position [47, 0]
click at [280, 192] on input "30.000" at bounding box center [363, 187] width 348 height 27
type input "25.000"
click at [265, 259] on select "Confort maison: meubles, textile, peinture, électroménager, outillage non-profe…" at bounding box center [356, 260] width 359 height 27
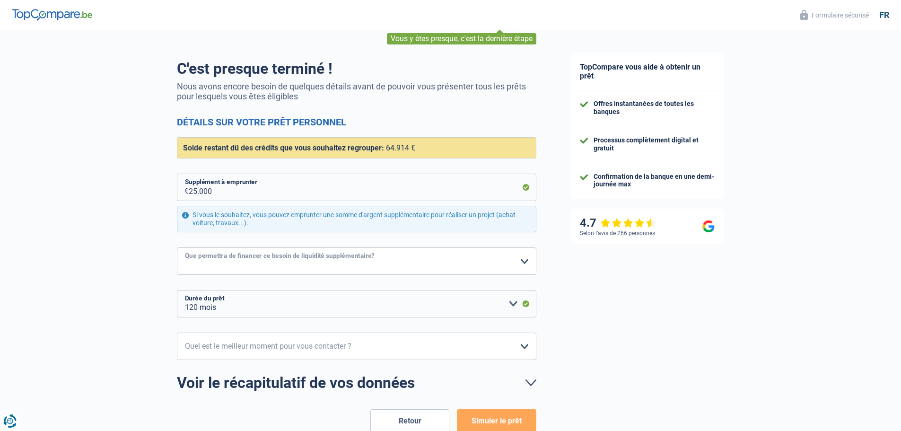
select select "other"
click at [177, 248] on select "Confort maison: meubles, textile, peinture, électroménager, outillage non-profe…" at bounding box center [356, 260] width 359 height 27
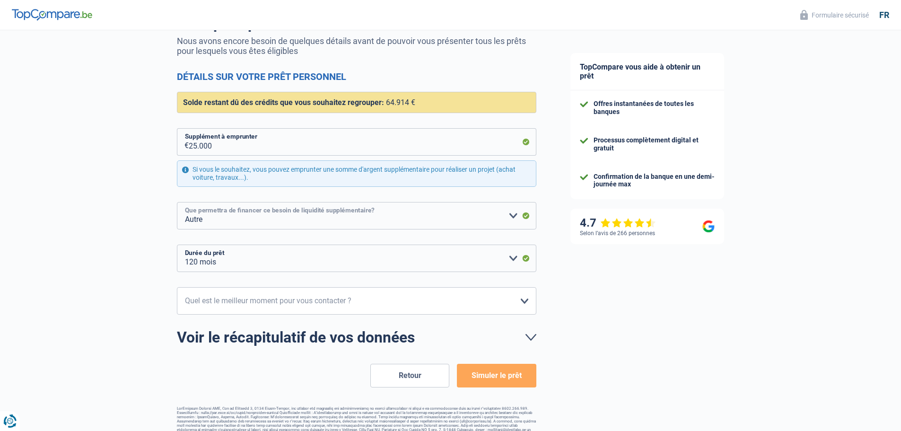
scroll to position [105, 0]
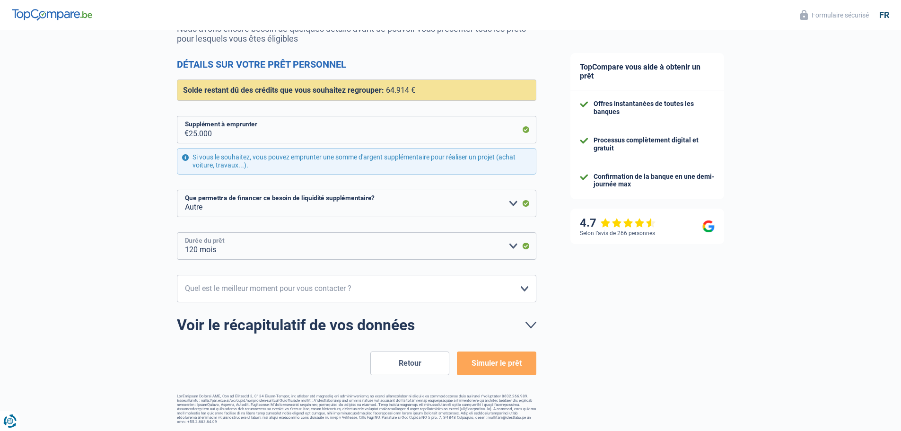
click at [272, 253] on select "12 mois 18 mois 24 mois 30 mois 36 mois 42 mois 48 mois 60 mois 72 mois 84 mois…" at bounding box center [356, 245] width 359 height 27
click at [275, 250] on select "12 mois 18 mois 24 mois 30 mois 36 mois 42 mois 48 mois 60 mois 72 mois 84 mois…" at bounding box center [356, 245] width 359 height 27
click at [177, 233] on select "12 mois 18 mois 24 mois 30 mois 36 mois 42 mois 48 mois 60 mois 72 mois 84 mois…" at bounding box center [356, 245] width 359 height 27
click at [271, 293] on select "10h-12h 12h-14h 14h-16h 16h-18h Veuillez sélectionner une option" at bounding box center [356, 288] width 359 height 27
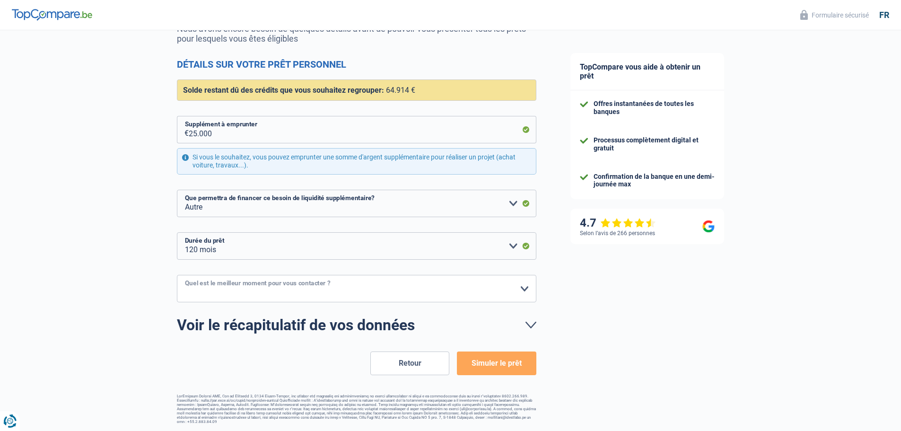
click at [272, 292] on select "10h-12h 12h-14h 14h-16h 16h-18h Veuillez sélectionner une option" at bounding box center [356, 288] width 359 height 27
click at [273, 292] on select "10h-12h 12h-14h 14h-16h 16h-18h Veuillez sélectionner une option" at bounding box center [356, 288] width 359 height 27
click at [274, 291] on select "10h-12h 12h-14h 14h-16h 16h-18h Veuillez sélectionner une option" at bounding box center [356, 288] width 359 height 27
select select "10-12"
click at [177, 275] on select "10h-12h 12h-14h 14h-16h 16h-18h Veuillez sélectionner une option" at bounding box center [356, 288] width 359 height 27
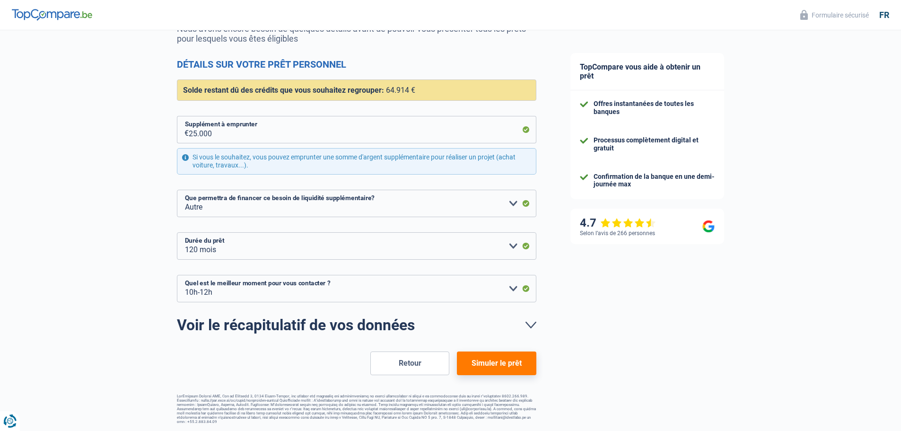
click at [514, 376] on div "Chance de réussite de votre simulation est de 90% 1 2 3 4 5 Vous y êtes presque…" at bounding box center [356, 183] width 359 height 479
click at [510, 366] on button "Simuler le prêt" at bounding box center [496, 363] width 79 height 24
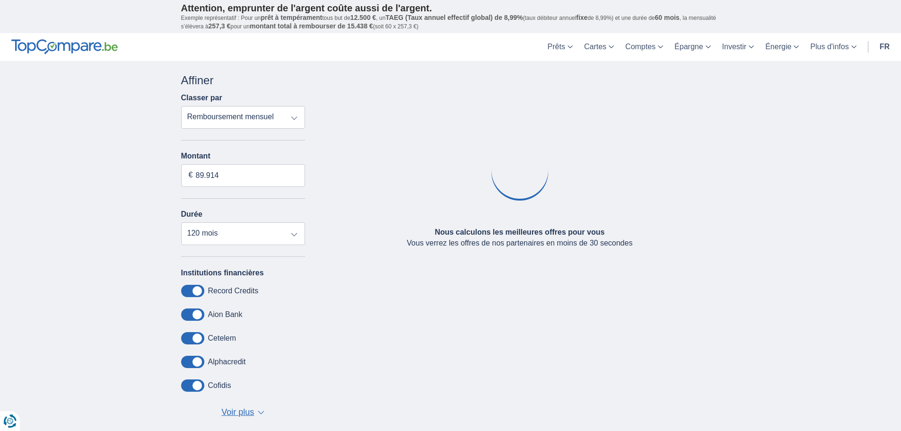
type input "84.000"
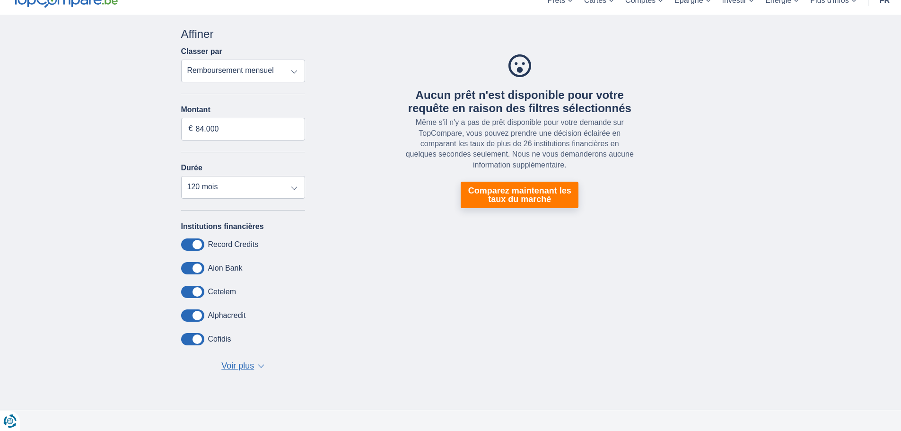
scroll to position [47, 0]
click at [247, 366] on span "Voir plus" at bounding box center [237, 365] width 33 height 12
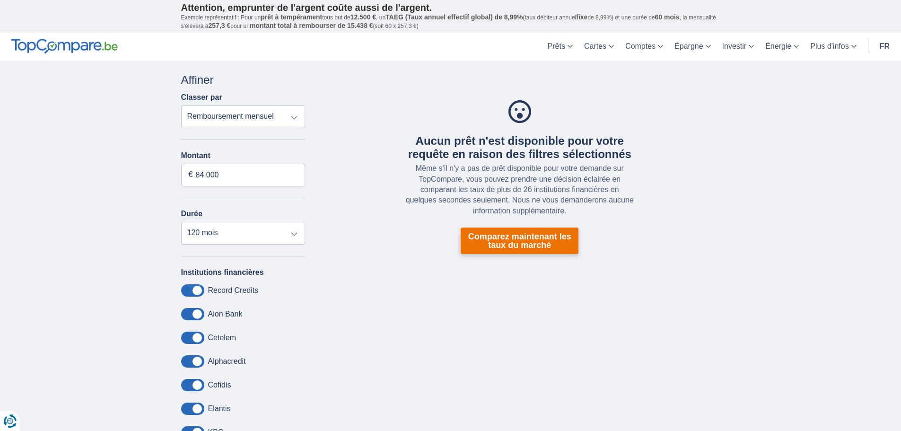
scroll to position [0, 0]
click at [530, 245] on link "Comparez maintenant les taux du marché" at bounding box center [520, 241] width 118 height 26
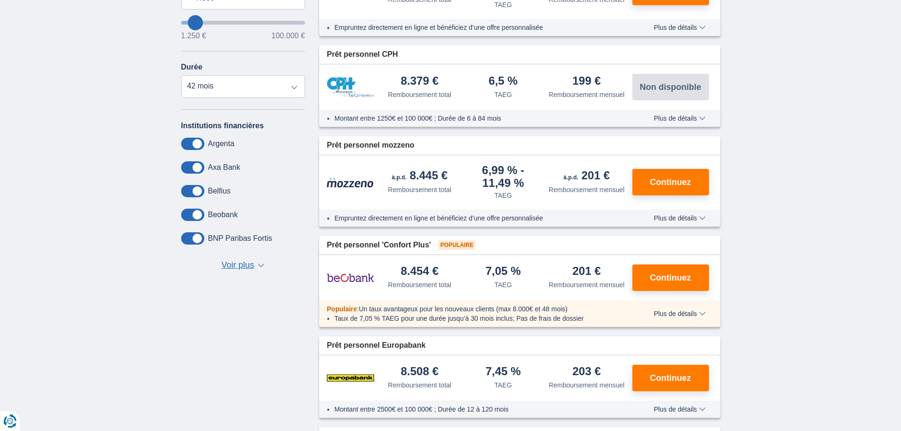
scroll to position [284, 0]
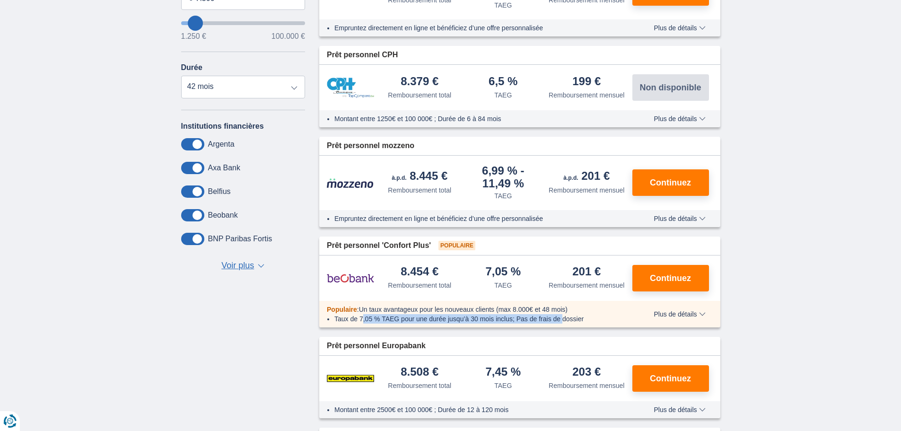
drag, startPoint x: 364, startPoint y: 318, endPoint x: 563, endPoint y: 319, distance: 198.6
click at [563, 319] on li "Taux de 7,05 % TAEG pour une durée jusqu’à 30 mois inclus; Pas de frais de doss…" at bounding box center [480, 318] width 292 height 9
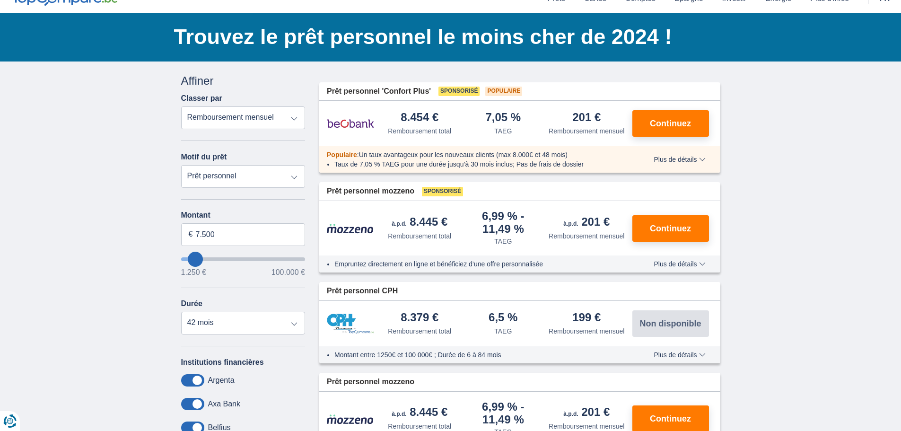
scroll to position [48, 0]
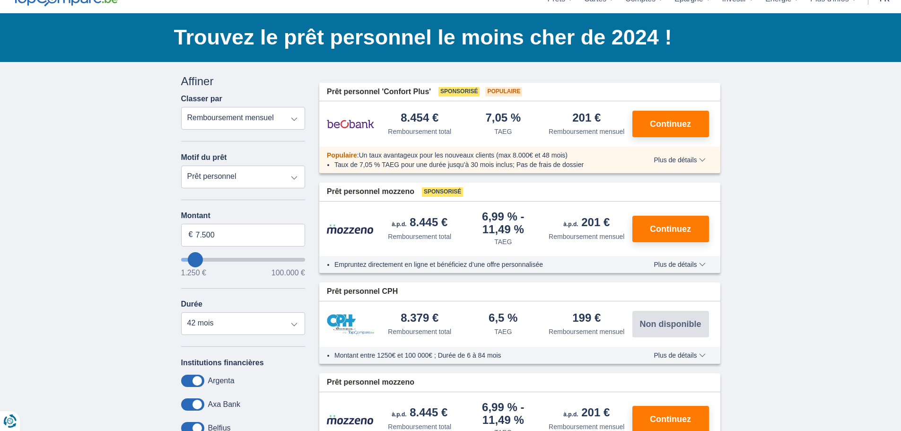
click at [687, 160] on span "Plus de détails" at bounding box center [680, 160] width 52 height 7
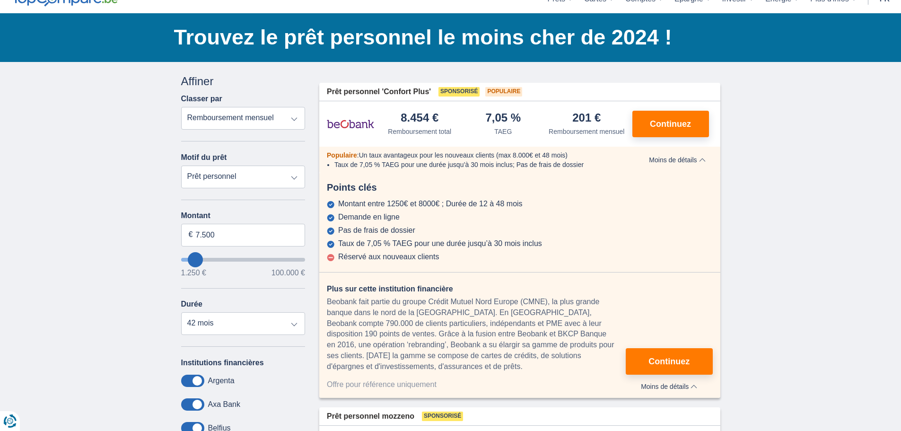
drag, startPoint x: 430, startPoint y: 202, endPoint x: 493, endPoint y: 202, distance: 63.4
click at [493, 202] on div "Montant entre 1250€ et 8000€ ; Durée de 12 à 48 mois" at bounding box center [430, 204] width 184 height 9
drag, startPoint x: 356, startPoint y: 203, endPoint x: 451, endPoint y: 204, distance: 94.6
click at [451, 204] on div "Montant entre 1250€ et 8000€ ; Durée de 12 à 48 mois" at bounding box center [430, 204] width 184 height 9
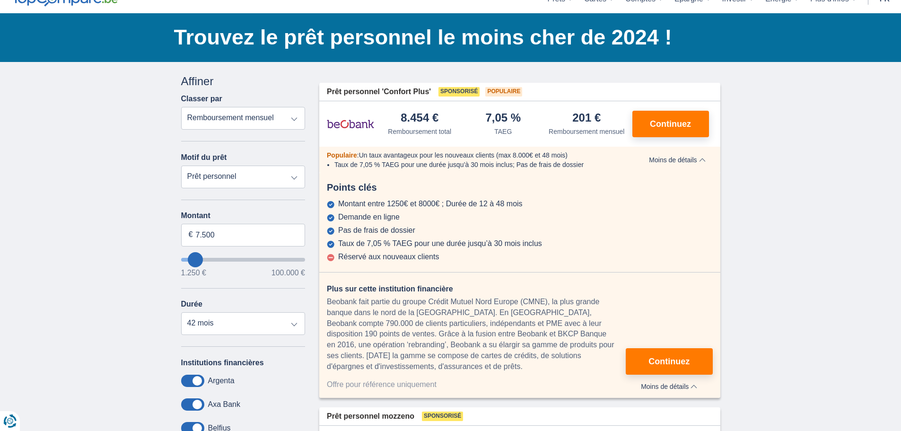
click at [451, 204] on div "Montant entre 1250€ et 8000€ ; Durée de 12 à 48 mois" at bounding box center [430, 204] width 184 height 9
drag, startPoint x: 418, startPoint y: 202, endPoint x: 512, endPoint y: 201, distance: 94.1
click at [512, 201] on div "Montant entre 1250€ et 8000€ ; Durée de 12 à 48 mois" at bounding box center [430, 204] width 184 height 9
type input "8.250"
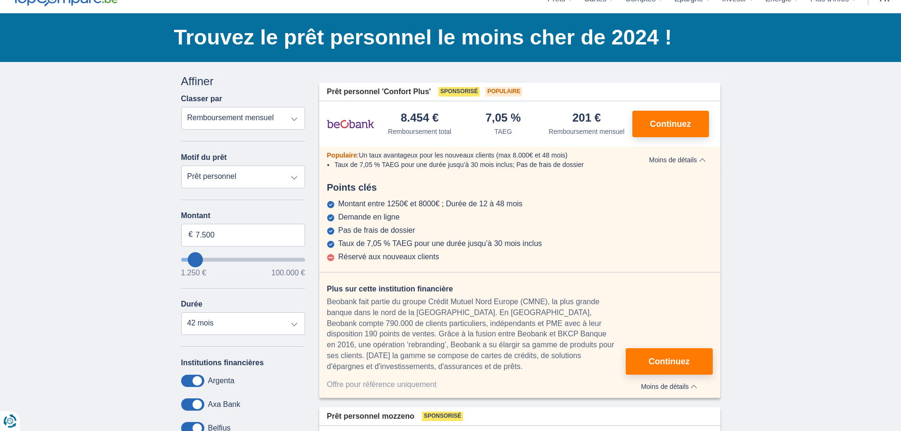
type input "8250"
select select "48"
type input "15250"
type input "15.250"
select select "84"
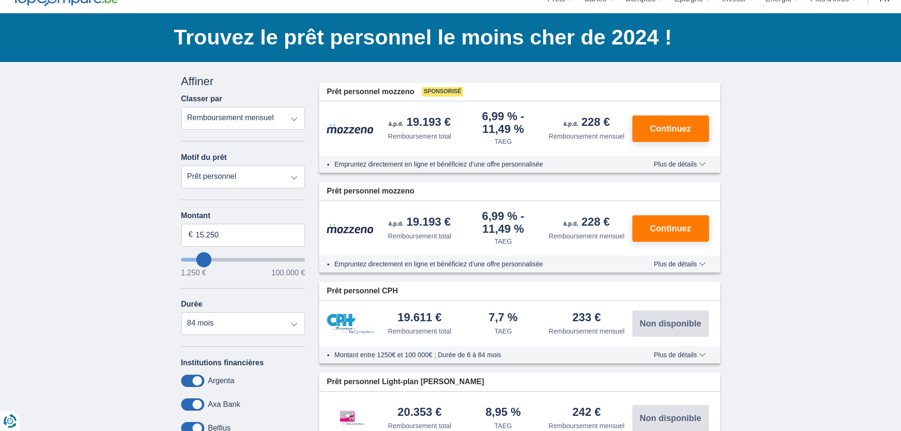
type input "81.250"
type input "81250"
select select "120"
type input "81250"
click at [277, 260] on input "wantToBorrow" at bounding box center [243, 260] width 124 height 4
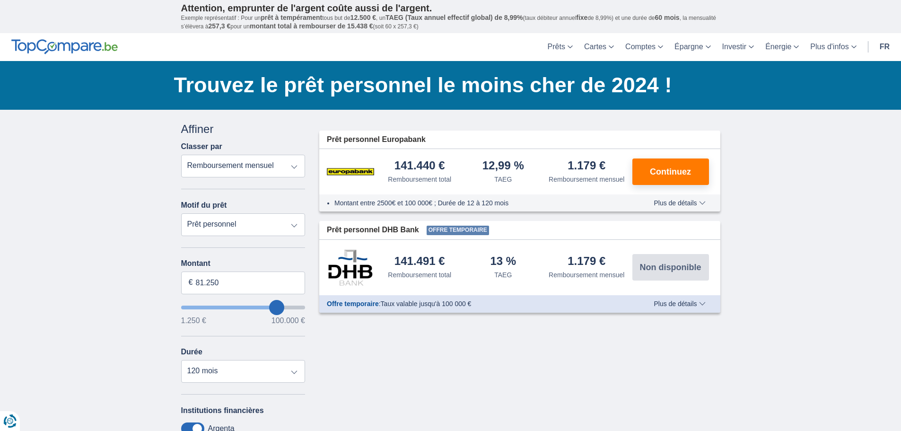
click at [277, 307] on input "wantToBorrow" at bounding box center [243, 307] width 124 height 4
type input "83.250"
type input "84250"
type input "84.250"
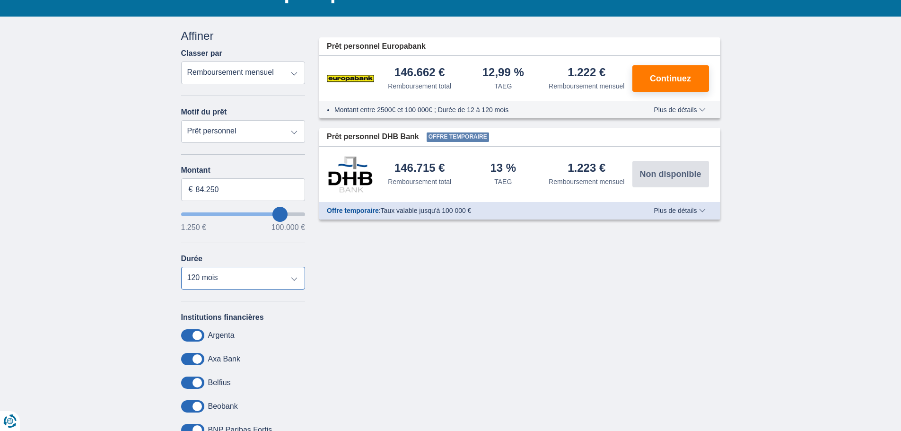
click at [210, 282] on select "12 mois 18 mois 24 mois 30 mois 36 mois 42 mois 48 mois 60 mois 72 mois 84 mois…" at bounding box center [243, 278] width 124 height 23
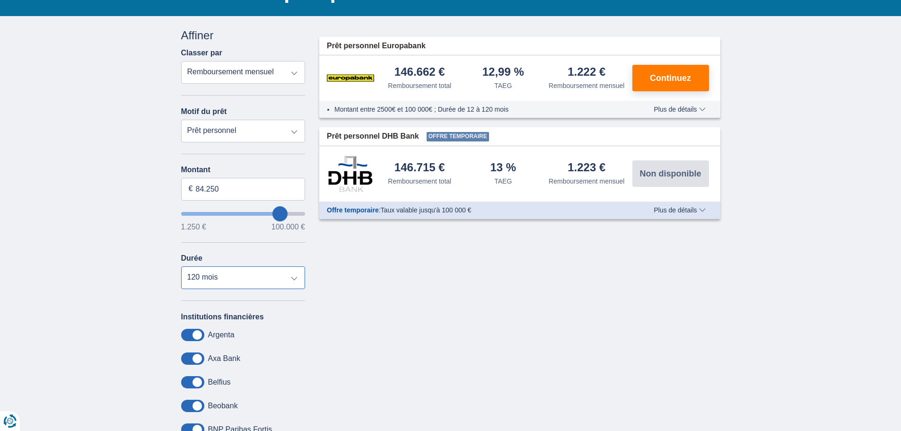
scroll to position [94, 0]
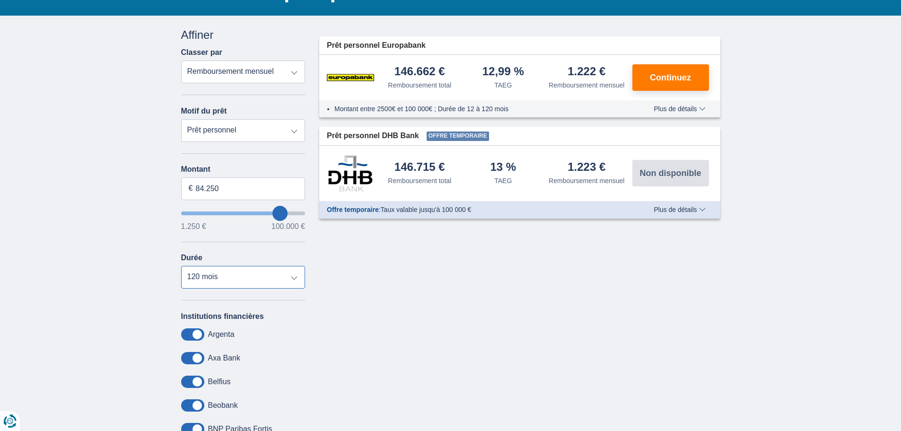
click at [215, 278] on select "12 mois 18 mois 24 mois 30 mois 36 mois 42 mois 48 mois 60 mois 72 mois 84 mois…" at bounding box center [243, 277] width 124 height 23
click at [215, 268] on select "12 mois 18 mois 24 mois 30 mois 36 mois 42 mois 48 mois 60 mois 72 mois 84 mois…" at bounding box center [243, 277] width 124 height 23
select select "84"
click at [181, 266] on select "12 mois 18 mois 24 mois 30 mois 36 mois 42 mois 48 mois 60 mois 72 mois 84 mois…" at bounding box center [243, 277] width 124 height 23
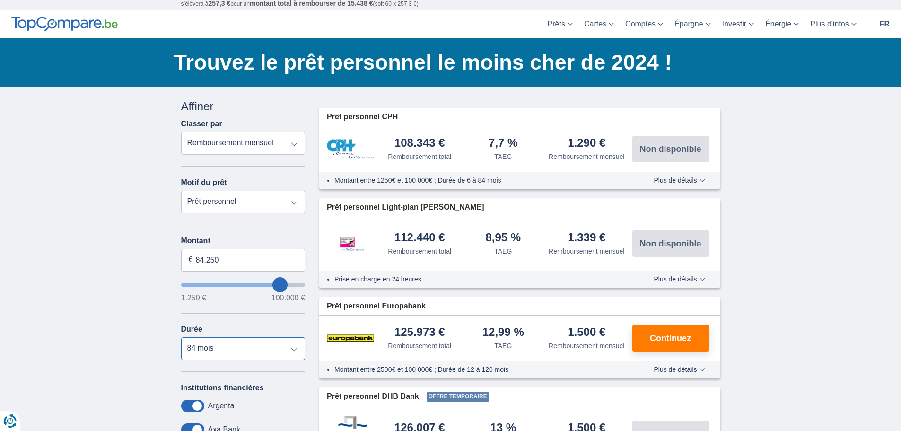
scroll to position [0, 0]
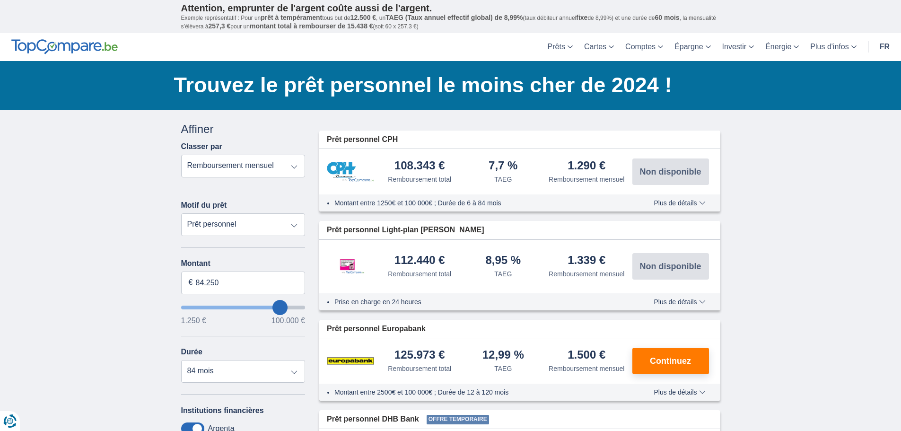
type input "71.250"
type input "71250"
select select "120"
type input "71250"
click at [265, 309] on input "wantToBorrow" at bounding box center [243, 307] width 124 height 4
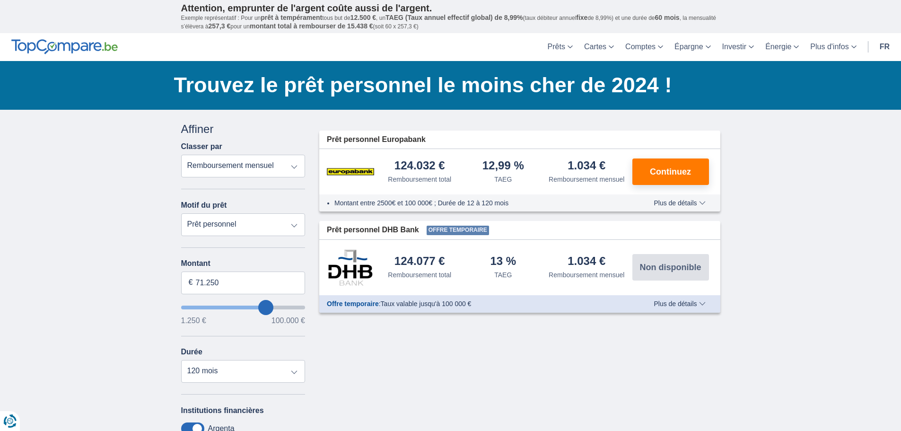
type input "79.250"
type input "79250"
click at [274, 306] on input "wantToBorrow" at bounding box center [243, 307] width 124 height 4
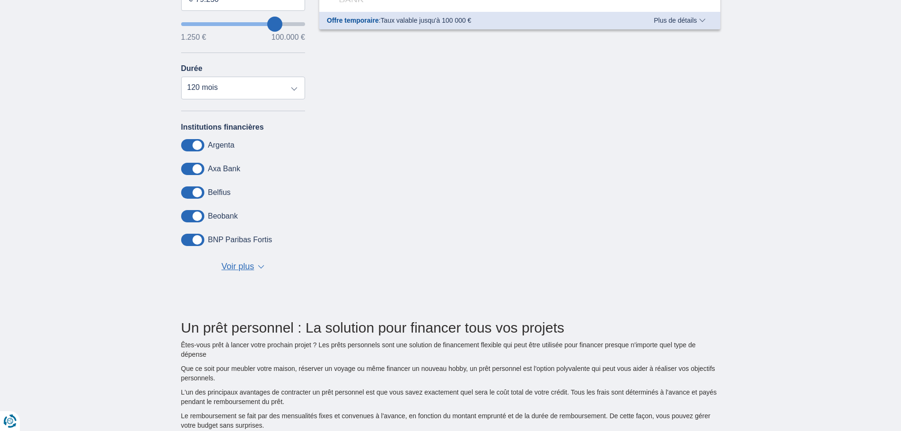
click at [237, 268] on span "Voir plus" at bounding box center [237, 267] width 33 height 12
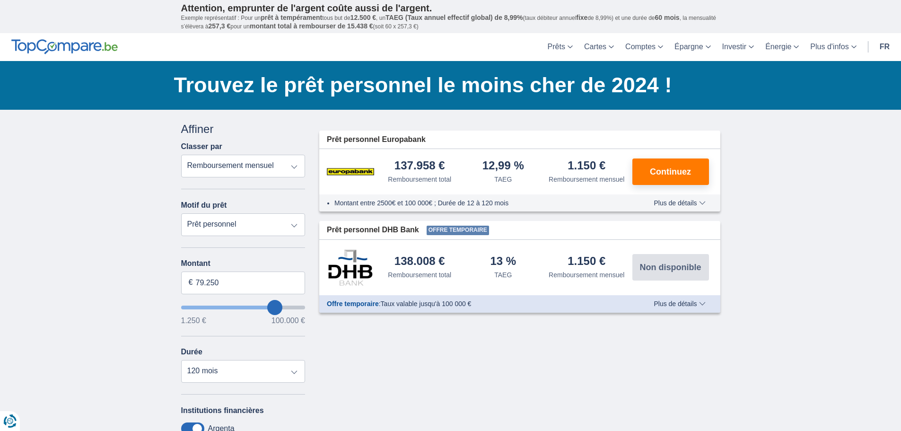
click at [277, 166] on select "Remboursement total TAEG Remboursement mensuel" at bounding box center [243, 166] width 124 height 23
click at [202, 228] on select "Prêt personnel Voiture Moto / vélo Caravane / mobilhome Travaux Energie Rachat …" at bounding box center [243, 224] width 124 height 23
select select "debtConsolidation"
click at [181, 213] on select "Prêt personnel Voiture Moto / vélo Caravane / mobilhome Travaux Energie Rachat …" at bounding box center [243, 224] width 124 height 23
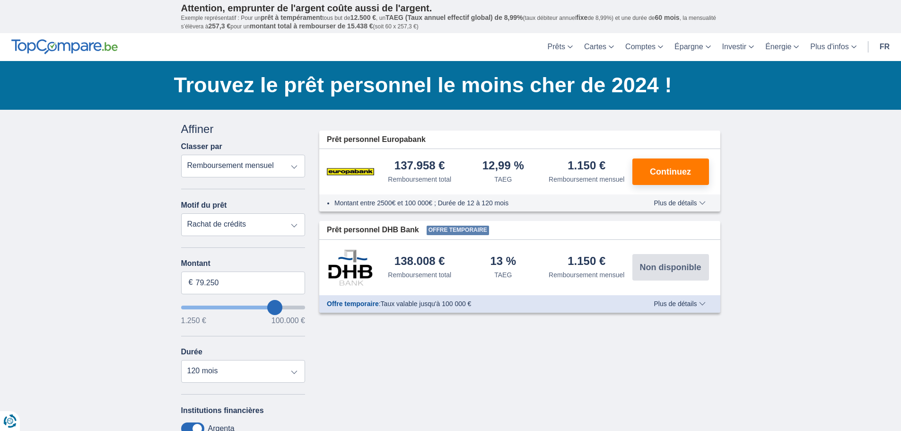
type input "10.000"
type input "10250"
select select "48"
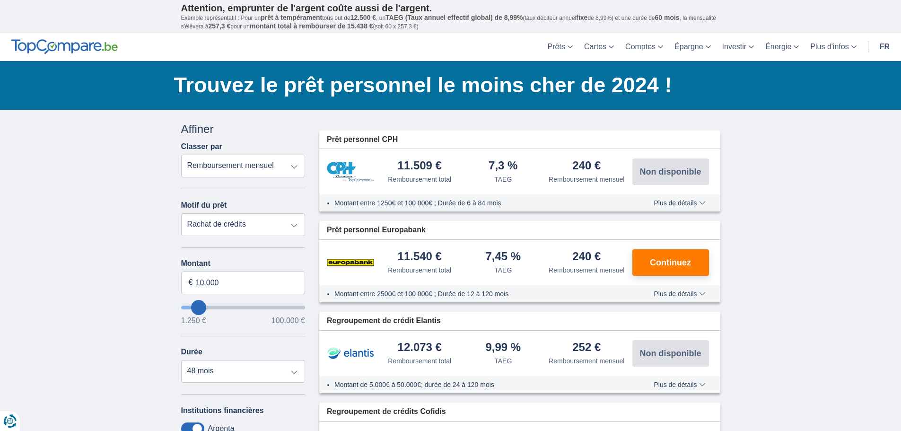
type input "9.250"
type input "9250"
type input "10.250"
type input "11250"
type input "11.250"
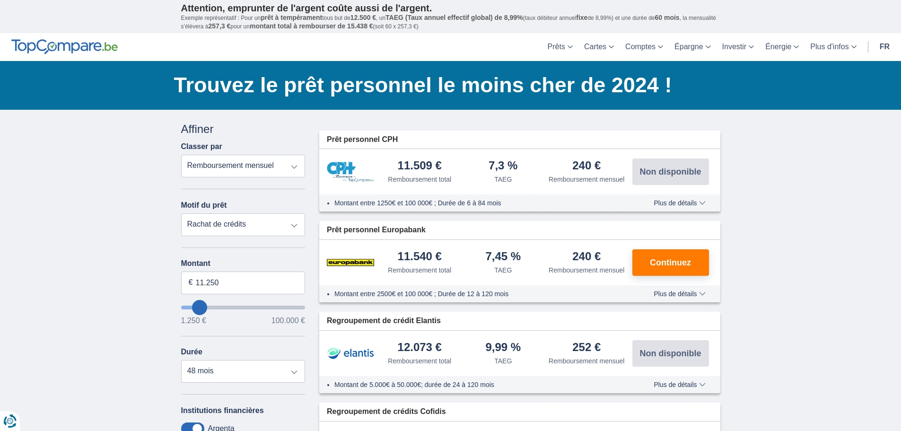
select select "60"
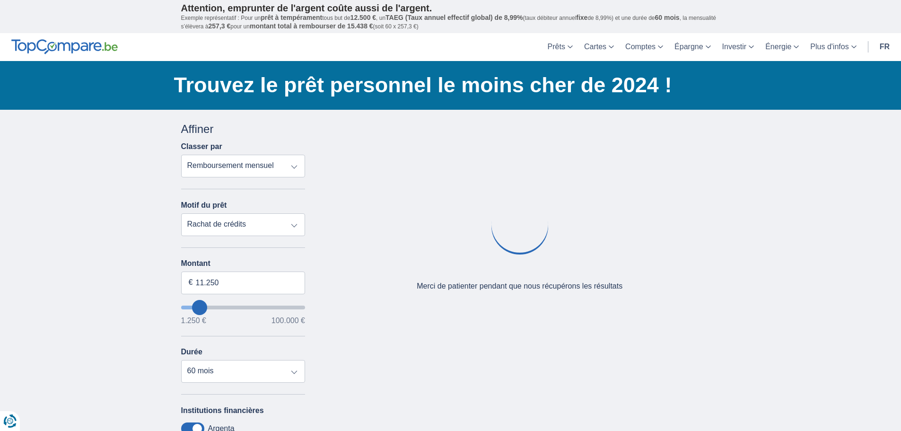
type input "74.250"
type input "74250"
click at [270, 309] on input "wantToBorrow" at bounding box center [243, 307] width 124 height 4
select select "120"
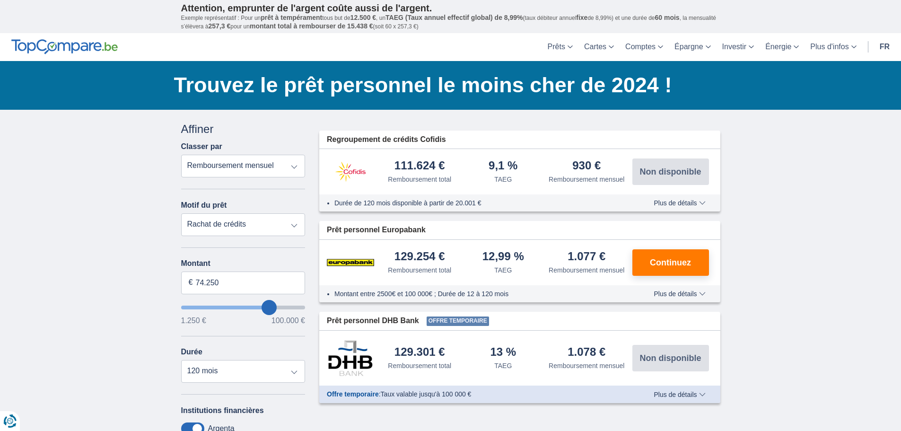
type input "82.250"
type input "82250"
click at [278, 309] on input "wantToBorrow" at bounding box center [243, 307] width 124 height 4
click at [249, 372] on select "12 mois 18 mois 24 mois 30 mois 36 mois 42 mois 48 mois 60 mois 72 mois 84 mois…" at bounding box center [243, 371] width 124 height 23
select select "84"
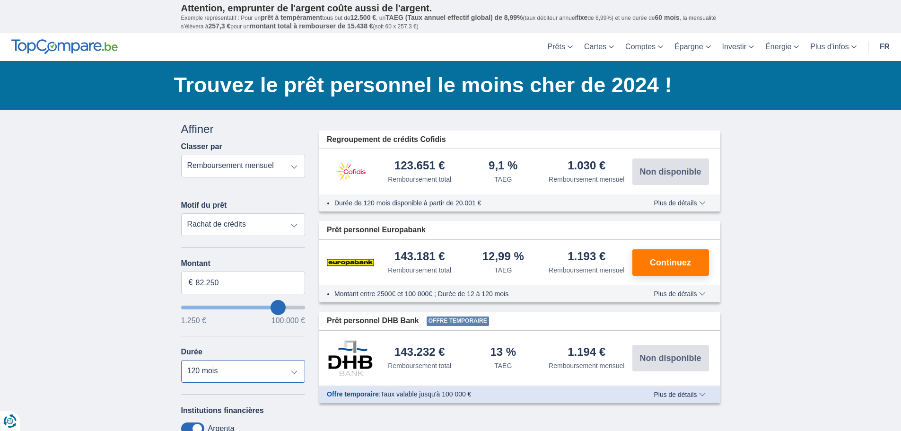
click at [181, 360] on select "12 mois 18 mois 24 mois 30 mois 36 mois 42 mois 48 mois 60 mois 72 mois 84 mois…" at bounding box center [243, 371] width 124 height 23
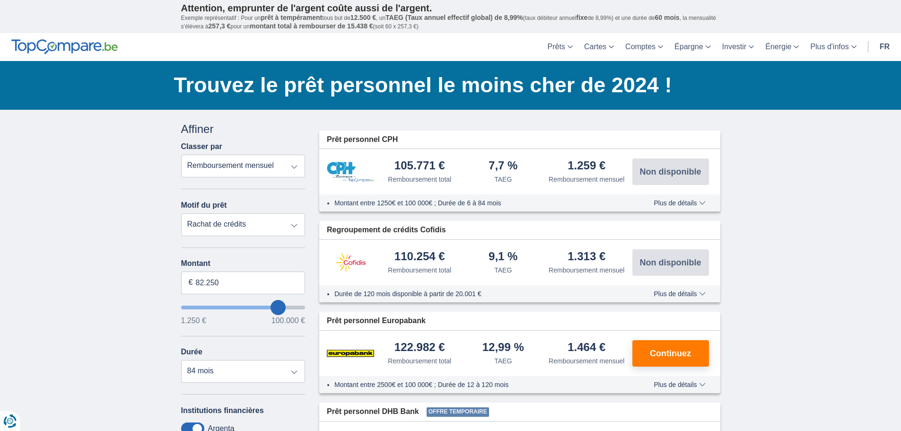
click at [272, 306] on input "wantToBorrow" at bounding box center [243, 307] width 124 height 4
click at [271, 306] on input "wantToBorrow" at bounding box center [243, 307] width 124 height 4
type input "75.250"
type input "75250"
select select "120"
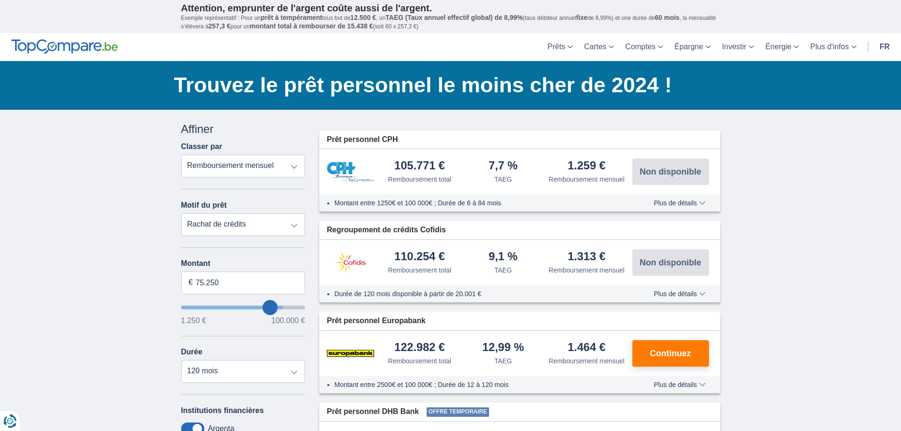
type input "75250"
click at [270, 307] on input "wantToBorrow" at bounding box center [243, 307] width 124 height 4
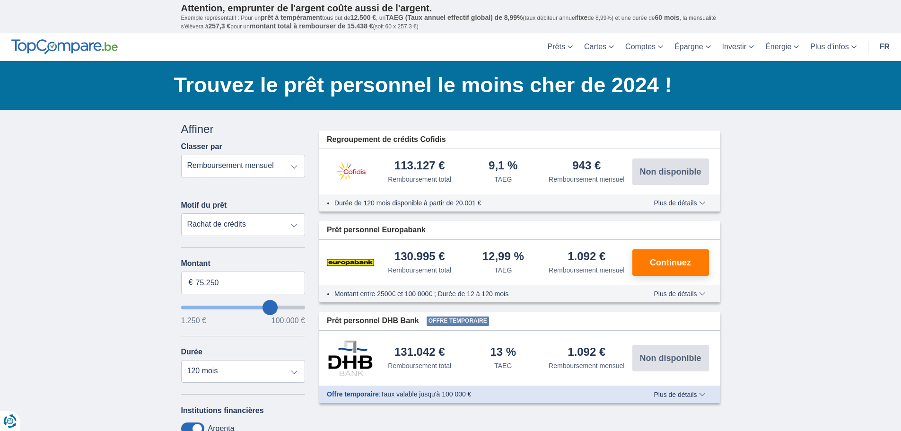
click at [275, 307] on input "wantToBorrow" at bounding box center [243, 307] width 124 height 4
type input "78.250"
type input "78250"
type input "79.250"
type input "80250"
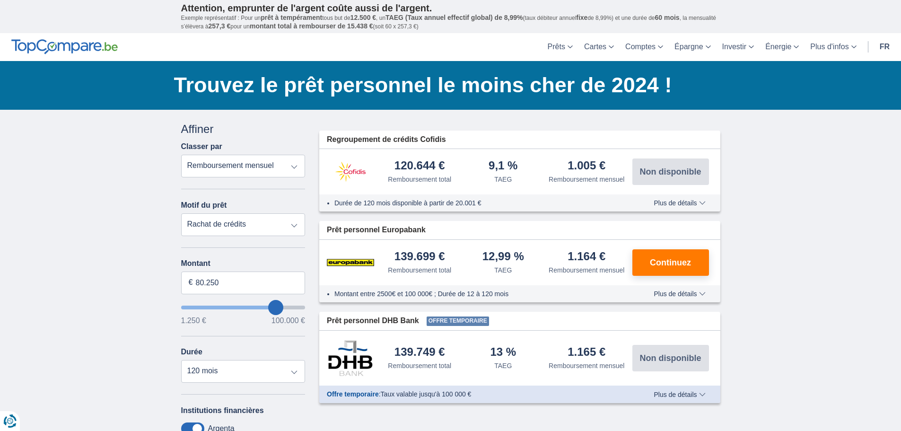
type input "81.250"
type input "82250"
type input "82.250"
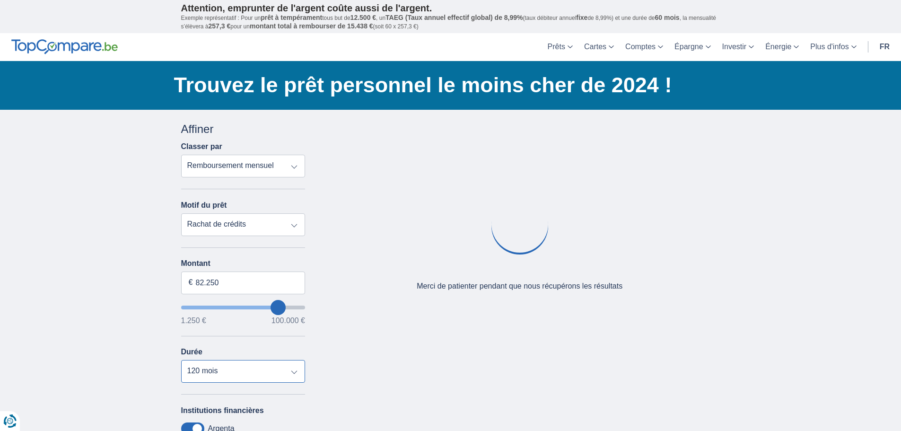
click at [236, 370] on select "12 mois 18 mois 24 mois 30 mois 36 mois 42 mois 48 mois 60 mois 72 mois 84 mois…" at bounding box center [243, 371] width 124 height 23
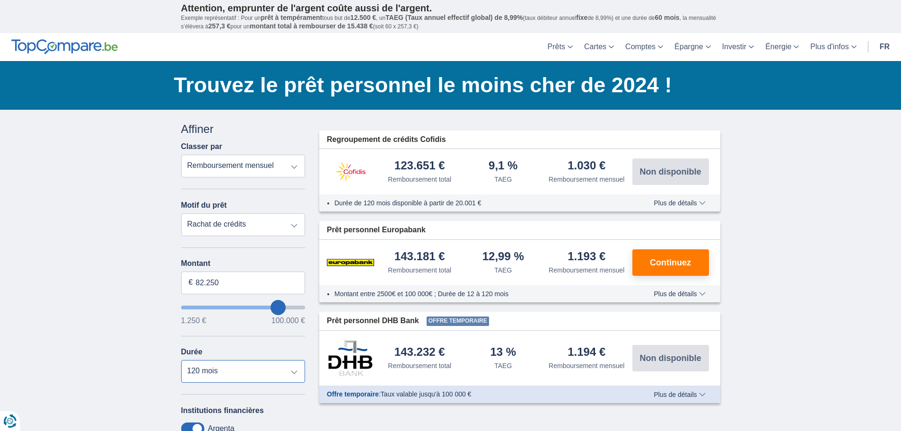
select select "84"
click at [181, 360] on select "12 mois 18 mois 24 mois 30 mois 36 mois 42 mois 48 mois 60 mois 72 mois 84 mois…" at bounding box center [243, 371] width 124 height 23
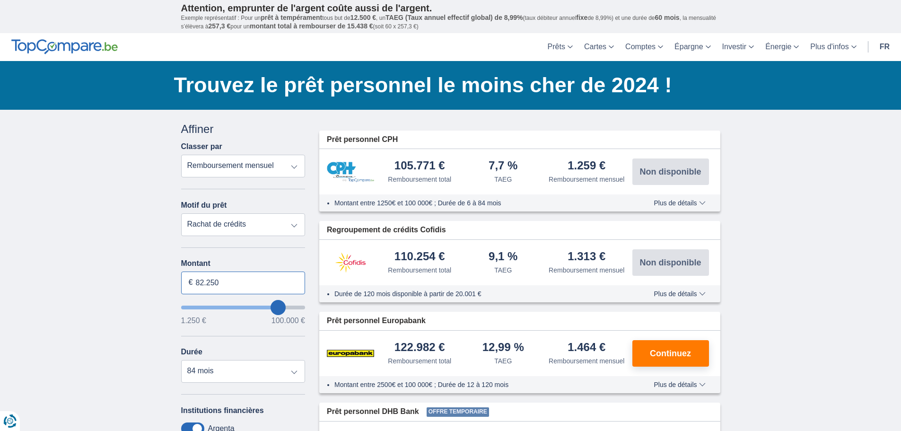
click at [222, 286] on input "82.250" at bounding box center [243, 282] width 124 height 23
click at [204, 287] on input "82.250" at bounding box center [243, 282] width 124 height 23
click at [233, 286] on input "80.250" at bounding box center [243, 282] width 124 height 23
type input "80.250"
type input "80250"
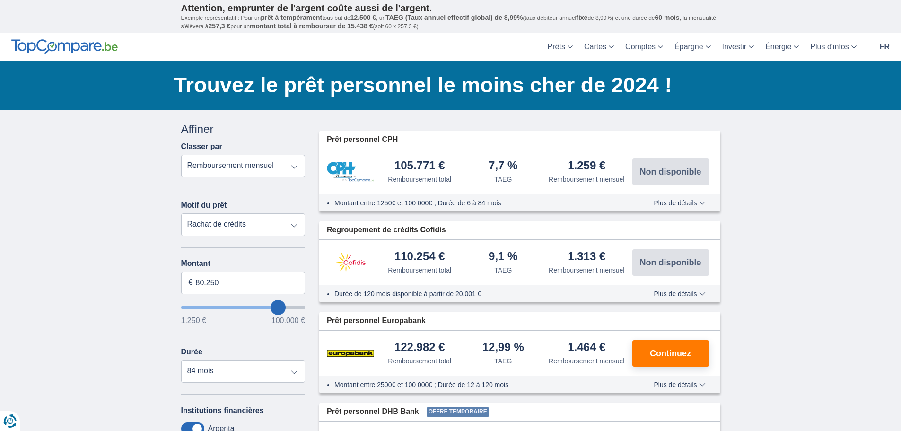
select select "120"
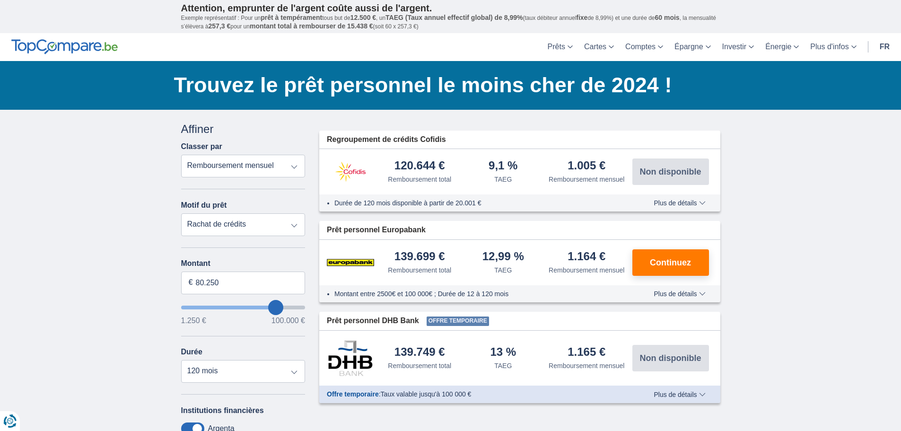
click at [666, 206] on span "Plus de détails" at bounding box center [680, 203] width 52 height 7
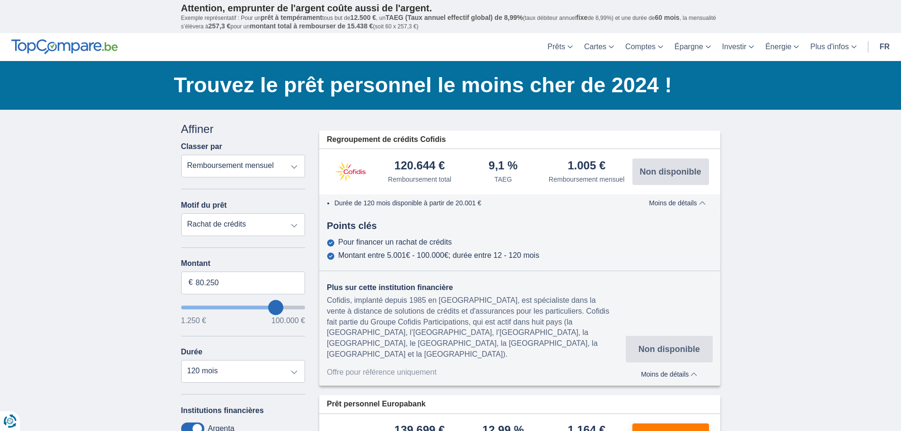
click at [681, 202] on span "Moins de détails" at bounding box center [677, 203] width 56 height 7
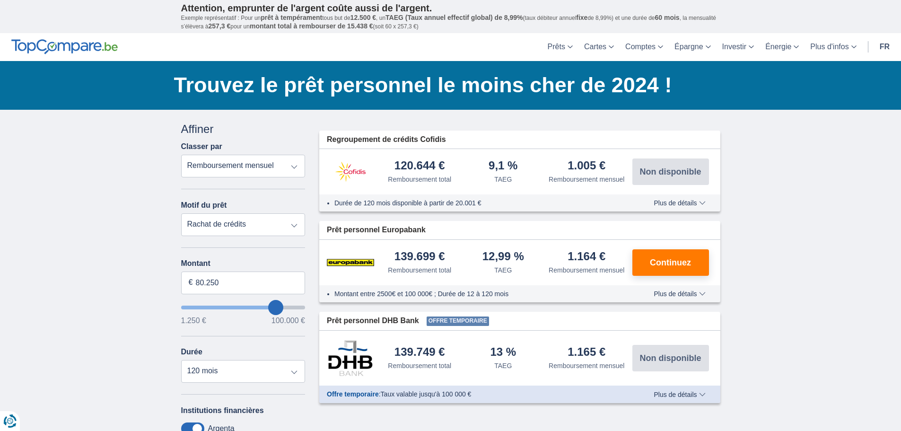
type input "74.250"
type input "74250"
click at [270, 307] on input "wantToBorrow" at bounding box center [243, 307] width 124 height 4
click at [271, 307] on input "wantToBorrow" at bounding box center [243, 307] width 124 height 4
click at [273, 307] on input "wantToBorrow" at bounding box center [243, 307] width 124 height 4
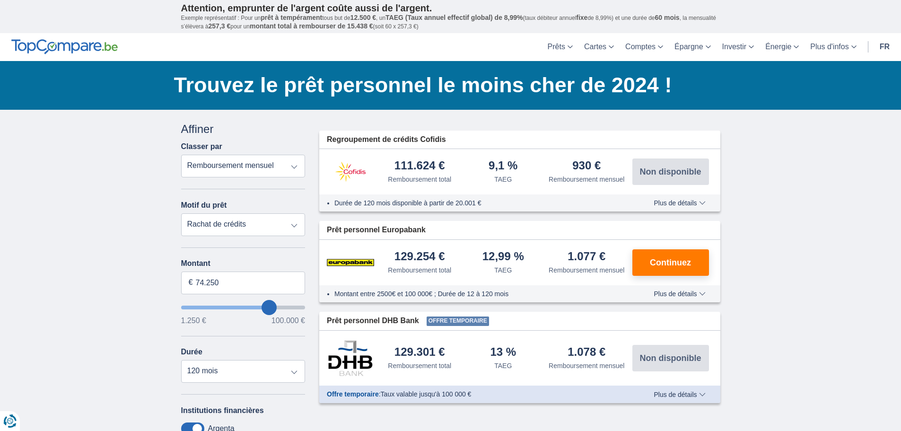
type input "81.250"
type input "81250"
click at [277, 308] on input "wantToBorrow" at bounding box center [243, 307] width 124 height 4
type input "53.250"
type input "53250"
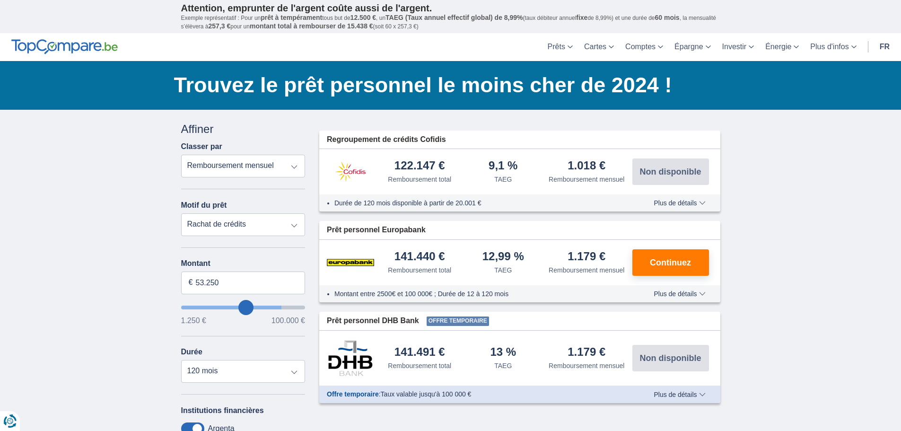
click at [245, 306] on input "wantToBorrow" at bounding box center [243, 307] width 124 height 4
type input "66.250"
type input "66250"
click at [261, 306] on input "wantToBorrow" at bounding box center [243, 307] width 124 height 4
type input "86.250"
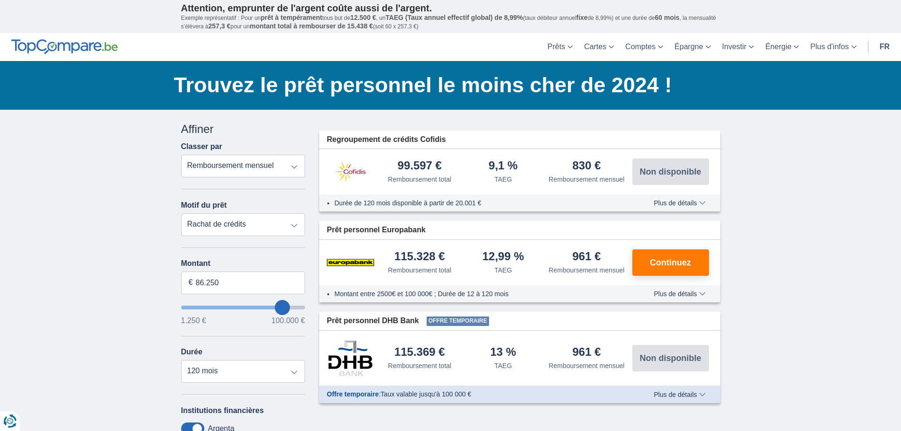
drag, startPoint x: 282, startPoint y: 306, endPoint x: 288, endPoint y: 306, distance: 6.6
type input "87250"
click at [283, 306] on input "wantToBorrow" at bounding box center [243, 307] width 124 height 4
type input "98.250"
type input "98250"
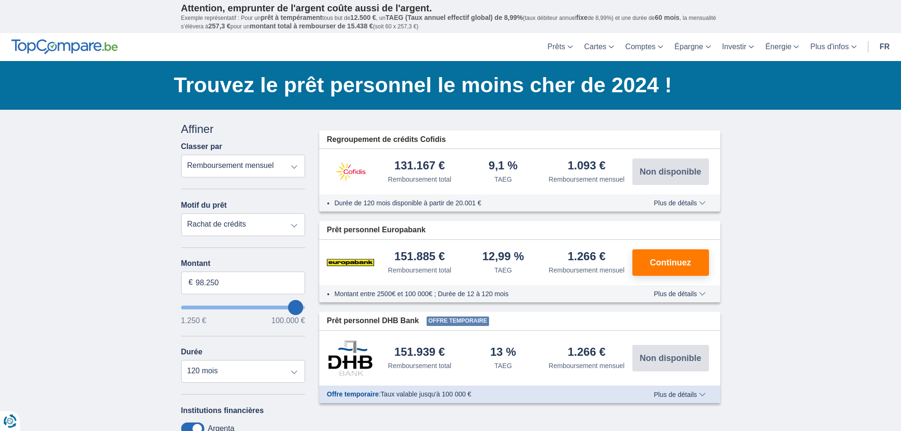
click at [296, 305] on input "wantToBorrow" at bounding box center [243, 307] width 124 height 4
type input "99.250"
type input "99250"
type input "68.250"
type input "68250"
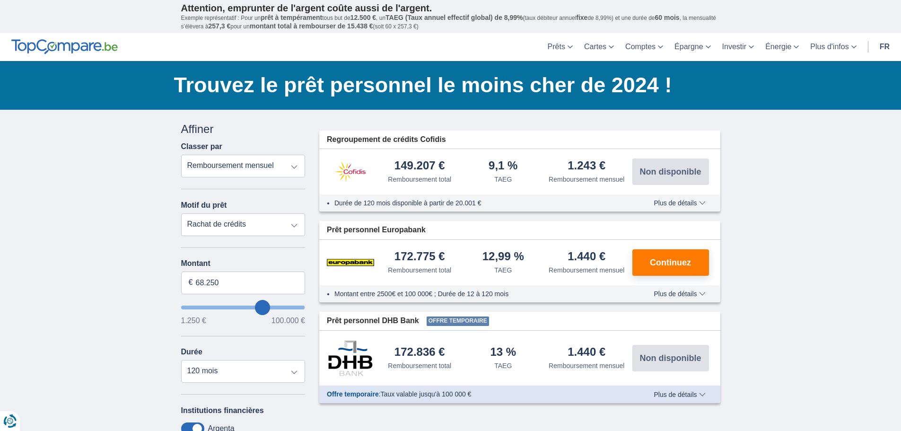
click at [262, 307] on input "wantToBorrow" at bounding box center [243, 307] width 124 height 4
type input "75.250"
type input "75250"
click at [270, 305] on input "wantToBorrow" at bounding box center [243, 307] width 124 height 4
click at [253, 234] on select "Prêt personnel Voiture Moto / vélo Caravane / mobilhome Travaux Energie Rachat …" at bounding box center [243, 224] width 124 height 23
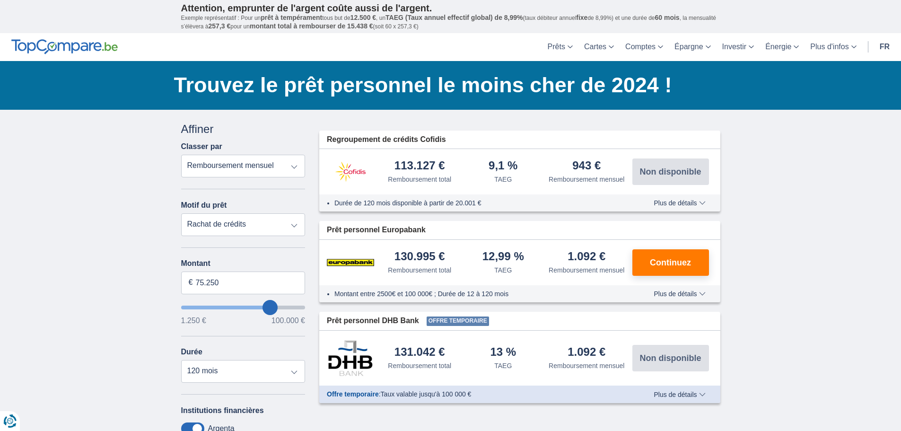
click at [181, 213] on select "Prêt personnel Voiture Moto / vélo Caravane / mobilhome Travaux Energie Rachat …" at bounding box center [243, 224] width 124 height 23
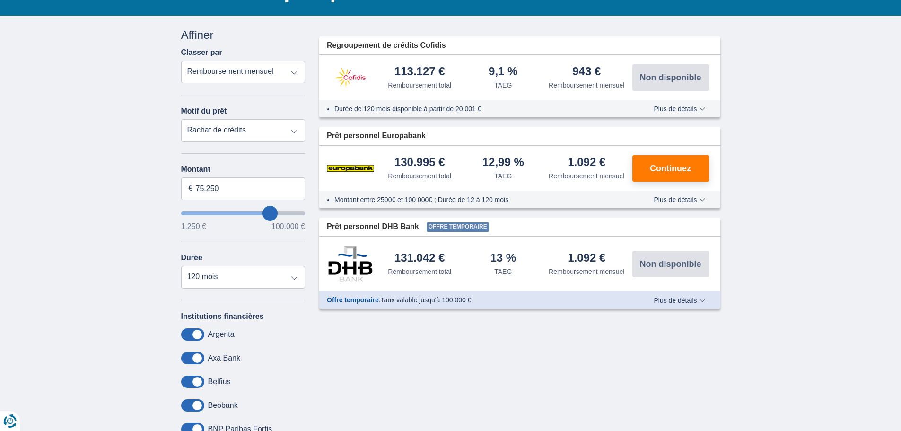
scroll to position [95, 0]
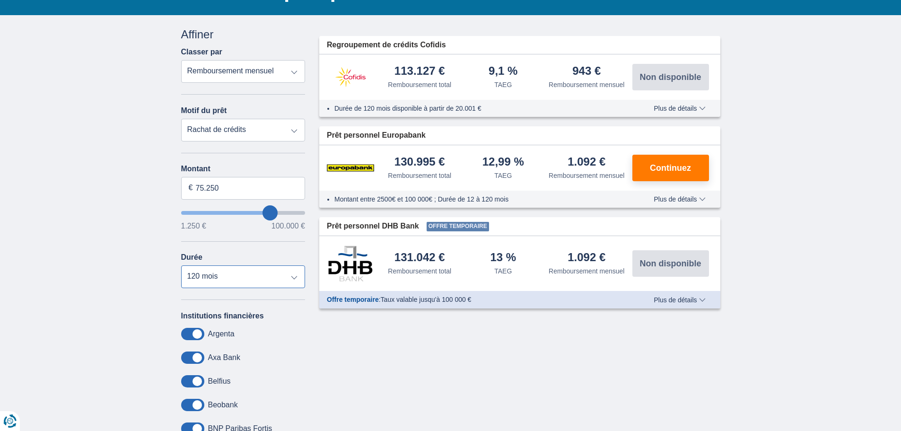
click at [235, 277] on select "12 mois 18 mois 24 mois 30 mois 36 mois 42 mois 48 mois 60 mois 72 mois 84 mois…" at bounding box center [243, 276] width 124 height 23
click at [181, 265] on select "12 mois 18 mois 24 mois 30 mois 36 mois 42 mois 48 mois 60 mois 72 mois 84 mois…" at bounding box center [243, 276] width 124 height 23
click at [245, 284] on select "12 mois 18 mois 24 mois 30 mois 36 mois 42 mois 48 mois 60 mois 72 mois 84 mois…" at bounding box center [243, 276] width 124 height 23
click at [181, 265] on select "12 mois 18 mois 24 mois 30 mois 36 mois 42 mois 48 mois 60 mois 72 mois 84 mois…" at bounding box center [243, 276] width 124 height 23
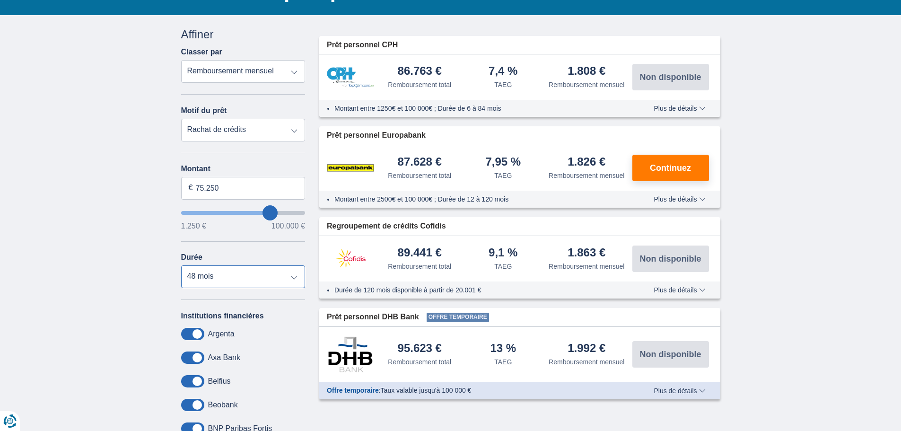
drag, startPoint x: 235, startPoint y: 279, endPoint x: 239, endPoint y: 267, distance: 12.1
click at [235, 279] on select "12 mois 18 mois 24 mois 30 mois 36 mois 42 mois 48 mois 60 mois 72 mois 84 mois…" at bounding box center [243, 276] width 124 height 23
click at [181, 265] on select "12 mois 18 mois 24 mois 30 mois 36 mois 42 mois 48 mois 60 mois 72 mois 84 mois…" at bounding box center [243, 276] width 124 height 23
click at [237, 271] on select "12 mois 18 mois 24 mois 30 mois 36 mois 42 mois 48 mois 60 mois 72 mois 84 mois…" at bounding box center [243, 276] width 124 height 23
click at [181, 265] on select "12 mois 18 mois 24 mois 30 mois 36 mois 42 mois 48 mois 60 mois 72 mois 84 mois…" at bounding box center [243, 276] width 124 height 23
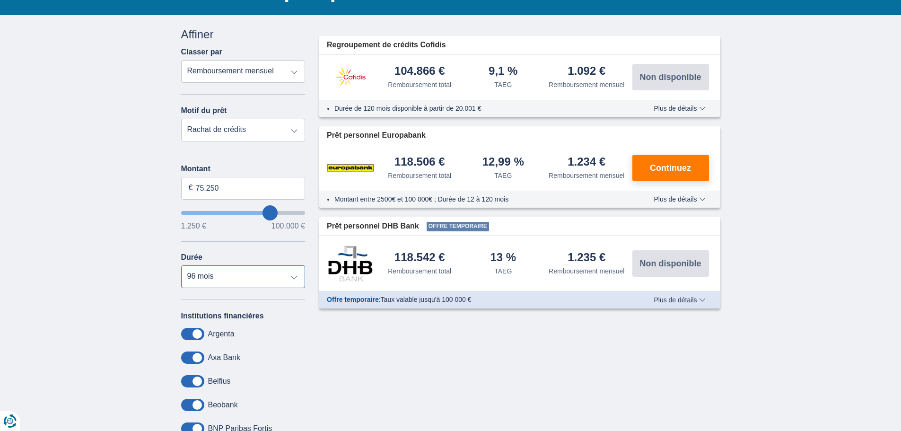
click at [221, 283] on select "12 mois 18 mois 24 mois 30 mois 36 mois 42 mois 48 mois 60 mois 72 mois 84 mois…" at bounding box center [243, 276] width 124 height 23
select select "84"
click at [181, 265] on select "12 mois 18 mois 24 mois 30 mois 36 mois 42 mois 48 mois 60 mois 72 mois 84 mois…" at bounding box center [243, 276] width 124 height 23
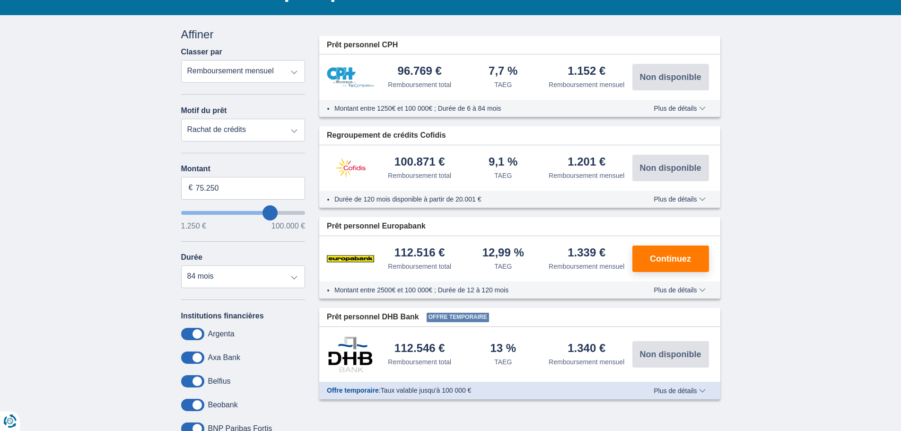
click at [262, 211] on input "wantToBorrow" at bounding box center [243, 213] width 124 height 4
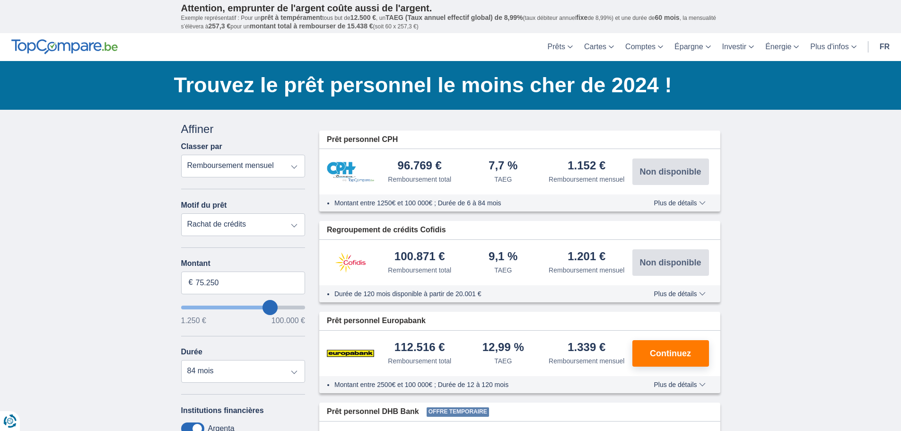
click at [255, 168] on select "Remboursement total TAEG Remboursement mensuel" at bounding box center [243, 166] width 124 height 23
click at [181, 155] on select "Remboursement total TAEG Remboursement mensuel" at bounding box center [243, 166] width 124 height 23
click at [259, 169] on select "Remboursement total TAEG Remboursement mensuel" at bounding box center [243, 166] width 124 height 23
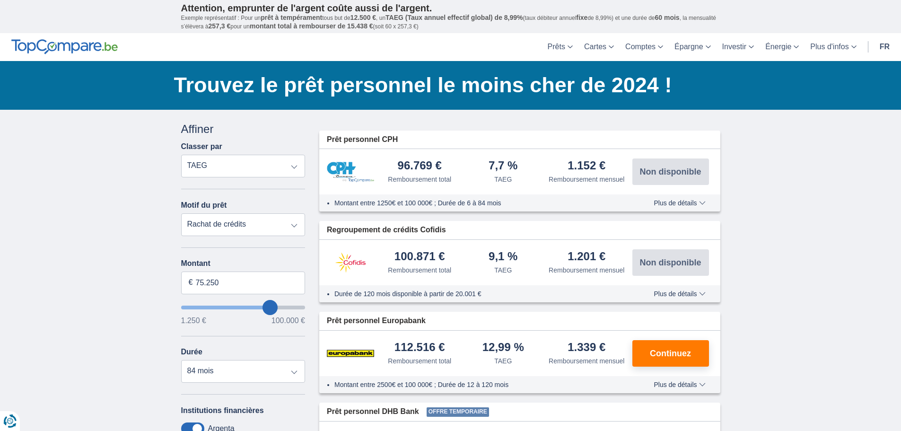
click at [181, 155] on select "Remboursement total TAEG Remboursement mensuel" at bounding box center [243, 166] width 124 height 23
click at [269, 170] on select "Remboursement total TAEG Remboursement mensuel" at bounding box center [243, 166] width 124 height 23
select select "mrp+"
click at [181, 155] on select "Remboursement total TAEG Remboursement mensuel" at bounding box center [243, 166] width 124 height 23
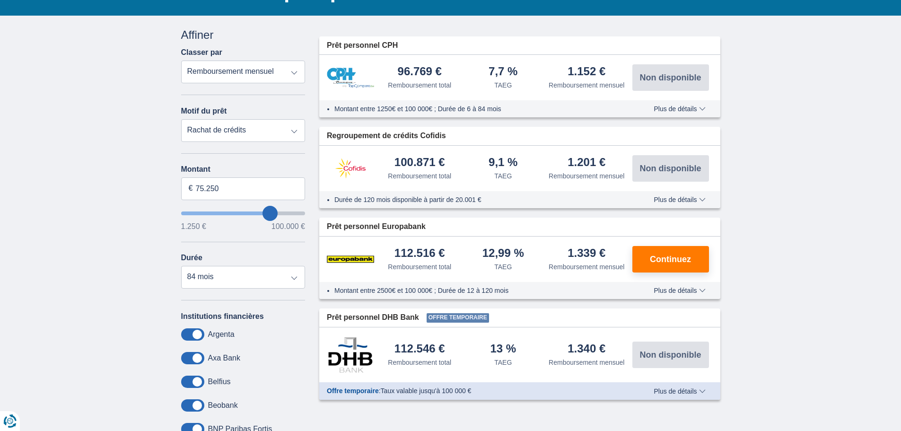
scroll to position [95, 0]
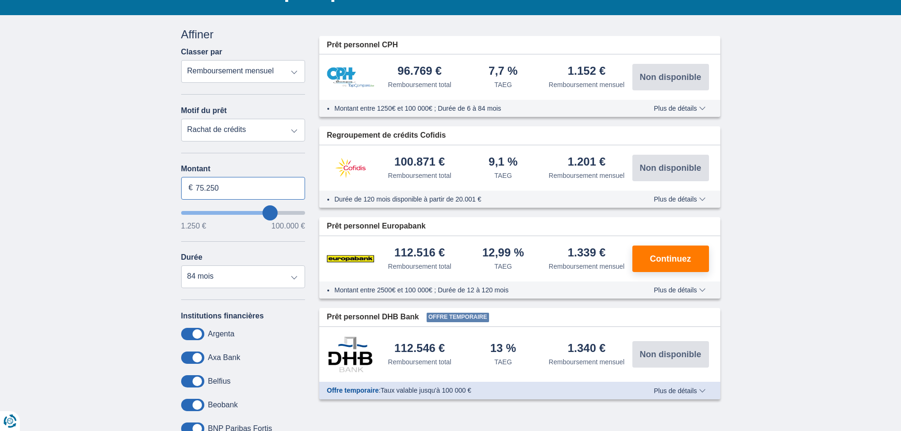
click at [251, 192] on input "75.250" at bounding box center [243, 188] width 124 height 23
click at [252, 192] on input "75.250" at bounding box center [243, 188] width 124 height 23
type input "80.000"
type input "80250"
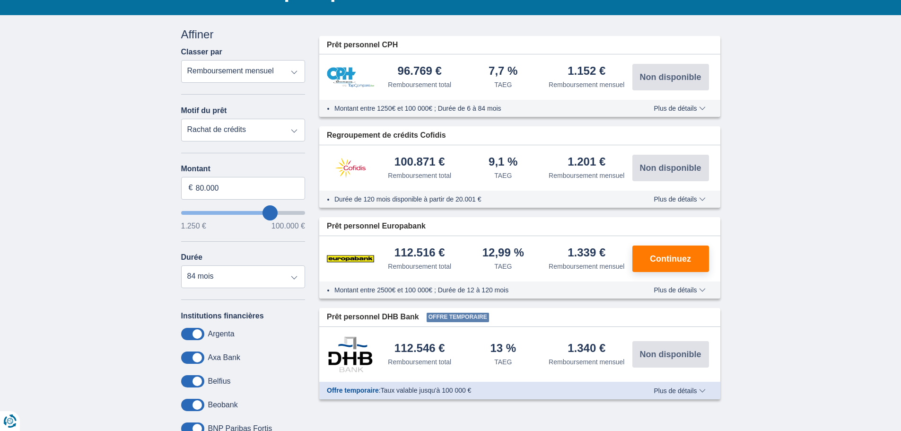
select select "120"
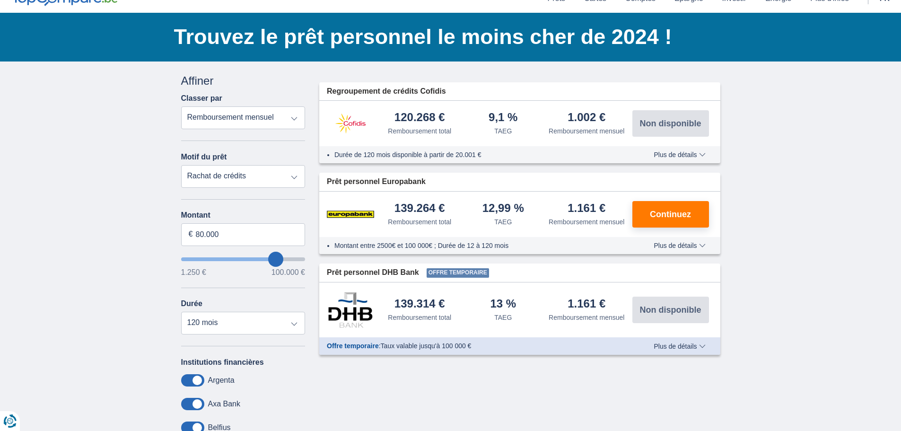
scroll to position [48, 0]
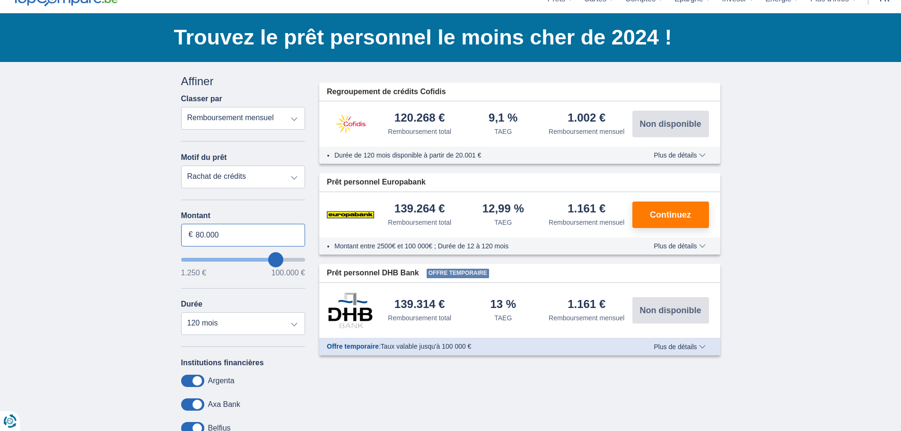
click at [279, 239] on input "80.000" at bounding box center [243, 235] width 124 height 23
type input "85.000"
type input "85250"
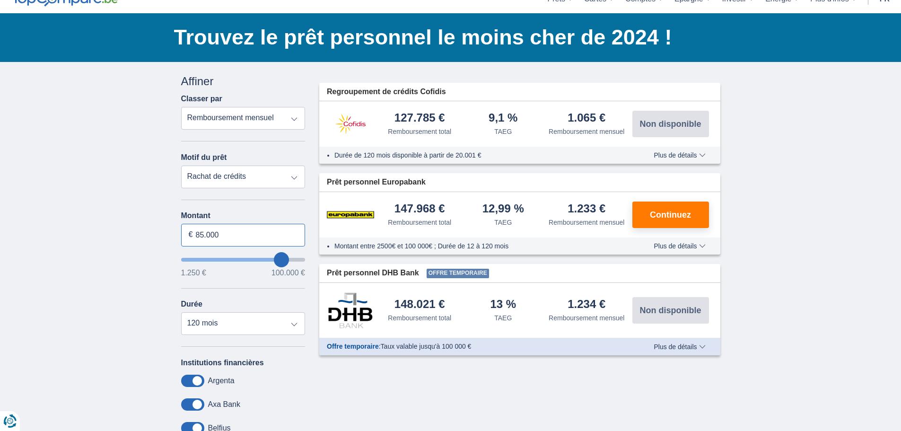
click at [263, 236] on input "85.000" at bounding box center [243, 235] width 124 height 23
type input "80.000"
type input "80250"
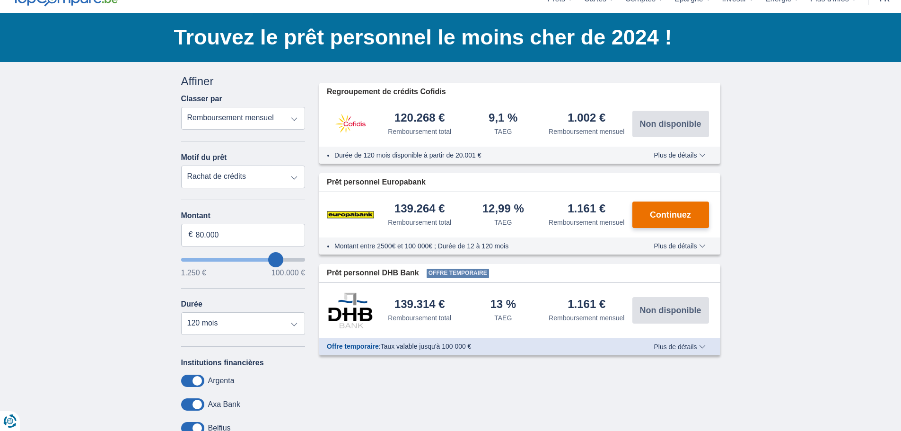
click at [706, 219] on button "Continuez" at bounding box center [670, 214] width 77 height 26
